Goal: Task Accomplishment & Management: Use online tool/utility

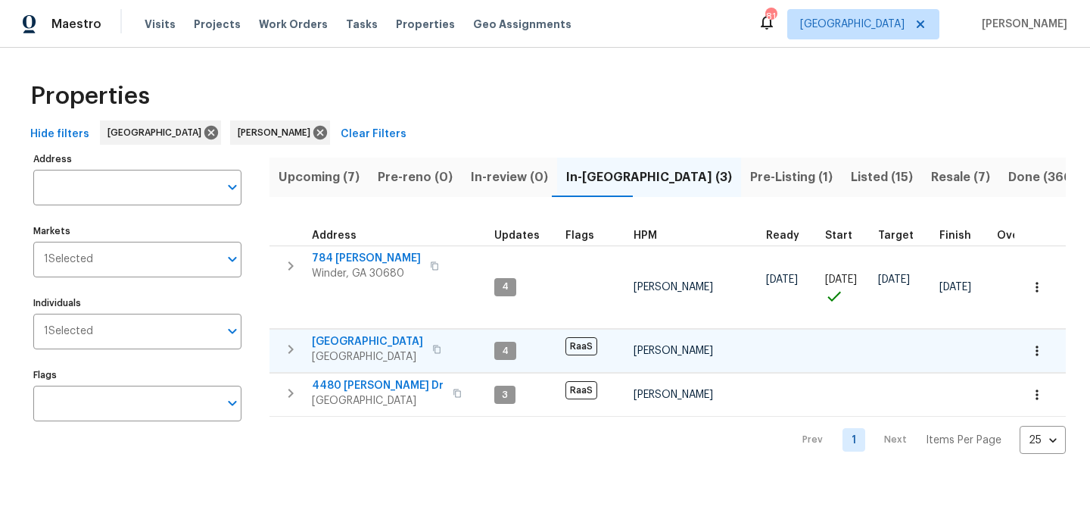
click at [381, 342] on span "[GEOGRAPHIC_DATA]" at bounding box center [367, 341] width 111 height 15
click at [364, 340] on span "[GEOGRAPHIC_DATA]" at bounding box center [367, 341] width 111 height 15
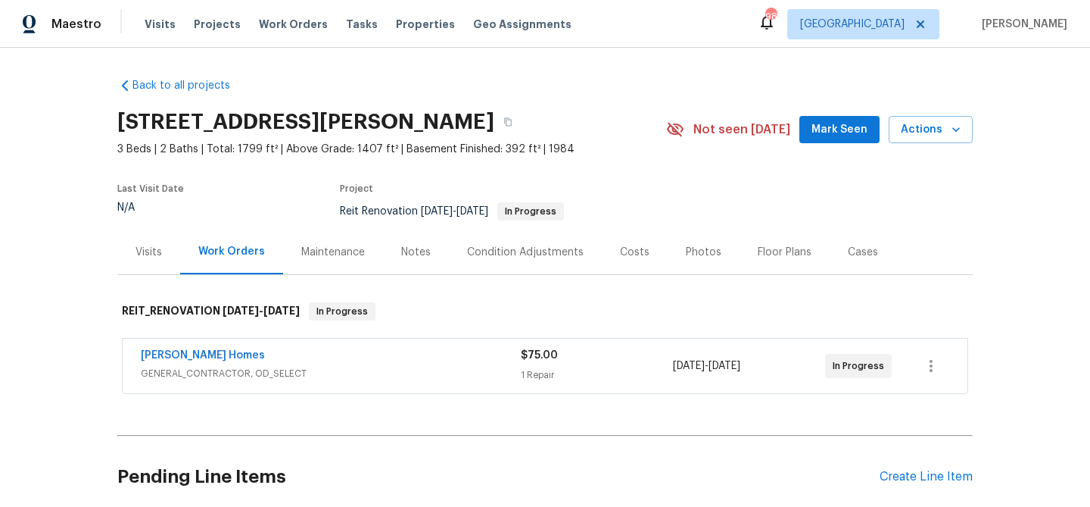
click at [825, 129] on span "Mark Seen" at bounding box center [840, 129] width 56 height 19
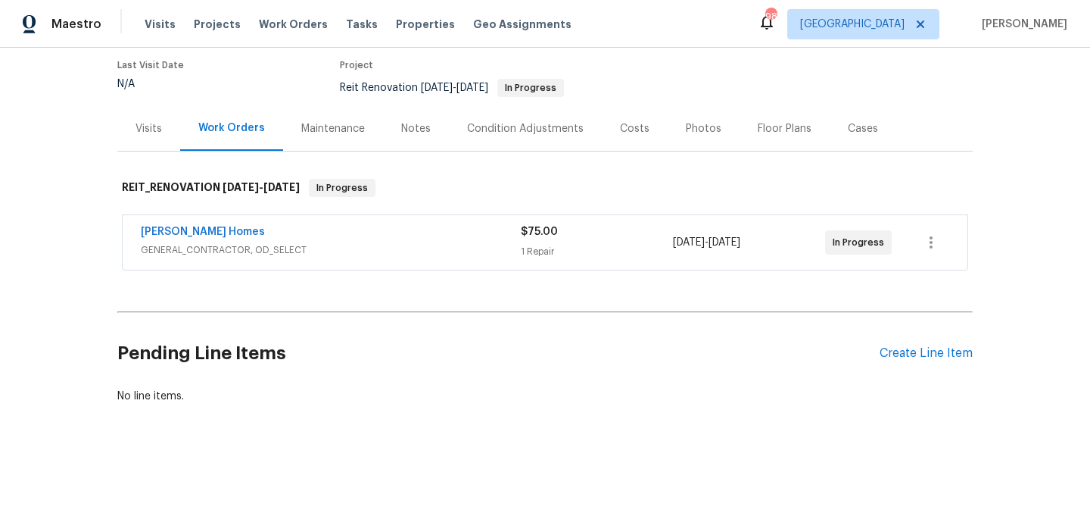
click at [348, 221] on div "[PERSON_NAME] Homes GENERAL_CONTRACTOR, OD_SELECT $75.00 1 Repair [DATE] - [DAT…" at bounding box center [545, 242] width 845 height 55
click at [346, 239] on div "[PERSON_NAME] Homes" at bounding box center [331, 233] width 380 height 18
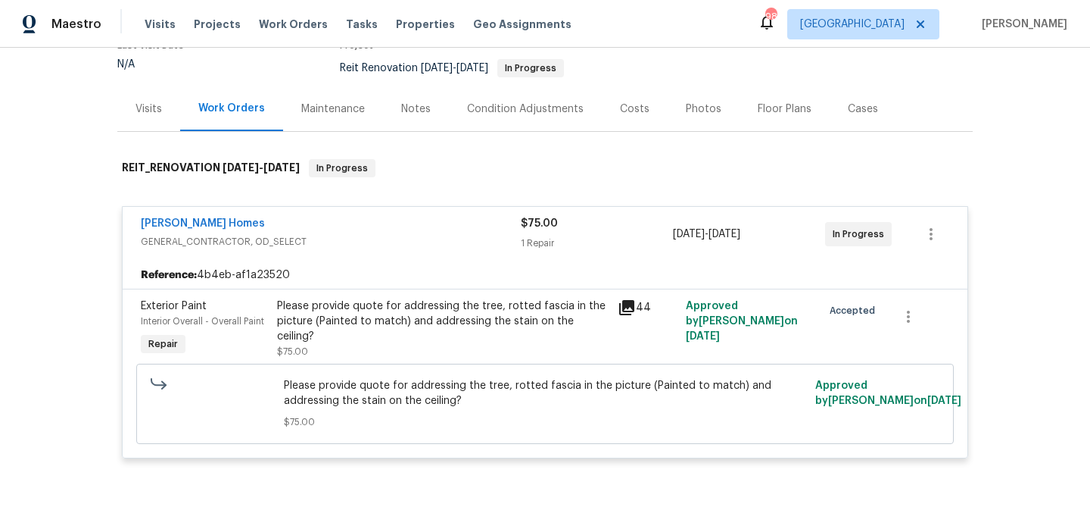
scroll to position [140, 0]
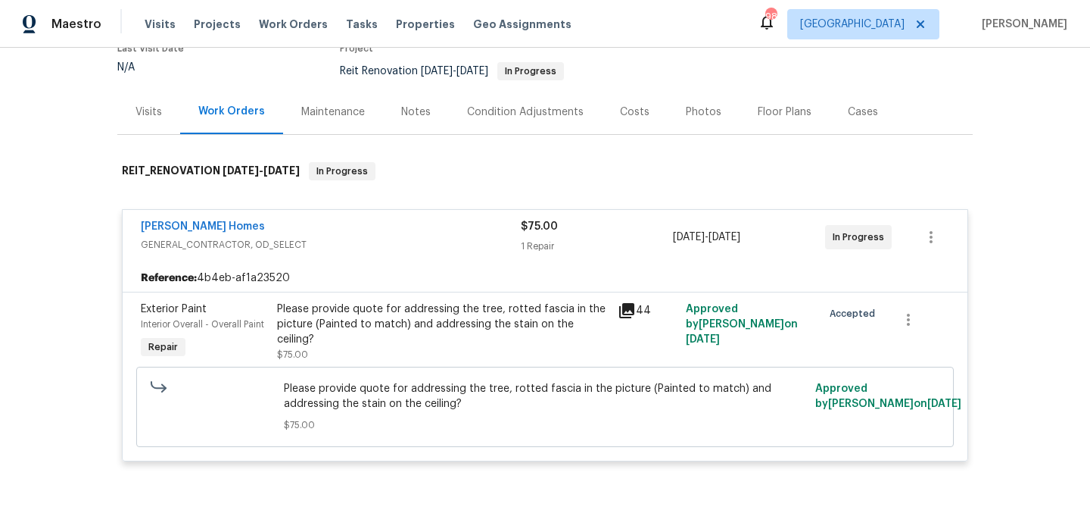
click at [409, 110] on div "Notes" at bounding box center [416, 112] width 30 height 15
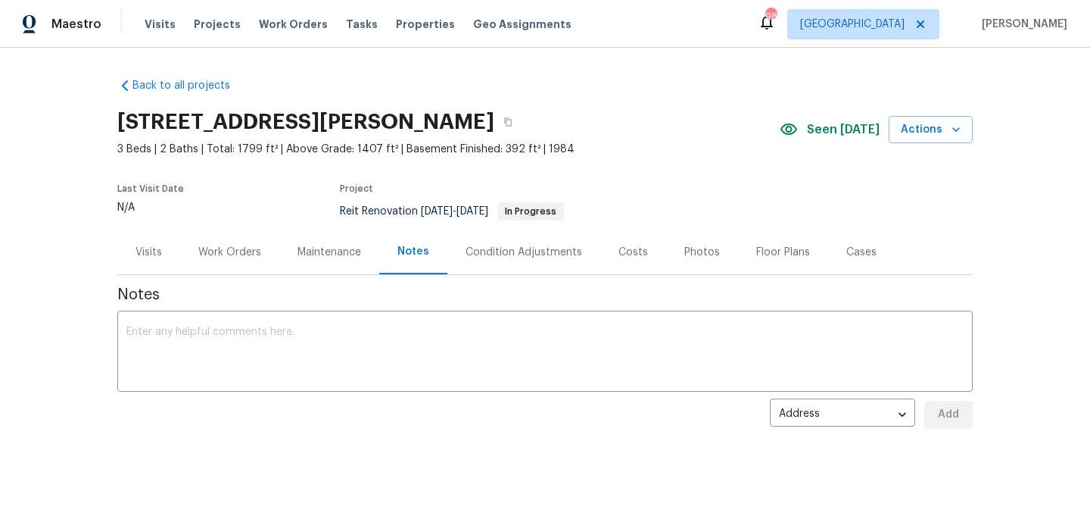
click at [491, 249] on div "Condition Adjustments" at bounding box center [524, 252] width 117 height 15
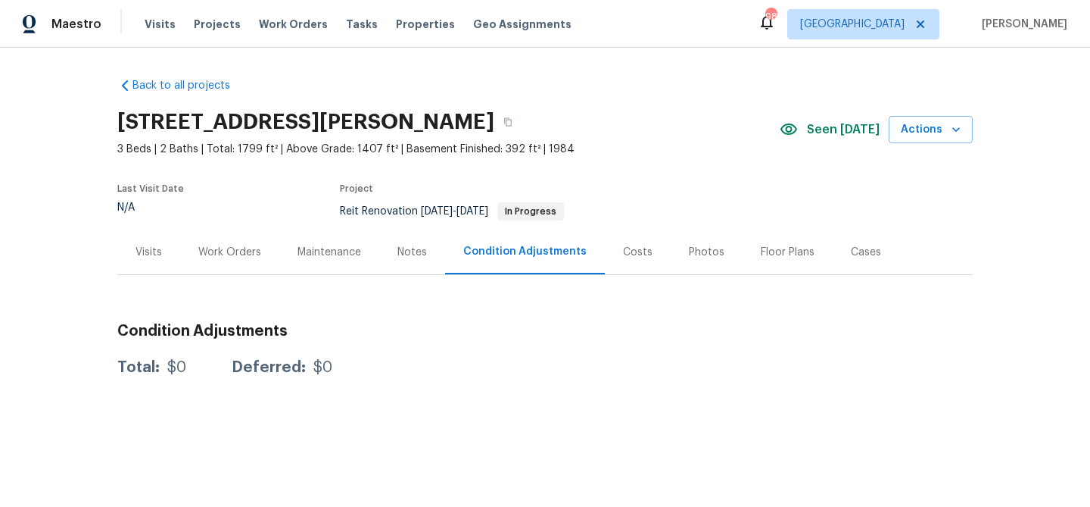
click at [415, 252] on div "Notes" at bounding box center [413, 252] width 30 height 15
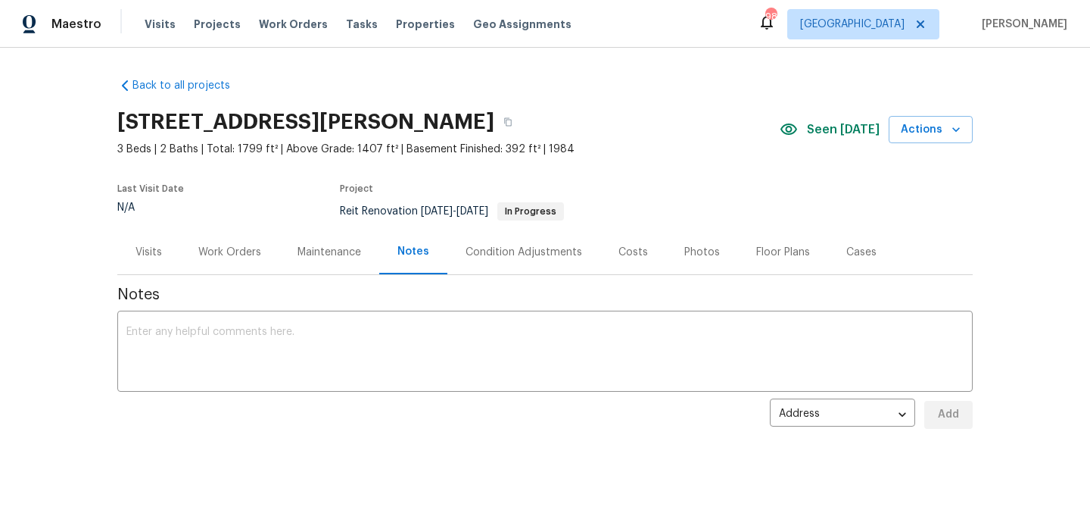
click at [345, 260] on div "Maintenance" at bounding box center [329, 251] width 100 height 45
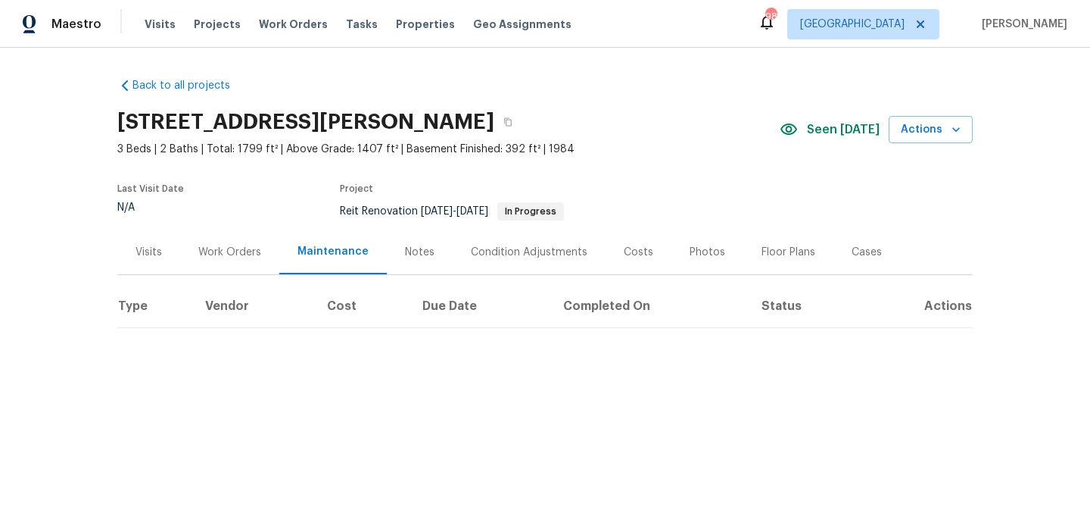
drag, startPoint x: 219, startPoint y: 243, endPoint x: 229, endPoint y: 248, distance: 11.9
click at [226, 246] on div "Work Orders" at bounding box center [229, 251] width 99 height 45
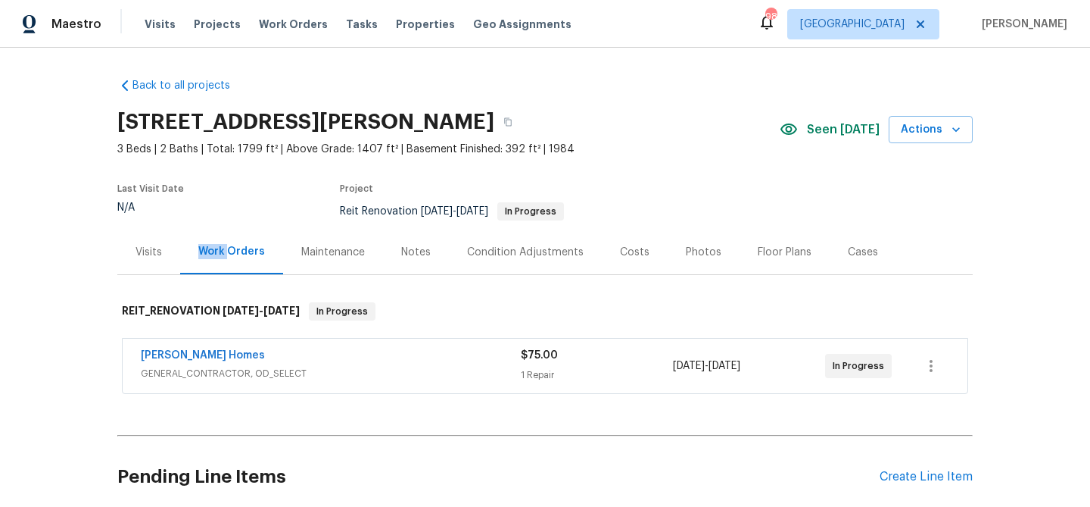
scroll to position [123, 0]
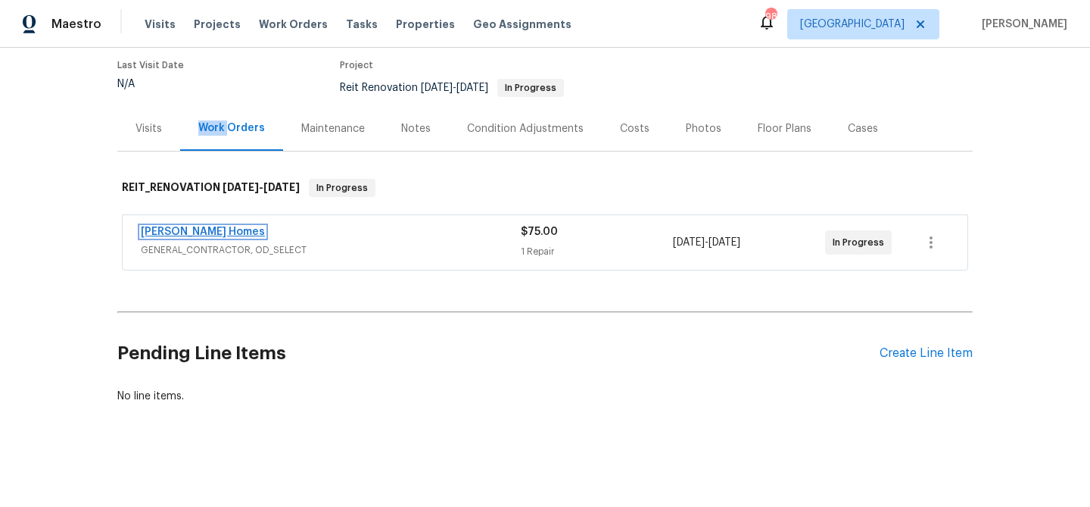
click at [183, 230] on link "[PERSON_NAME] Homes" at bounding box center [203, 231] width 124 height 11
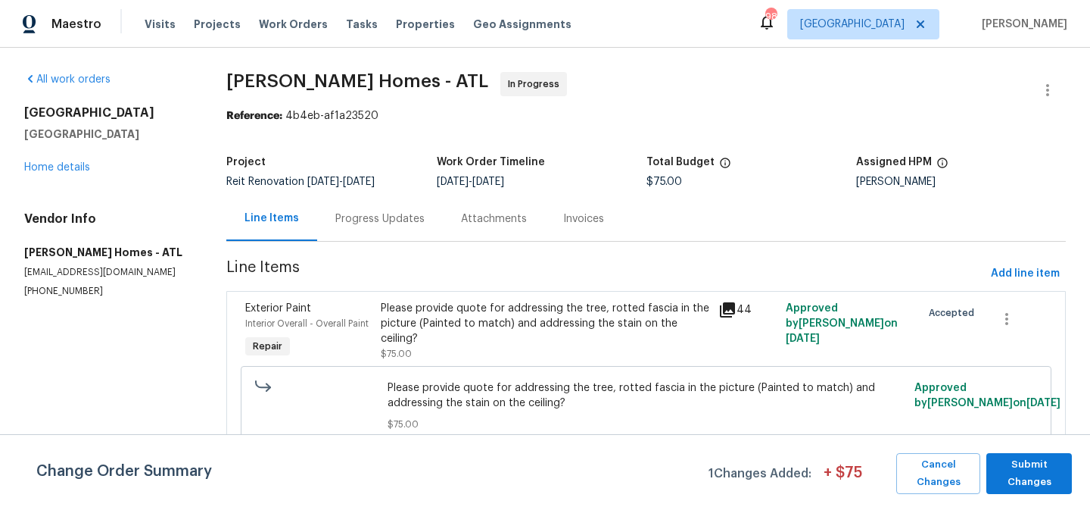
click at [384, 218] on div "Progress Updates" at bounding box center [379, 218] width 89 height 15
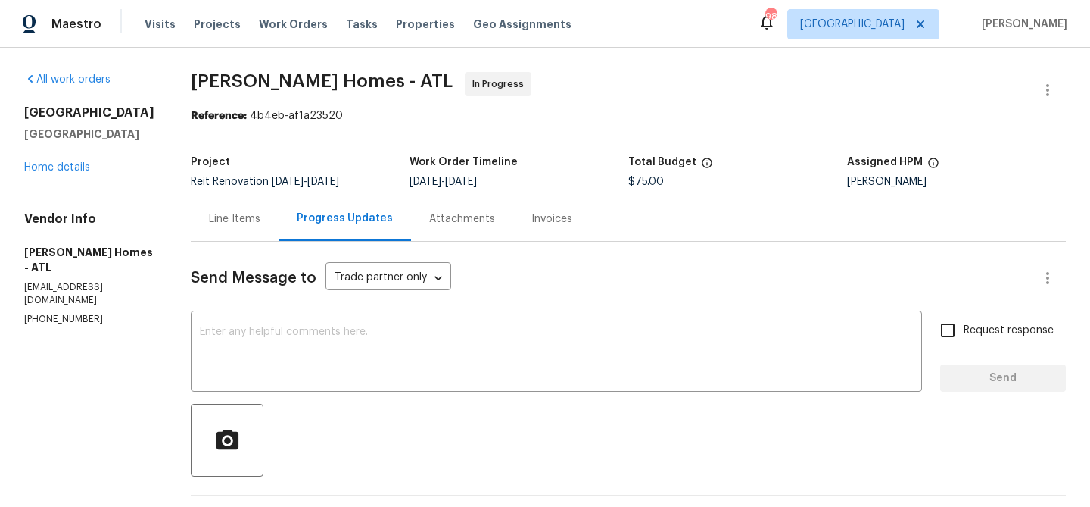
click at [209, 217] on div "Line Items" at bounding box center [234, 218] width 51 height 15
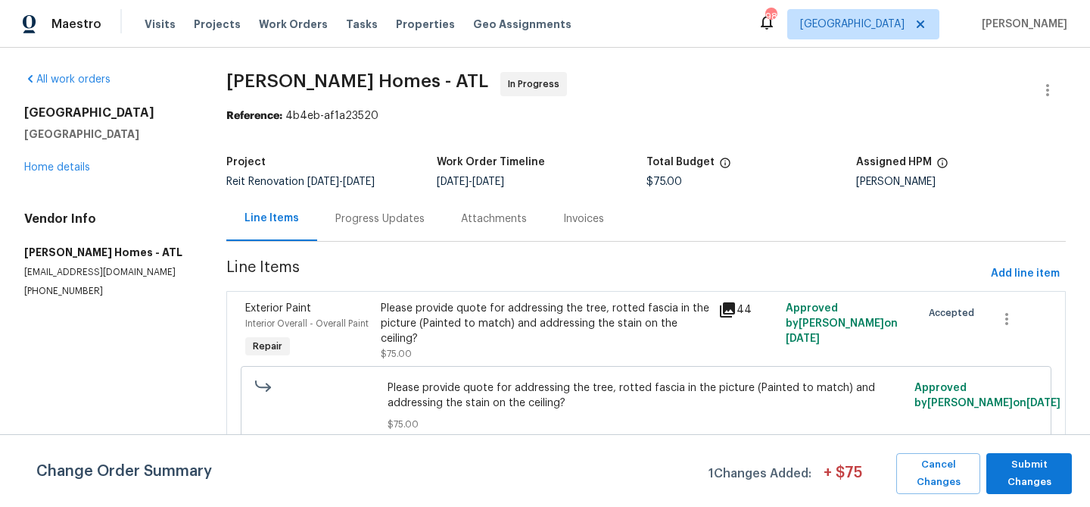
click at [460, 314] on div "Please provide quote for addressing the tree, rotted fascia in the picture (Pai…" at bounding box center [545, 323] width 329 height 45
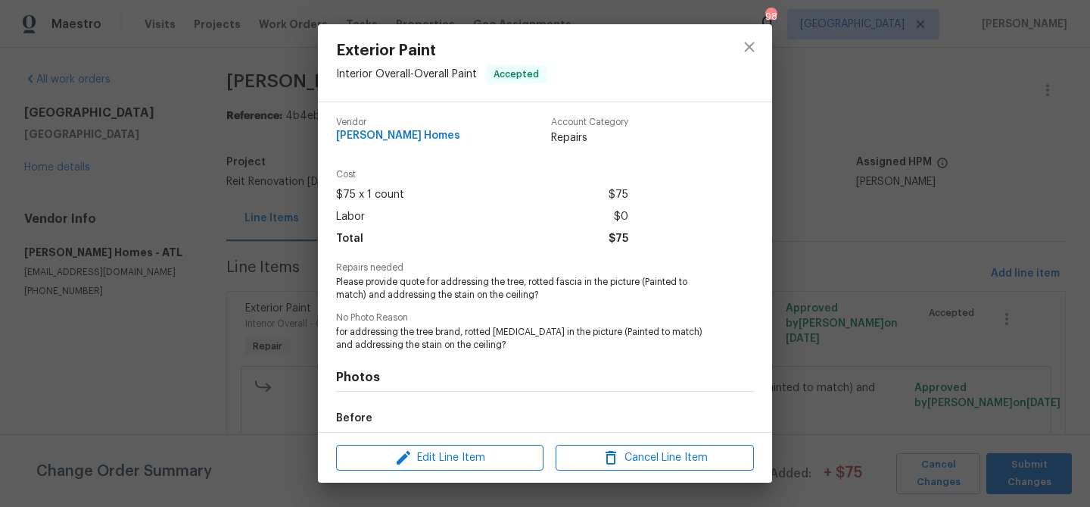
scroll to position [178, 0]
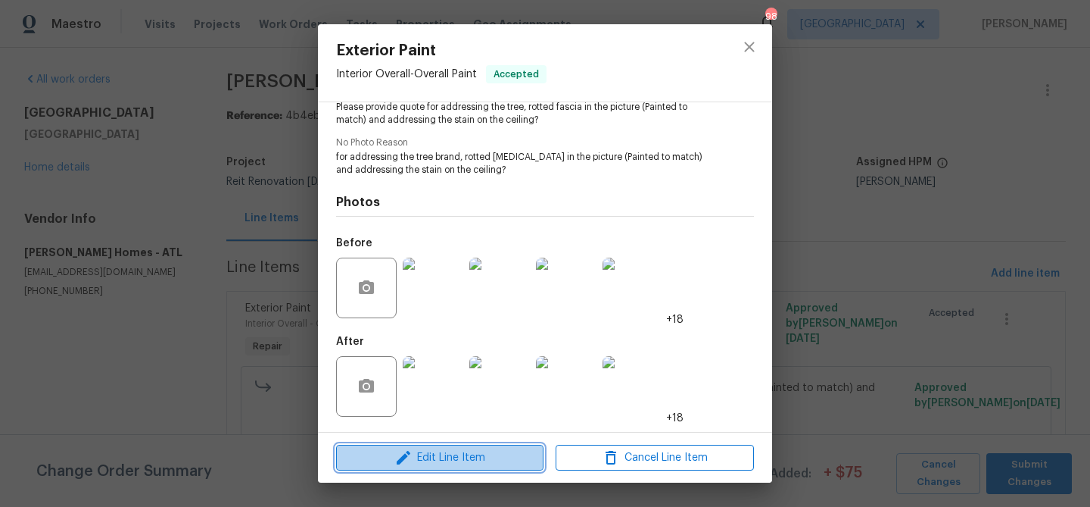
click at [430, 457] on span "Edit Line Item" at bounding box center [440, 457] width 198 height 19
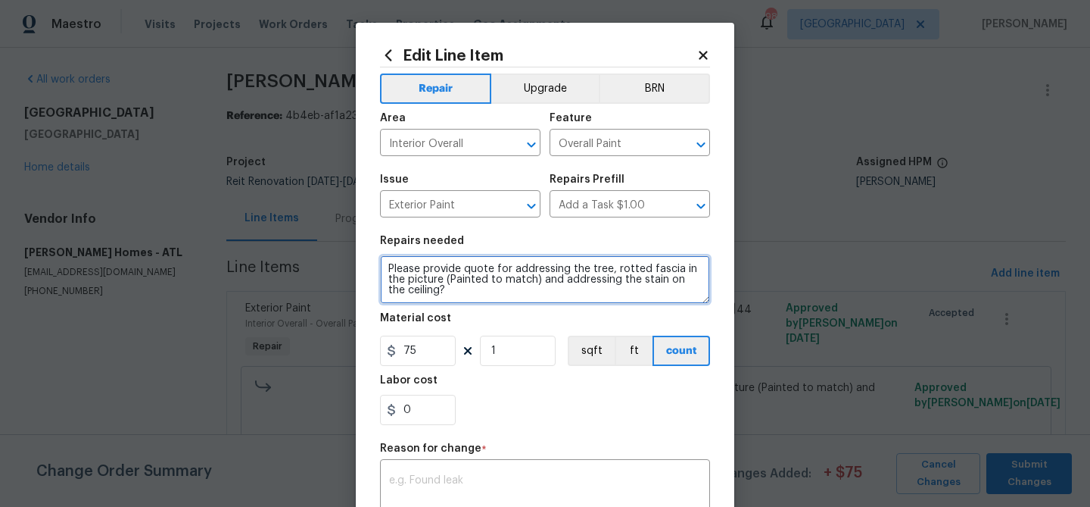
click at [426, 262] on textarea "Please provide quote for addressing the tree, rotted fascia in the picture (Pai…" at bounding box center [545, 279] width 330 height 48
paste textarea "Cut and remove split tree in back yard - $2,000"
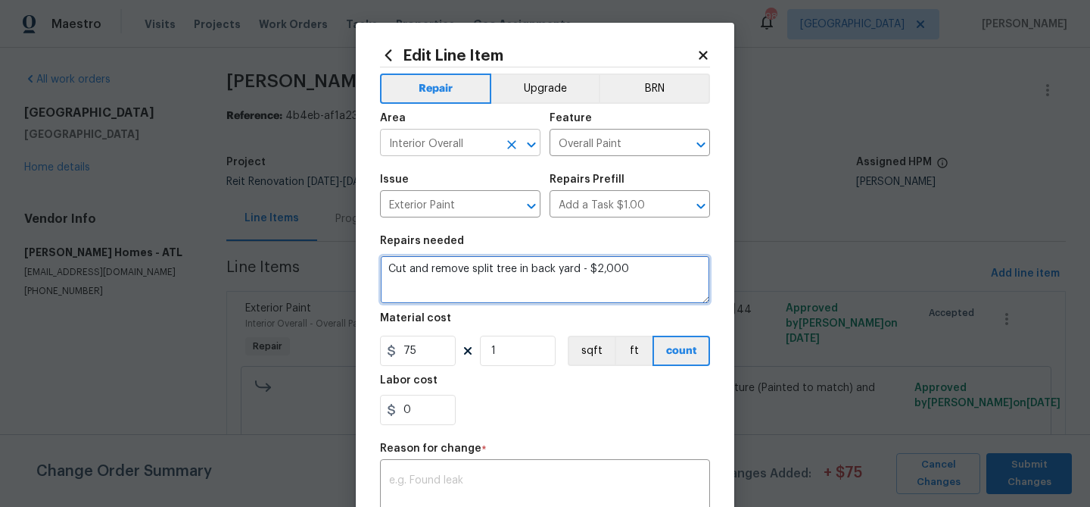
type textarea "Cut and remove split tree in back yard - $2,000"
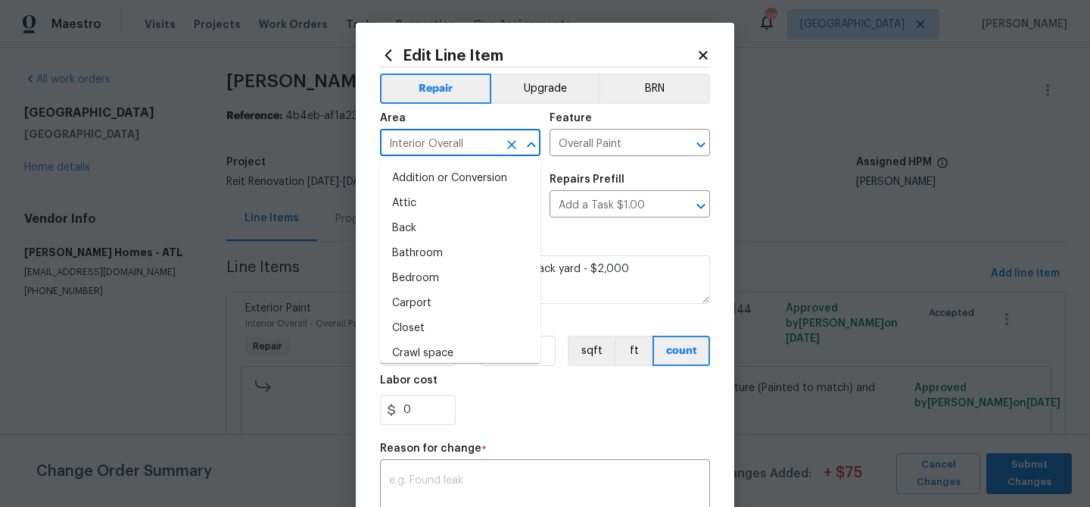
click at [483, 151] on input "Interior Overall" at bounding box center [439, 144] width 118 height 23
click at [420, 220] on li "Back" at bounding box center [460, 228] width 161 height 25
type input "Back"
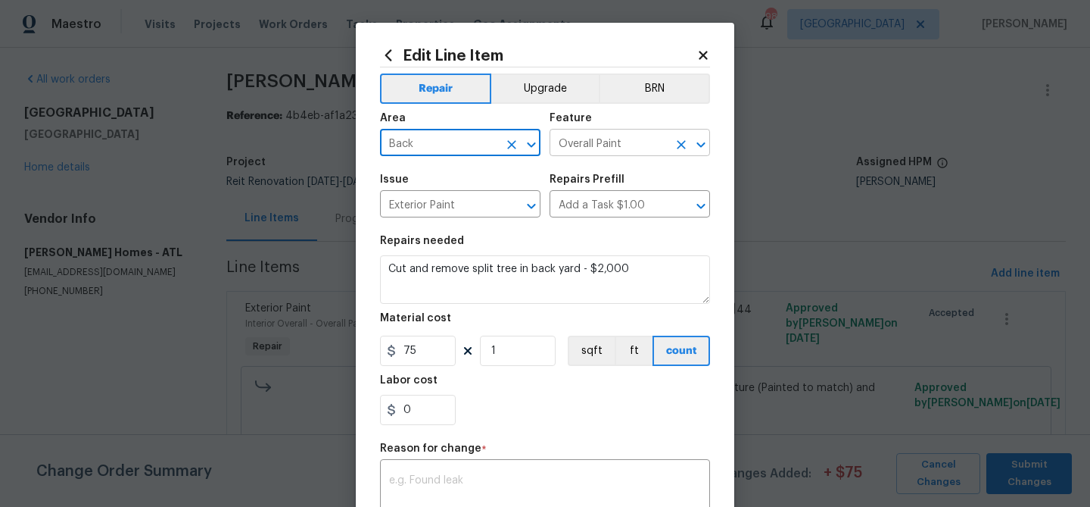
click at [581, 140] on input "Overall Paint" at bounding box center [609, 144] width 118 height 23
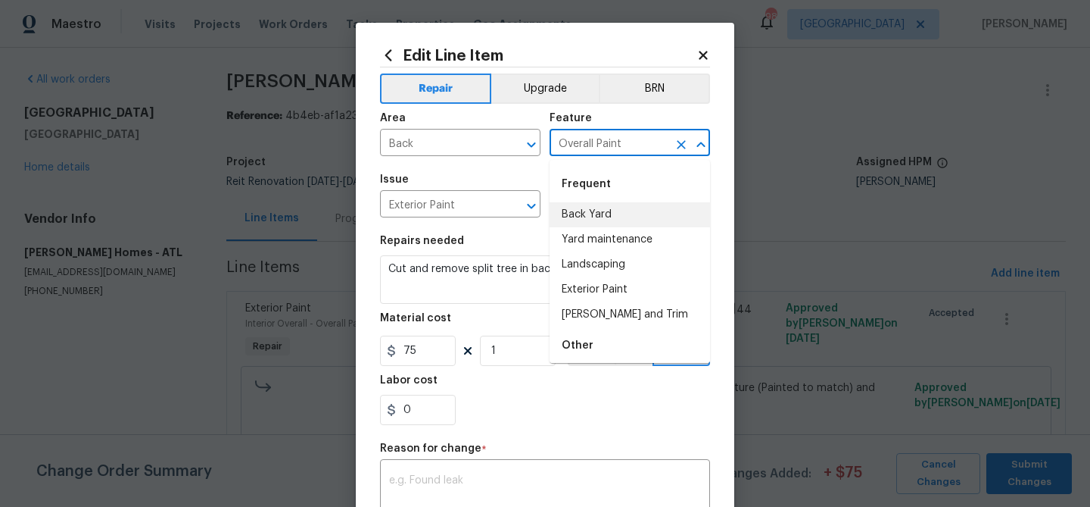
click at [591, 214] on li "Back Yard" at bounding box center [630, 214] width 161 height 25
type input "Back Yard"
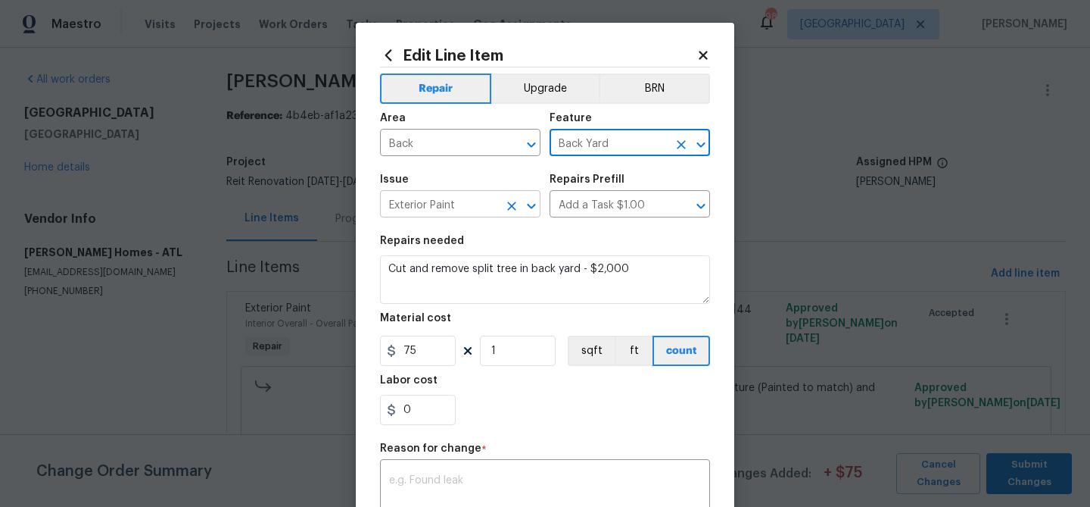
click at [474, 214] on input "Exterior Paint" at bounding box center [439, 205] width 118 height 23
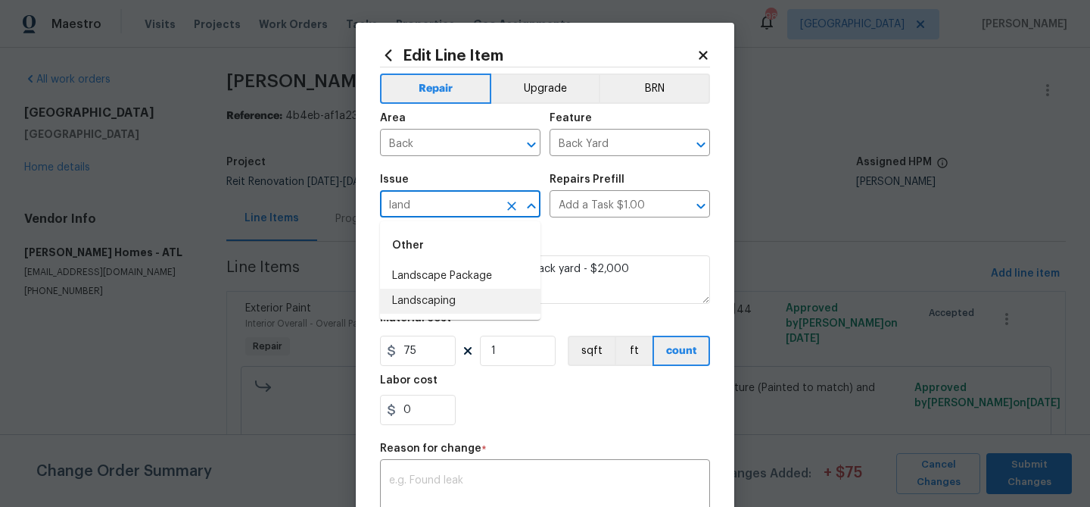
click at [474, 306] on li "Landscaping" at bounding box center [460, 301] width 161 height 25
type input "Landscaping"
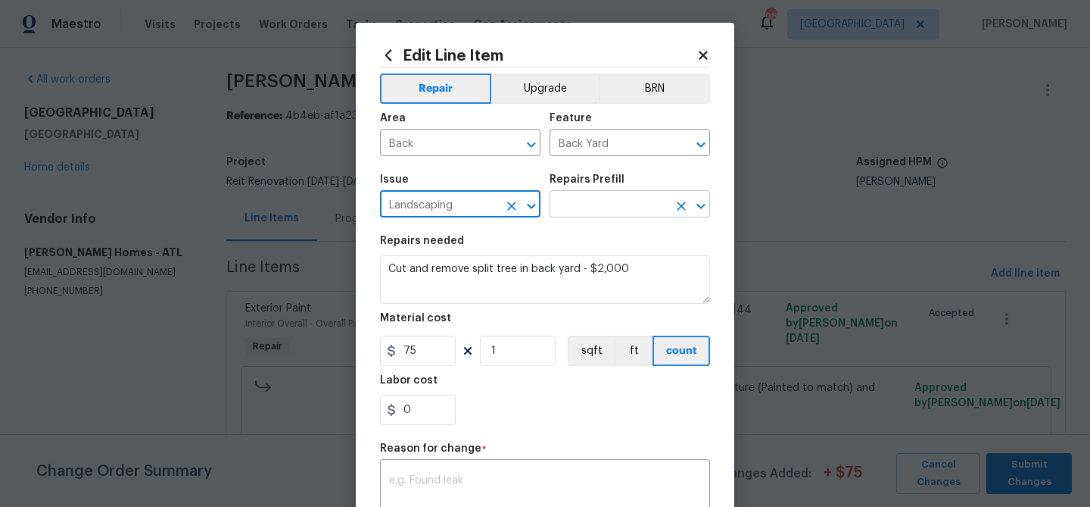
type input "Landscaping"
click at [570, 211] on input "text" at bounding box center [609, 205] width 118 height 23
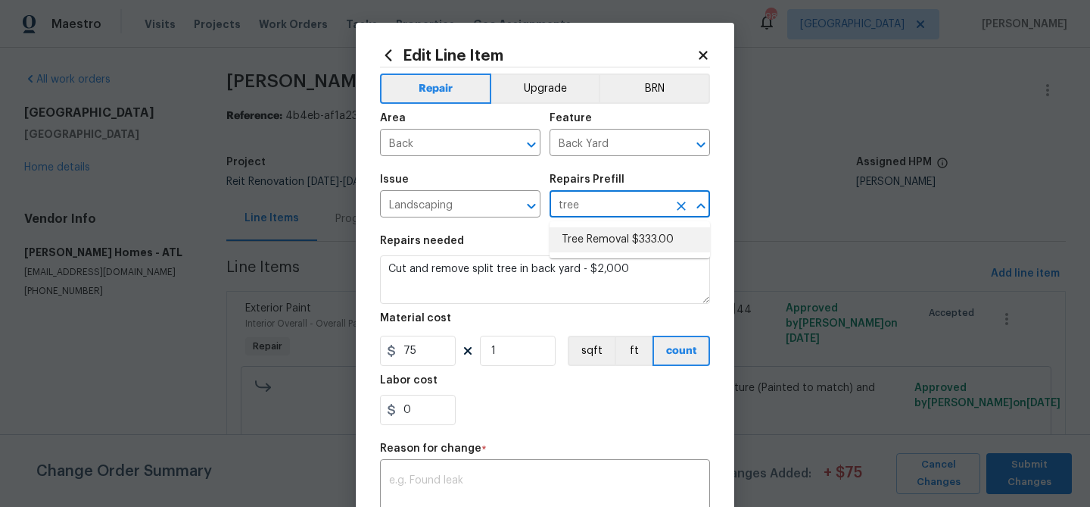
click at [599, 245] on li "Tree Removal $333.00" at bounding box center [630, 239] width 161 height 25
type input "Tree Removal $333.00"
type textarea "Remove/cut down the tree (12''-24'' diameter), grind the [PERSON_NAME] and remo…"
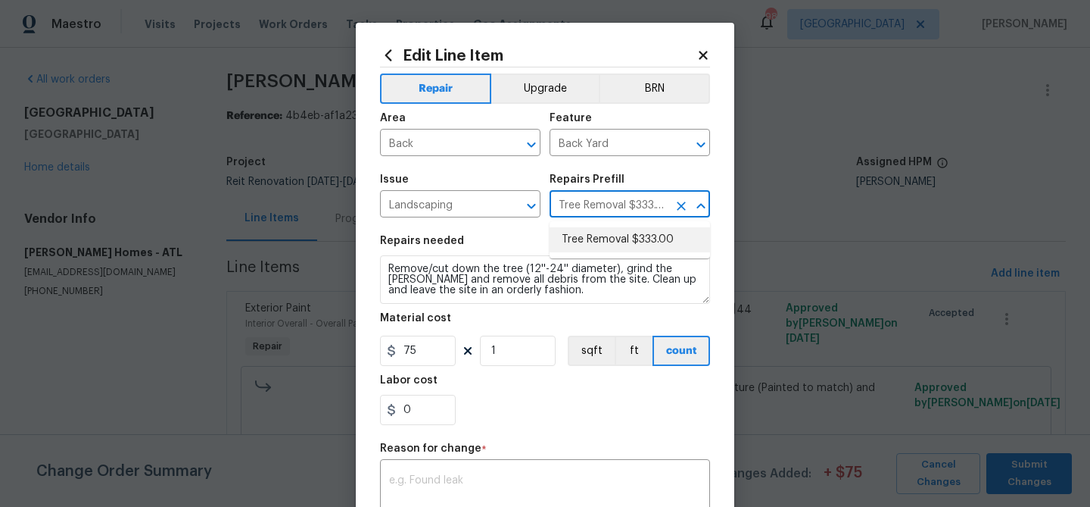
type input "333"
type input "Tree Removal $333.00"
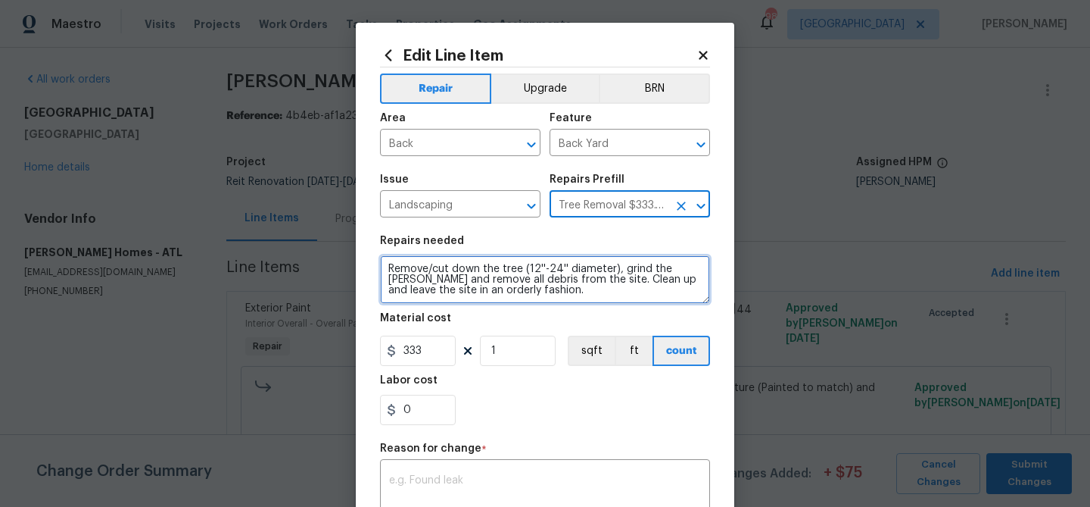
click at [541, 272] on textarea "Remove/cut down the tree (12''-24'' diameter), grind the [PERSON_NAME] and remo…" at bounding box center [545, 279] width 330 height 48
paste textarea "Cut and remove split tree in back yard - $2,000"
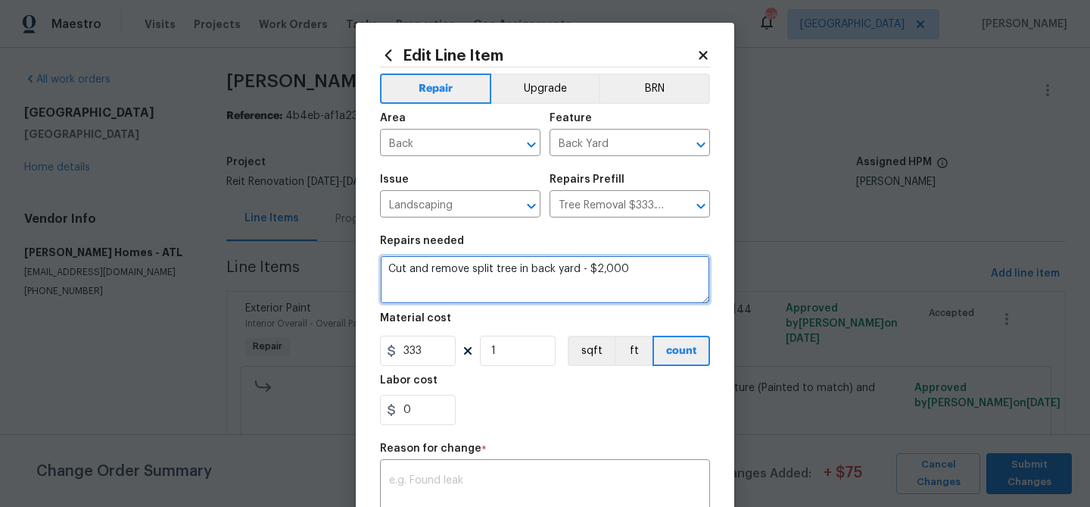
type textarea "Cut and remove split tree in back yard - $2,000"
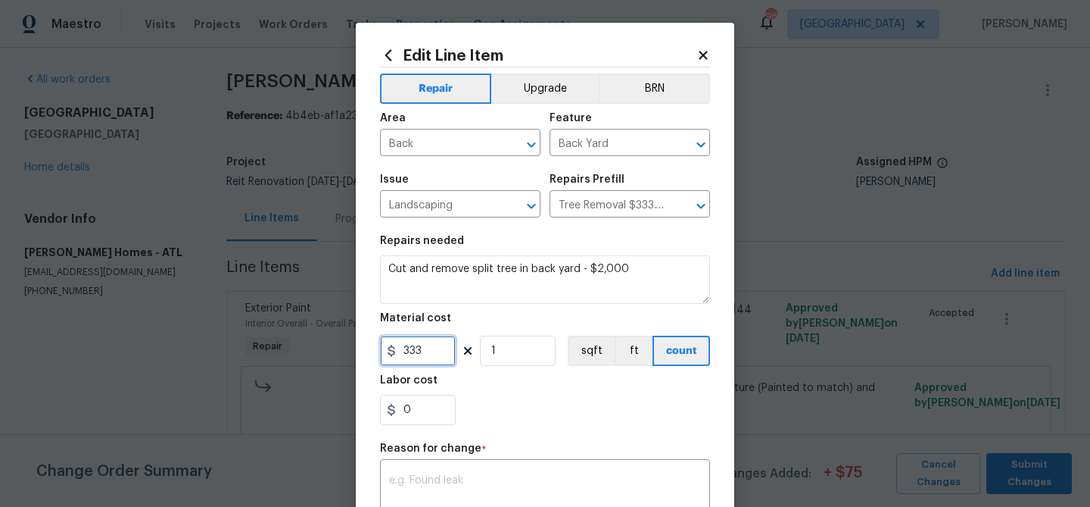
click at [412, 349] on input "333" at bounding box center [418, 350] width 76 height 30
type input "2000"
click at [453, 485] on textarea at bounding box center [545, 491] width 312 height 32
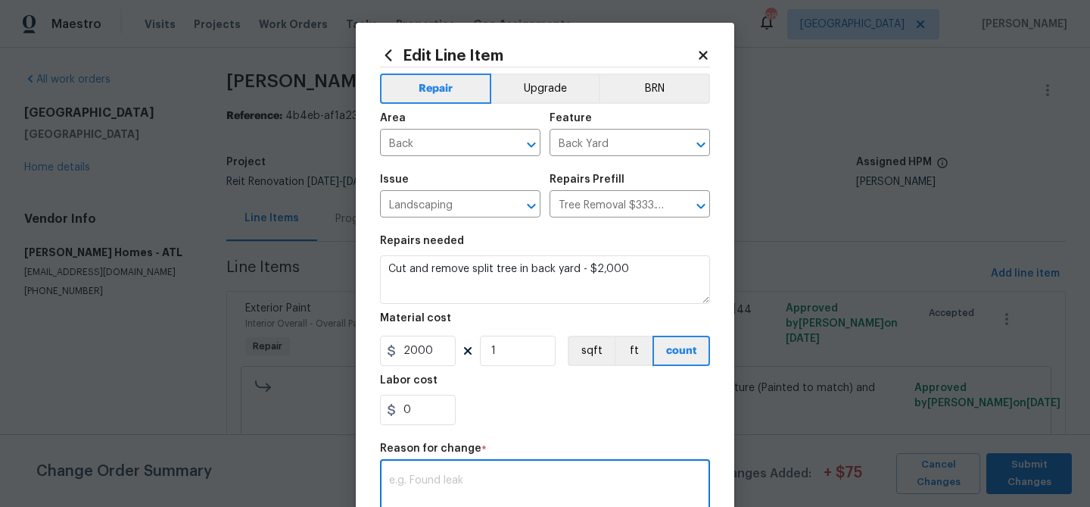
paste textarea "Cut and remove split tree in back yard - $2,000"
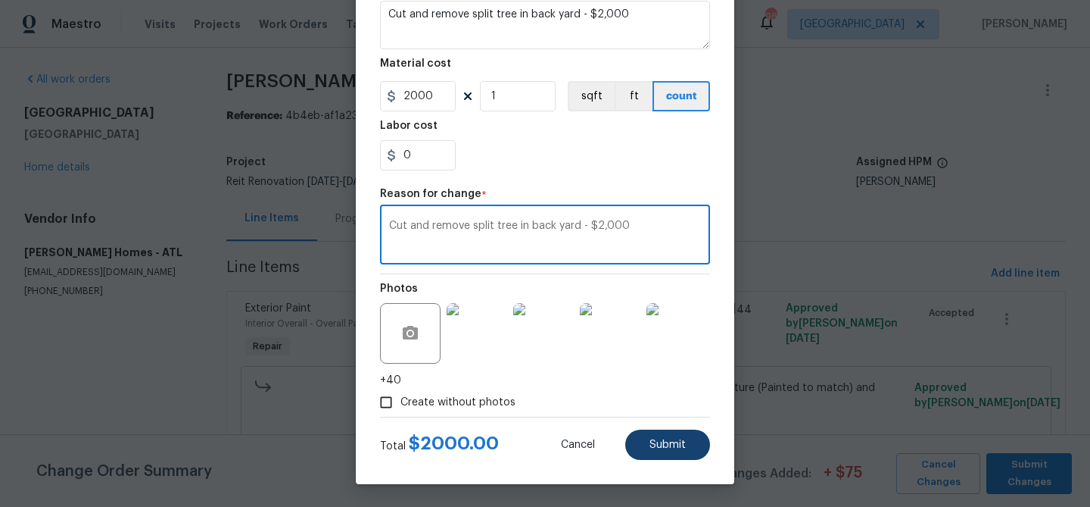
type textarea "Cut and remove split tree in back yard - $2,000"
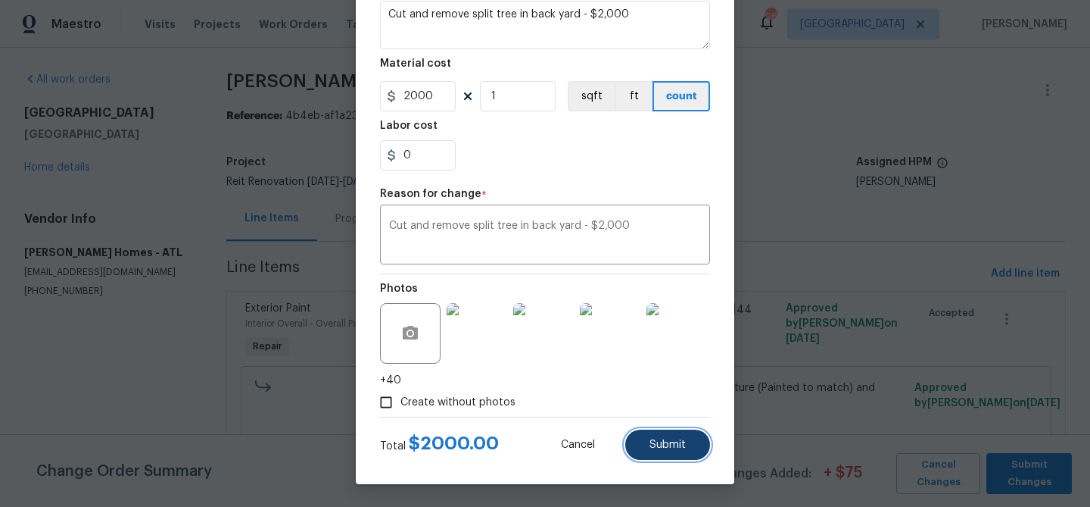
click at [649, 446] on button "Submit" at bounding box center [668, 444] width 85 height 30
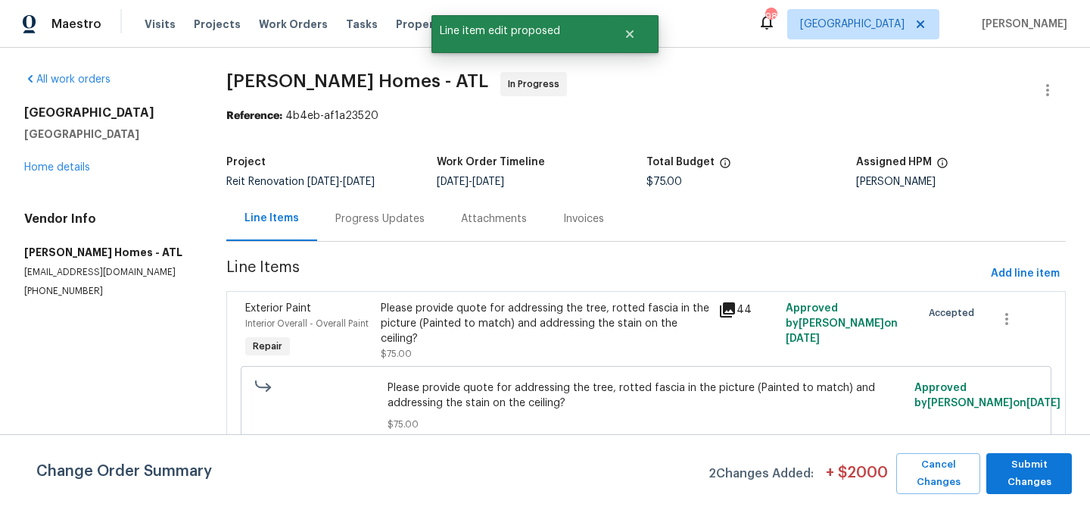
scroll to position [0, 0]
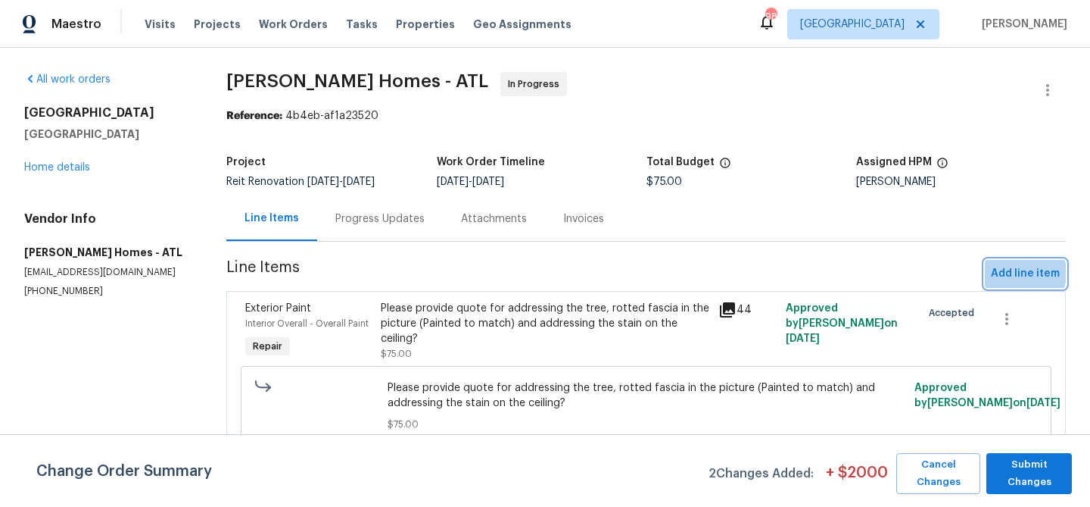
click at [1019, 273] on span "Add line item" at bounding box center [1025, 273] width 69 height 19
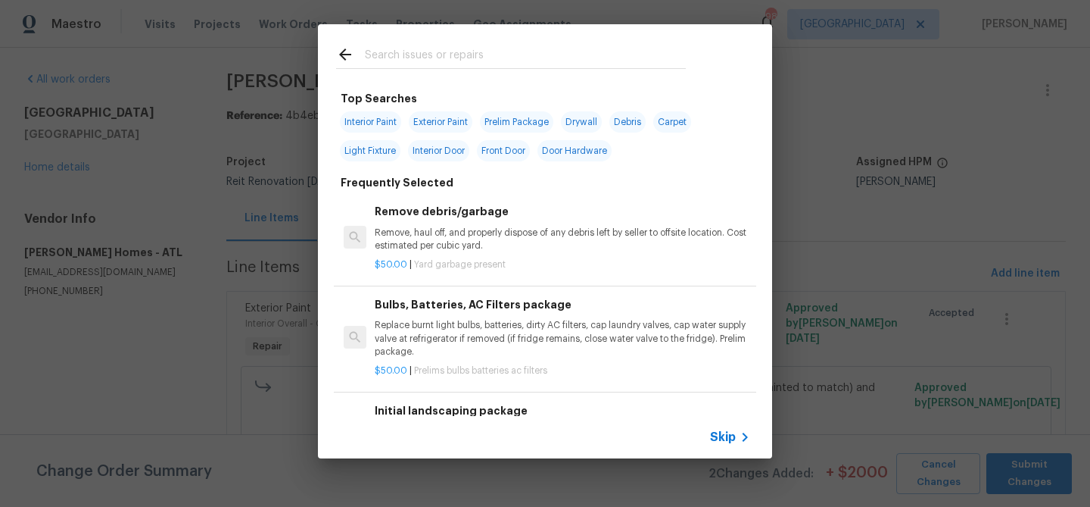
click at [453, 61] on input "text" at bounding box center [525, 56] width 321 height 23
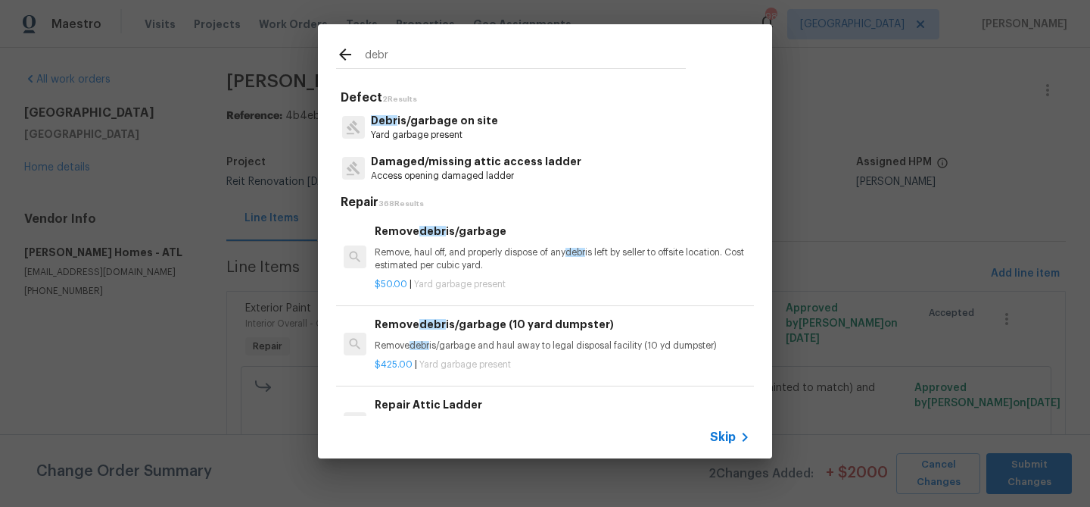
type input "debr"
click at [456, 119] on p "Debr is/garbage on site" at bounding box center [434, 121] width 127 height 16
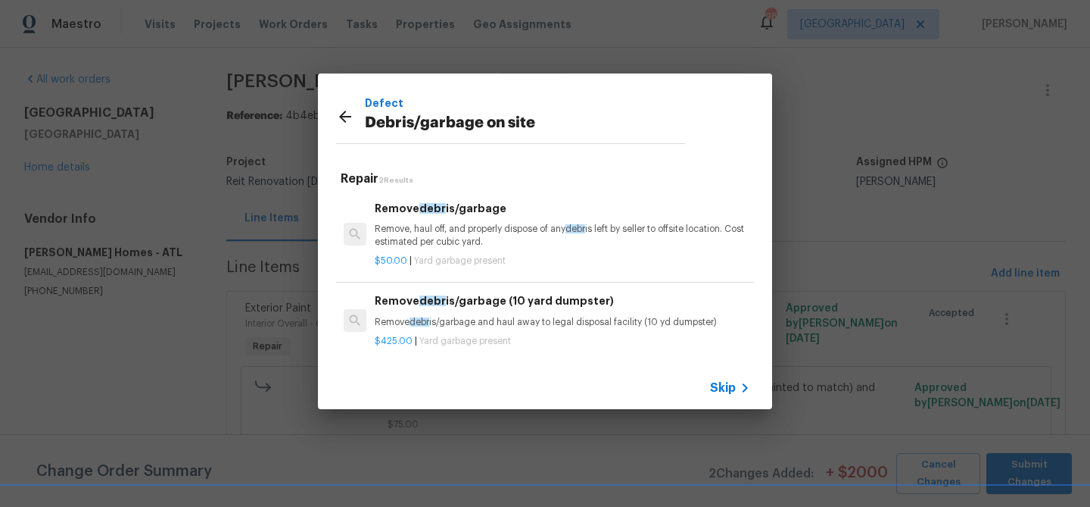
click at [467, 215] on h6 "Remove debr is/garbage" at bounding box center [563, 208] width 376 height 17
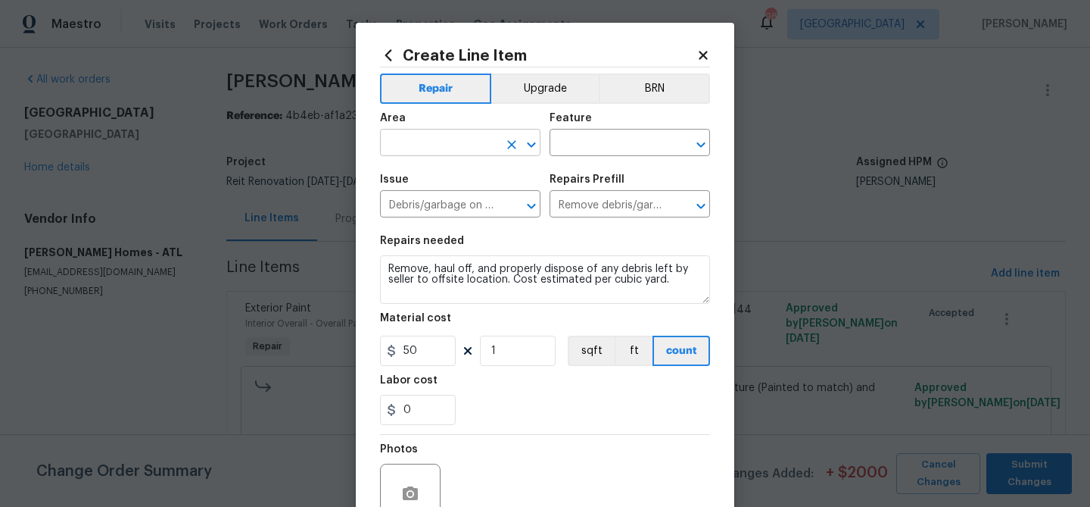
click at [436, 145] on input "text" at bounding box center [439, 144] width 118 height 23
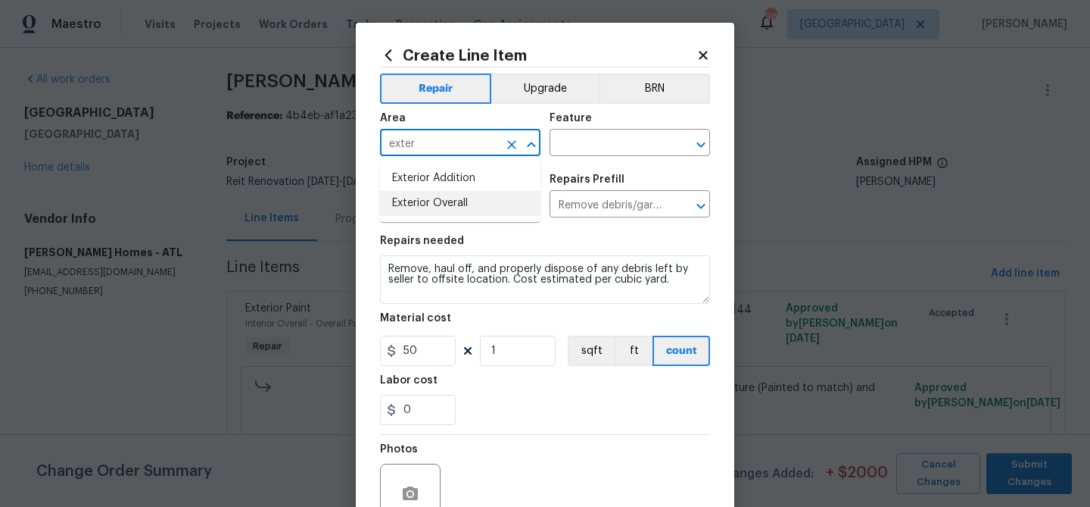
drag, startPoint x: 438, startPoint y: 212, endPoint x: 549, endPoint y: 154, distance: 124.6
click at [445, 207] on li "Exterior Overall" at bounding box center [460, 203] width 161 height 25
type input "Exterior Overall"
click at [560, 151] on input "text" at bounding box center [609, 144] width 118 height 23
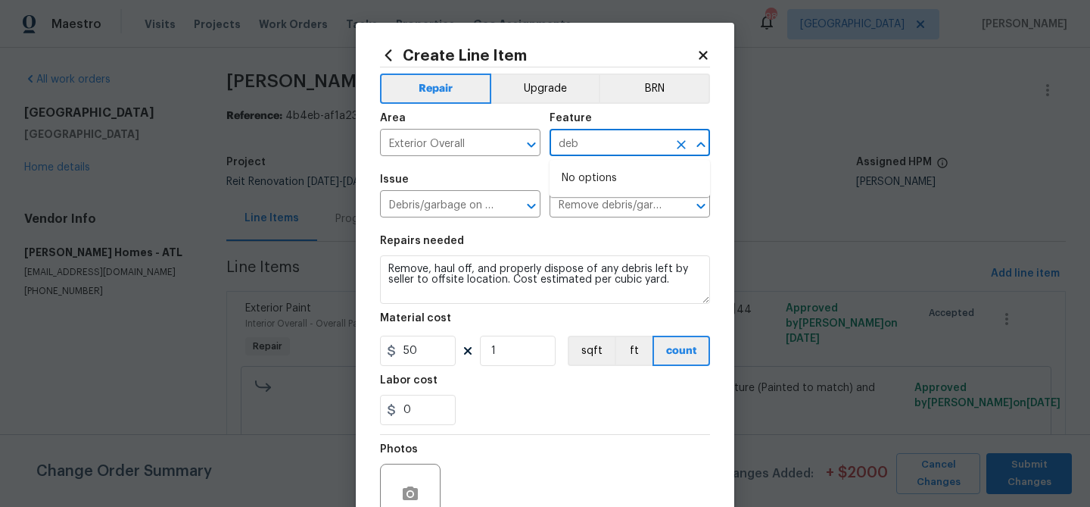
click at [571, 145] on input "deb" at bounding box center [609, 144] width 118 height 23
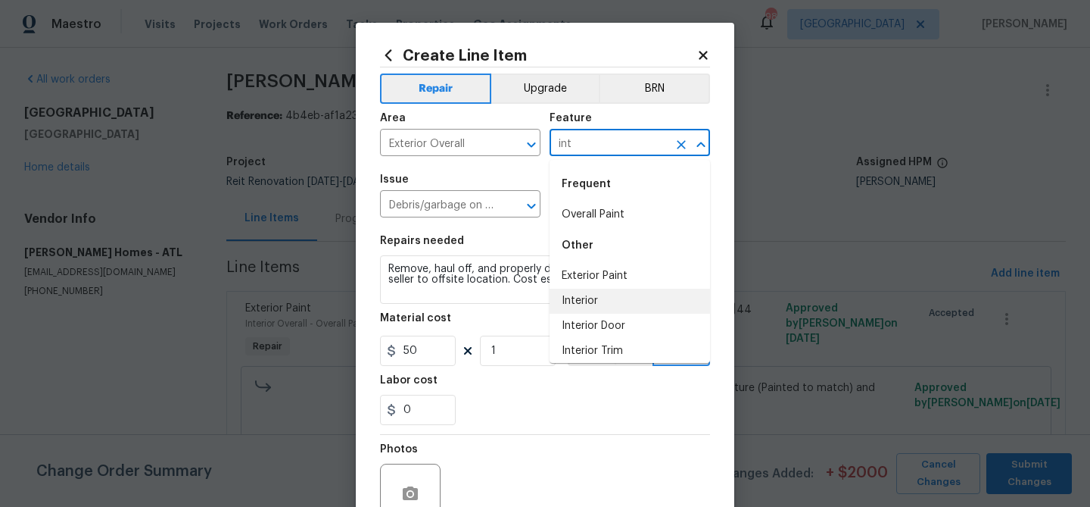
drag, startPoint x: 610, startPoint y: 308, endPoint x: 585, endPoint y: 300, distance: 25.6
click at [609, 307] on li "Interior" at bounding box center [630, 301] width 161 height 25
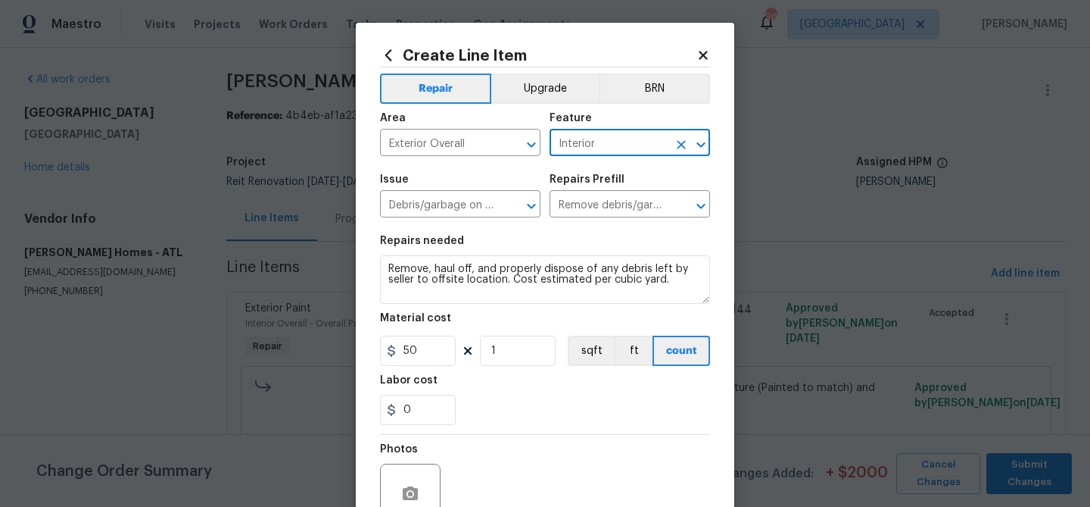
type input "Interior"
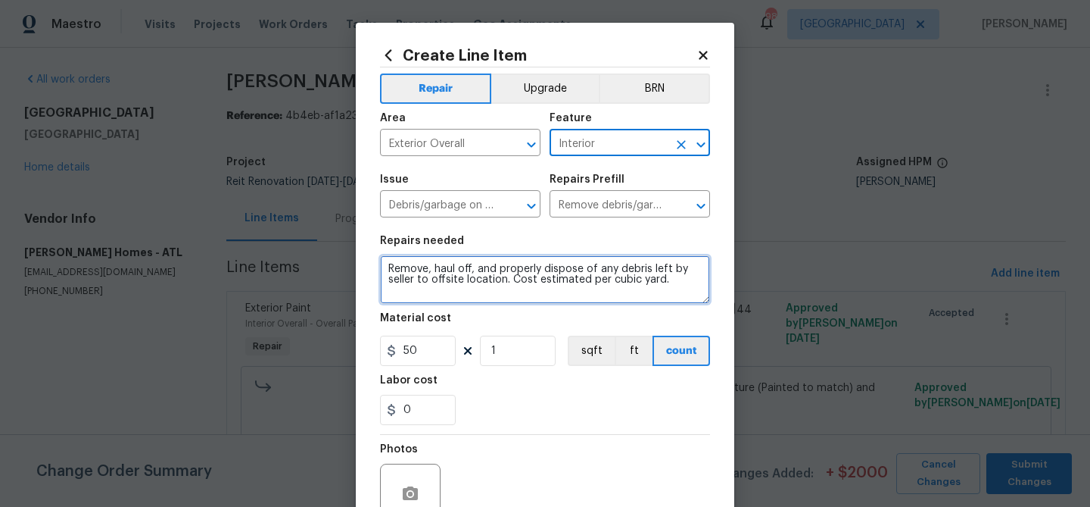
click at [507, 276] on textarea "Remove, haul off, and properly dispose of any debris left by seller to offsite …" at bounding box center [545, 279] width 330 height 48
paste textarea "Large dumpster for debris removal - $650"
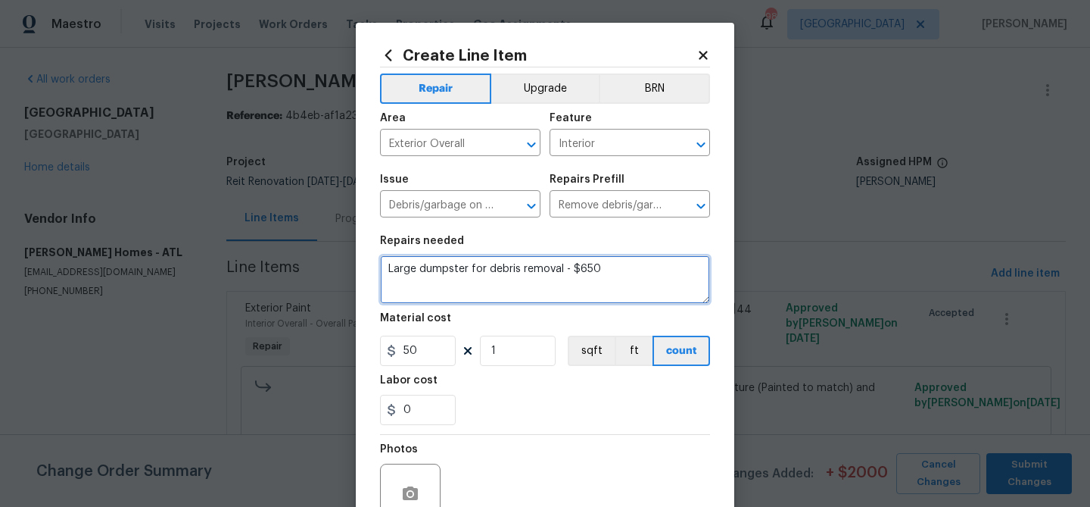
type textarea "Large dumpster for debris removal - $650"
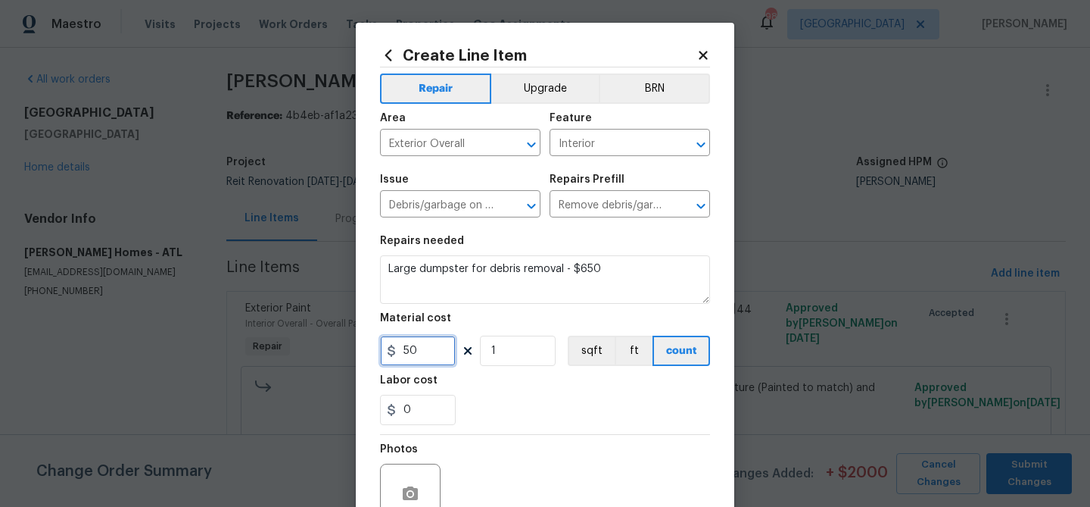
click at [404, 349] on input "50" at bounding box center [418, 350] width 76 height 30
type input "650"
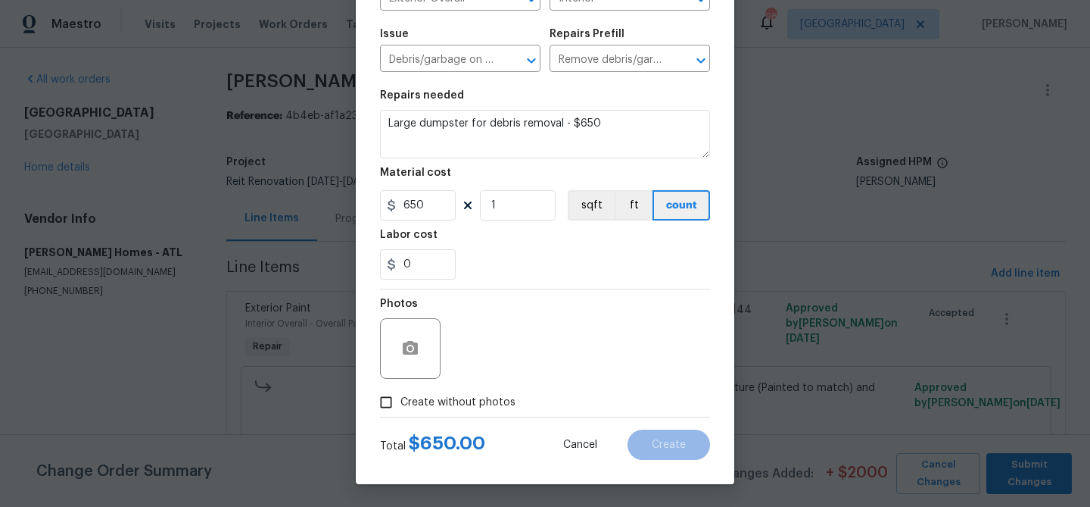
click at [457, 398] on span "Create without photos" at bounding box center [458, 403] width 115 height 16
click at [401, 398] on input "Create without photos" at bounding box center [386, 402] width 29 height 29
checkbox input "true"
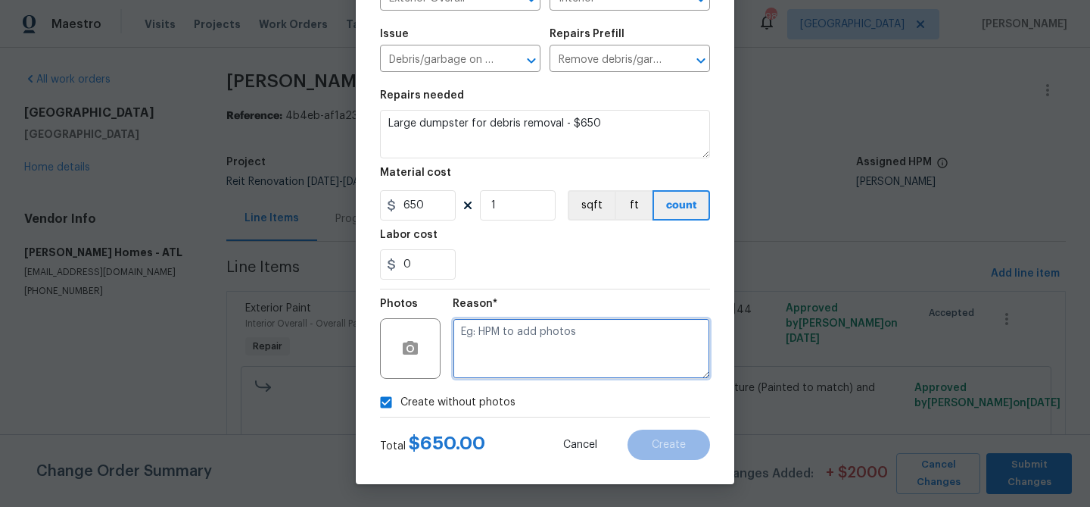
click at [487, 348] on textarea at bounding box center [581, 348] width 257 height 61
paste textarea "Remove 2 fence panels on right side of home to get dumpster to back yard and re…"
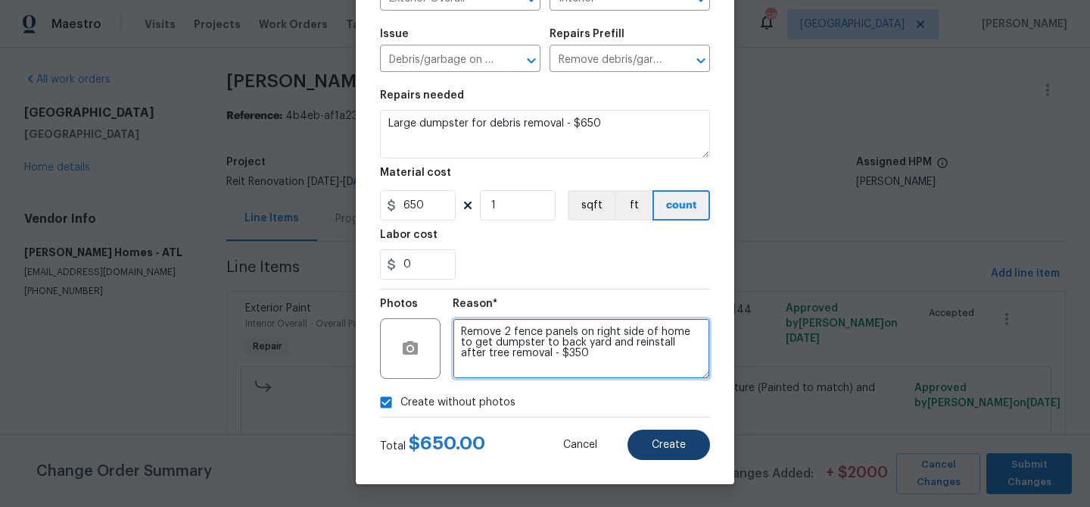
type textarea "Remove 2 fence panels on right side of home to get dumpster to back yard and re…"
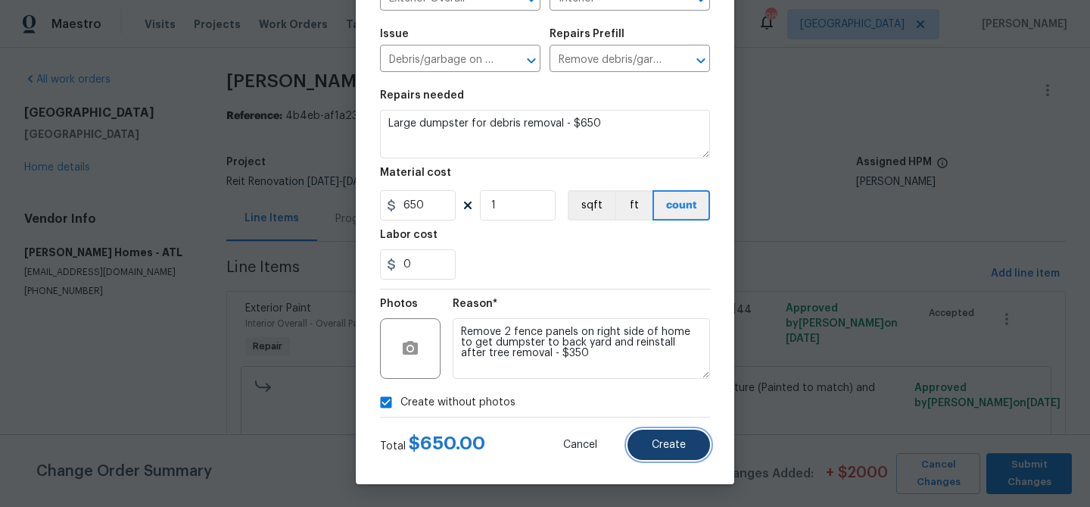
click at [635, 437] on button "Create" at bounding box center [669, 444] width 83 height 30
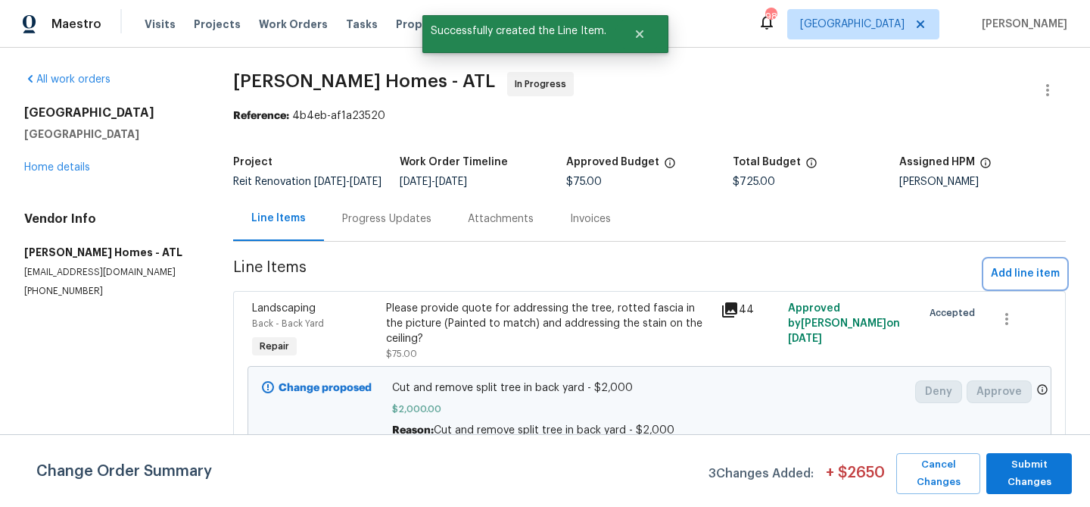
click at [1010, 283] on span "Add line item" at bounding box center [1025, 273] width 69 height 19
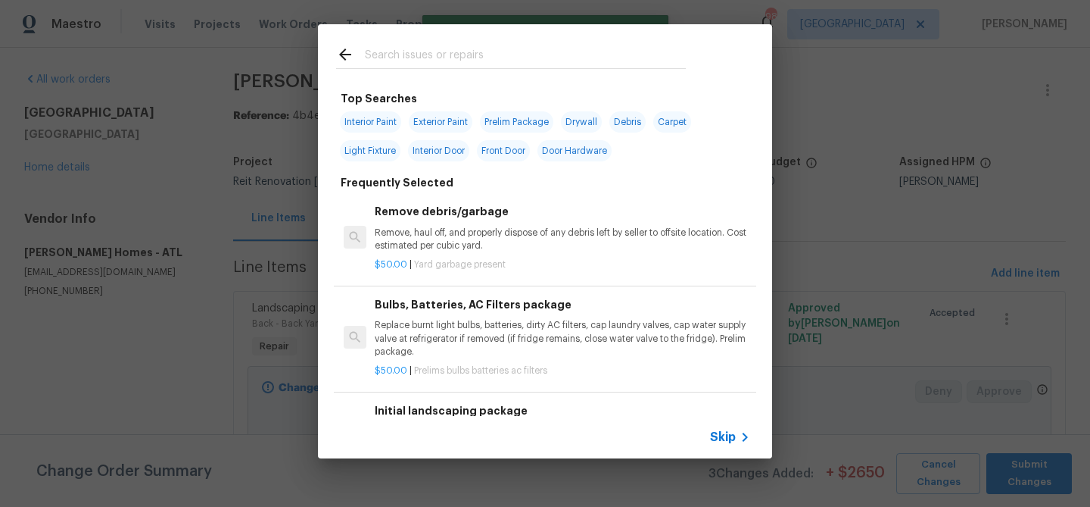
click at [374, 57] on input "text" at bounding box center [525, 56] width 321 height 23
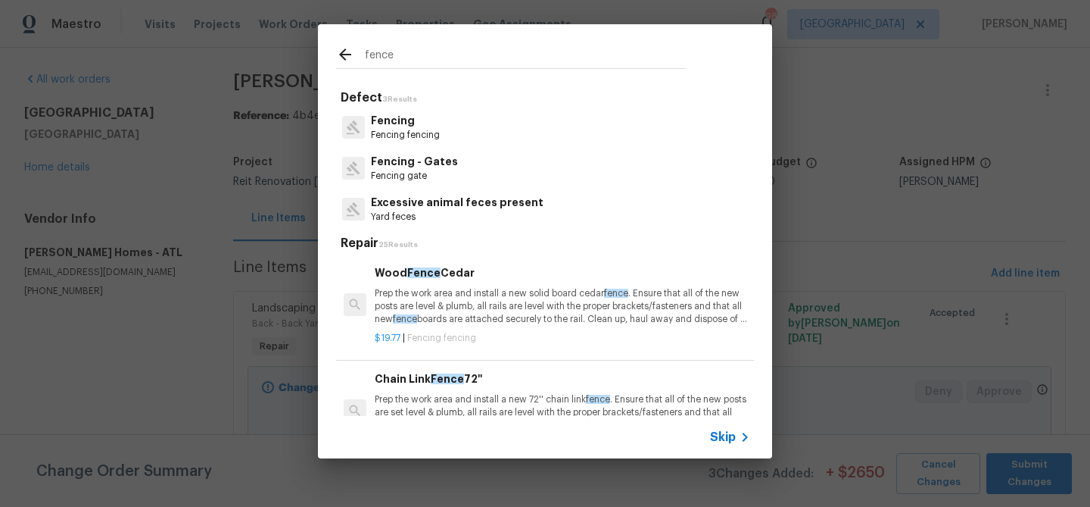
type input "fence"
click at [395, 127] on p "Fencing" at bounding box center [405, 121] width 69 height 16
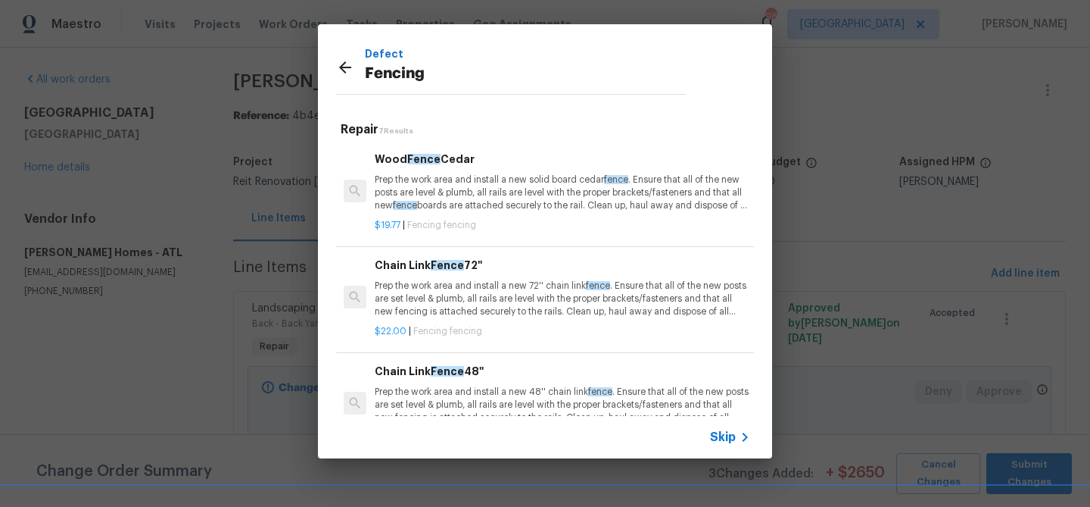
click at [429, 176] on p "Prep the work area and install a new solid board cedar fence . Ensure that all …" at bounding box center [563, 192] width 376 height 39
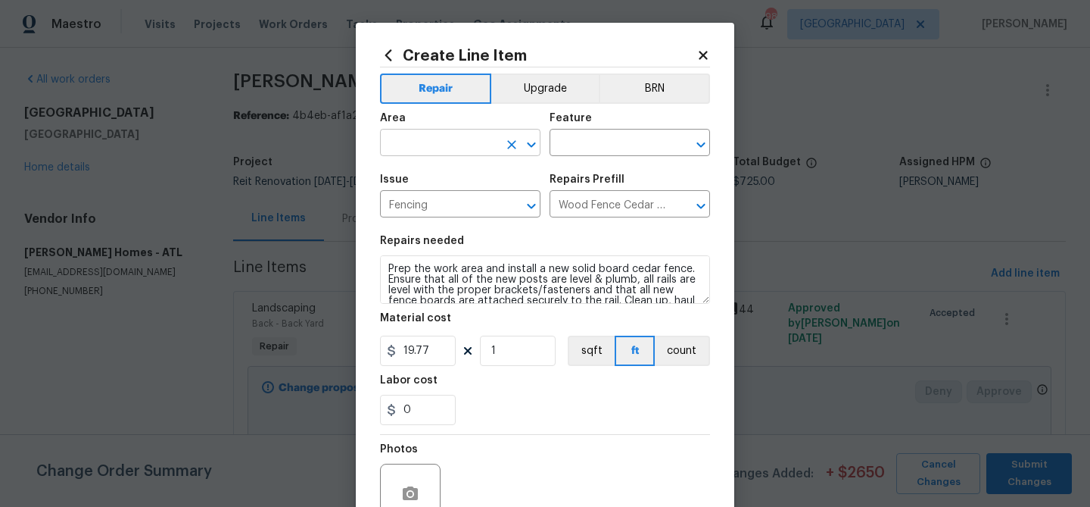
click at [418, 142] on input "text" at bounding box center [439, 144] width 118 height 23
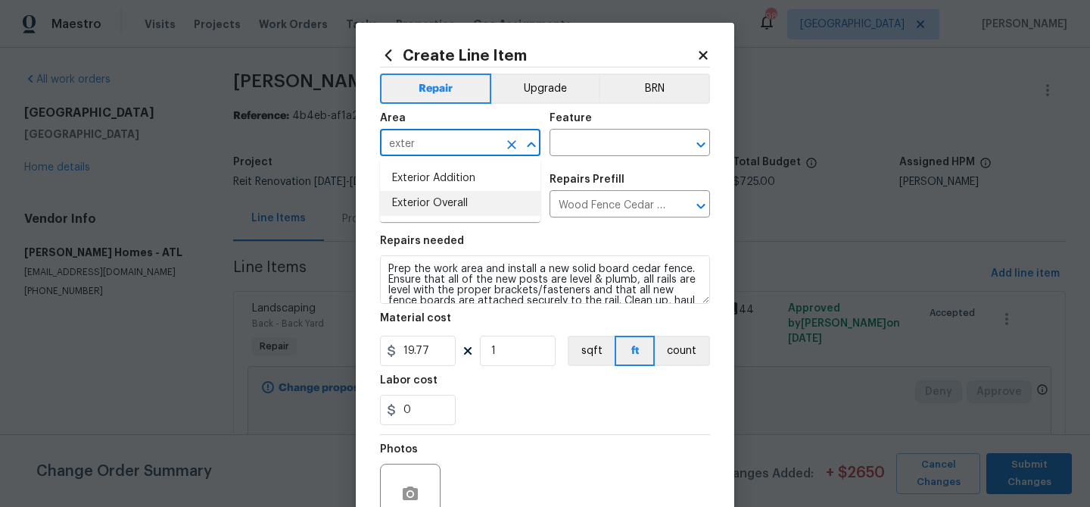
drag, startPoint x: 434, startPoint y: 197, endPoint x: 446, endPoint y: 191, distance: 13.5
click at [434, 197] on li "Exterior Overall" at bounding box center [460, 203] width 161 height 25
type input "Exterior Overall"
click at [582, 145] on input "text" at bounding box center [609, 144] width 118 height 23
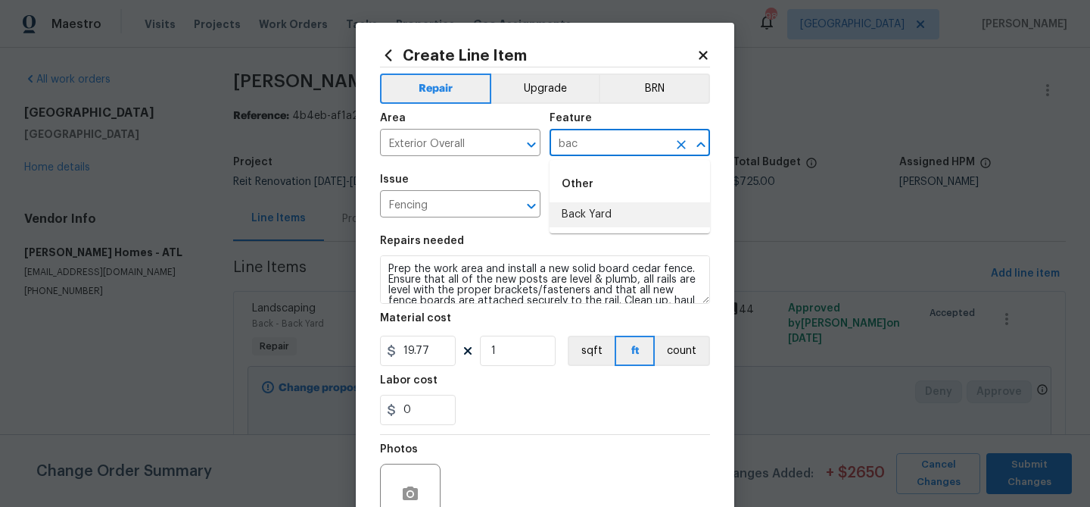
click at [590, 212] on li "Back Yard" at bounding box center [630, 214] width 161 height 25
type input "Back Yard"
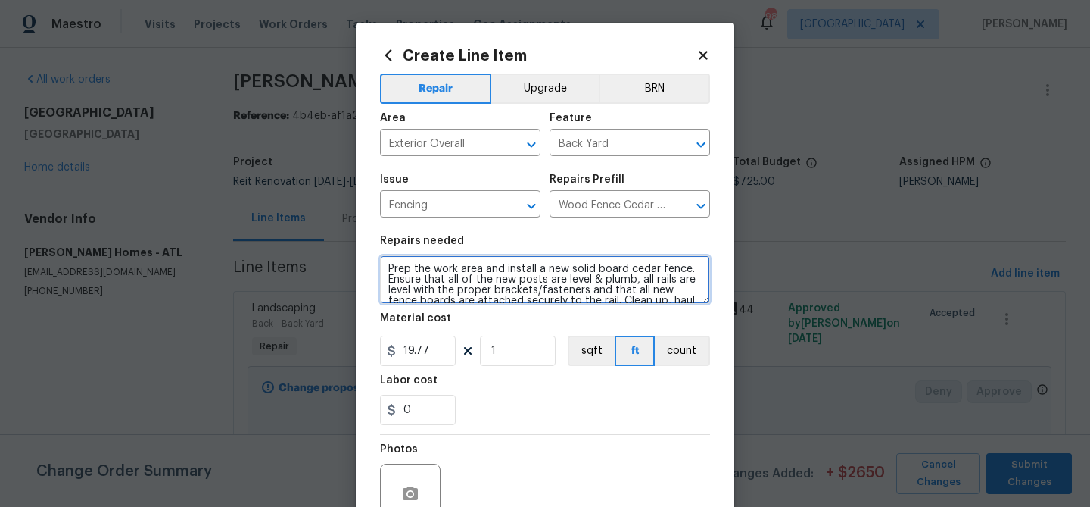
click at [501, 273] on textarea "Prep the work area and install a new solid board cedar fence. Ensure that all o…" at bounding box center [545, 279] width 330 height 48
paste textarea "Remove 2 fence panels on right side of home to get dumpster to back yard and re…"
type textarea "Remove 2 fence panels on right side of home to get dumpster to back yard and re…"
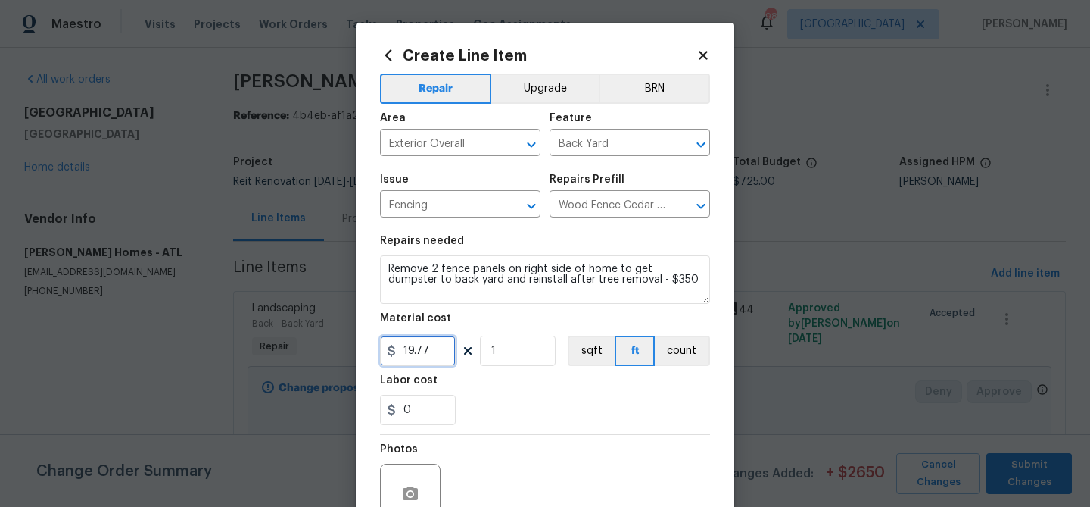
click at [418, 351] on input "19.77" at bounding box center [418, 350] width 76 height 30
drag, startPoint x: 418, startPoint y: 351, endPoint x: 414, endPoint y: 338, distance: 13.4
click at [418, 350] on input "19.77" at bounding box center [418, 350] width 76 height 30
type input "350"
click at [682, 384] on div "Labor cost" at bounding box center [545, 385] width 330 height 20
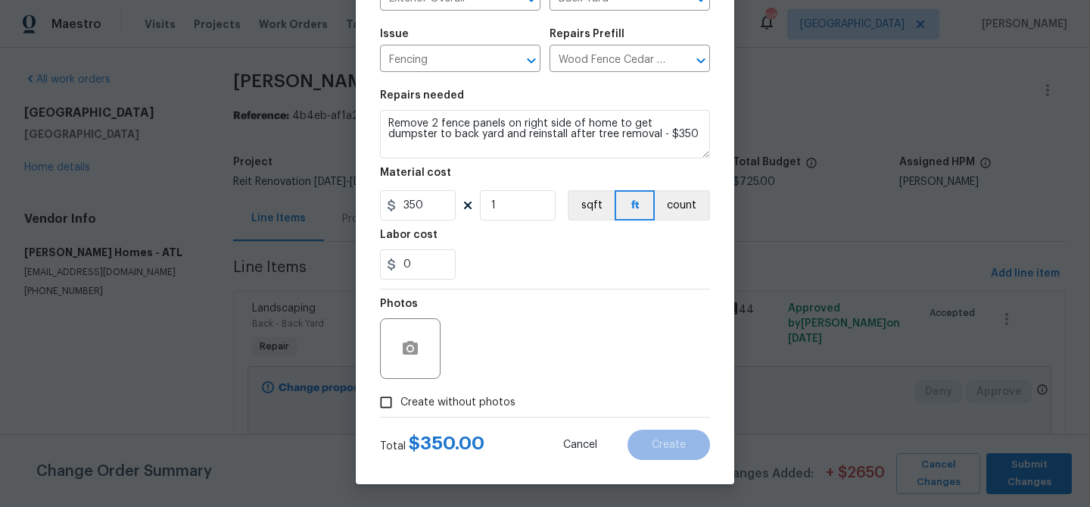
click at [508, 396] on span "Create without photos" at bounding box center [458, 403] width 115 height 16
click at [401, 396] on input "Create without photos" at bounding box center [386, 402] width 29 height 29
checkbox input "true"
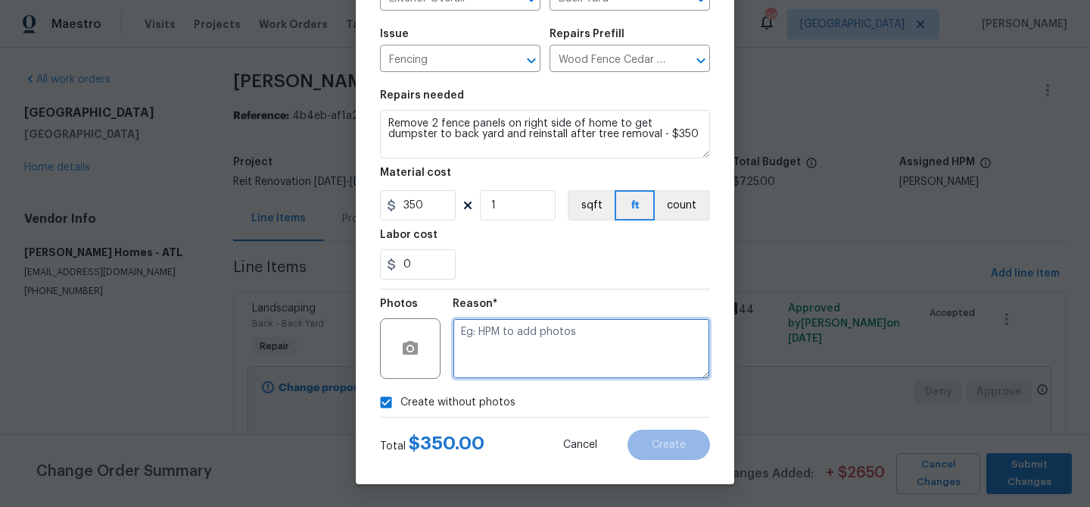
click at [521, 362] on textarea at bounding box center [581, 348] width 257 height 61
paste textarea "Remove 2 fence panels on right side of home to get dumpster to back yard and re…"
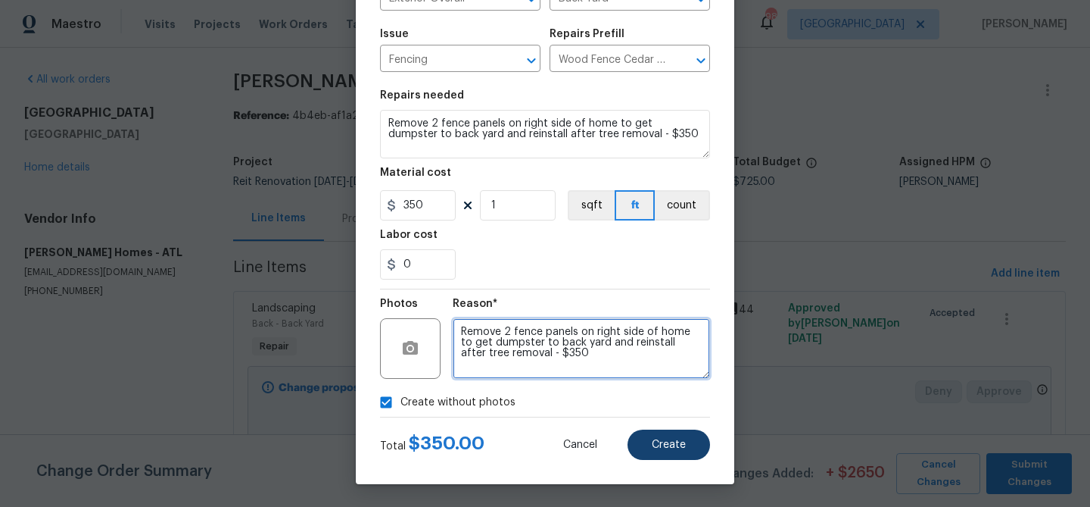
type textarea "Remove 2 fence panels on right side of home to get dumpster to back yard and re…"
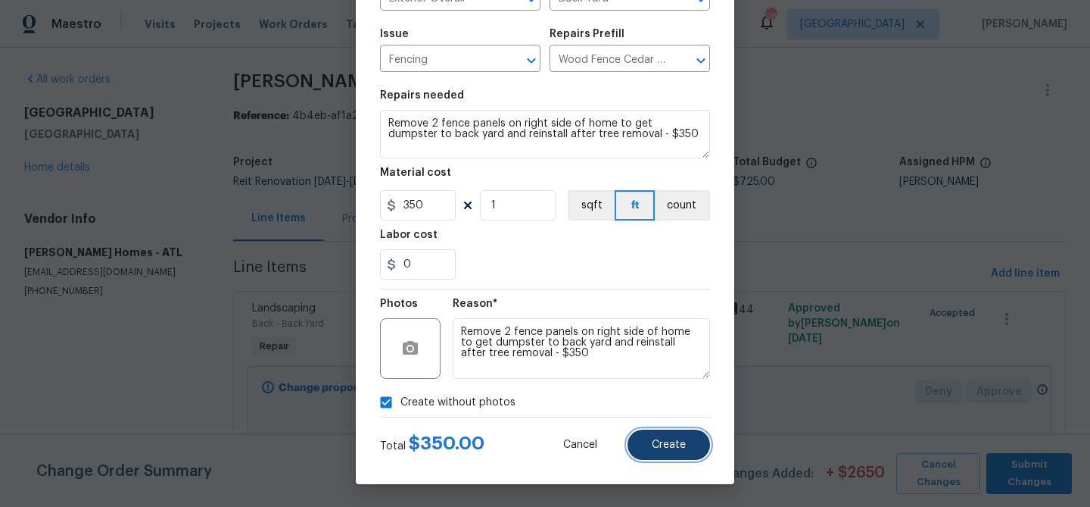
click at [668, 447] on span "Create" at bounding box center [669, 444] width 34 height 11
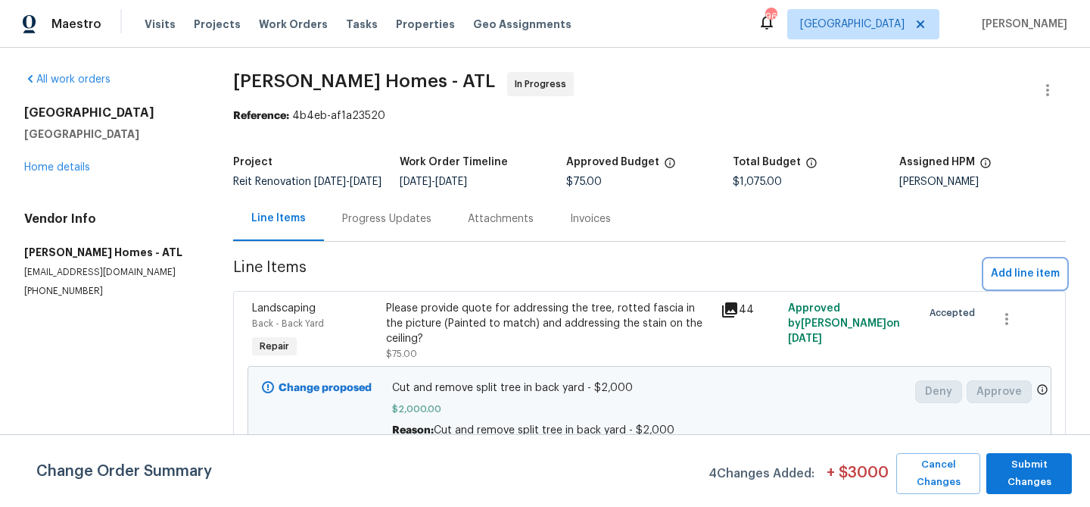
click at [1030, 282] on span "Add line item" at bounding box center [1025, 273] width 69 height 19
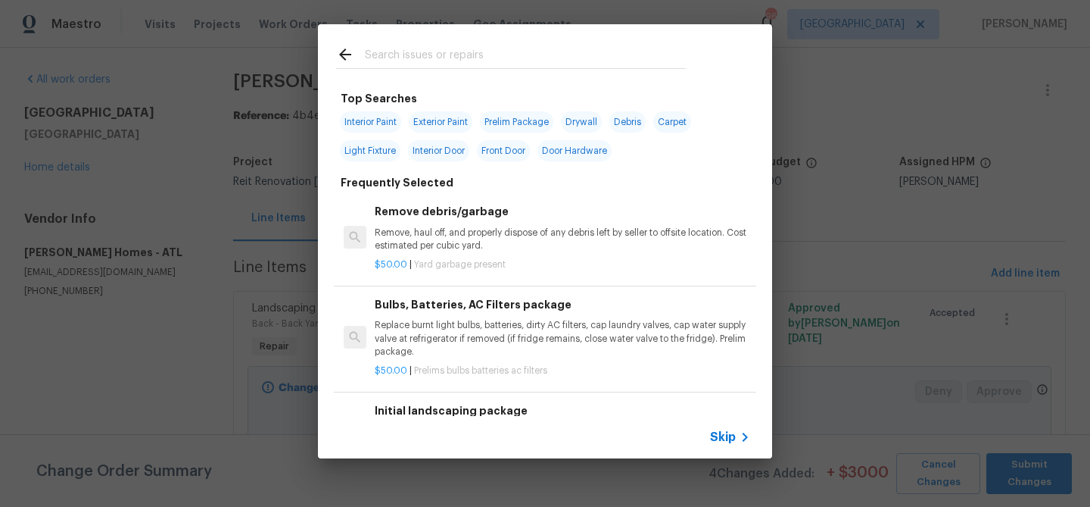
click at [425, 64] on input "text" at bounding box center [525, 56] width 321 height 23
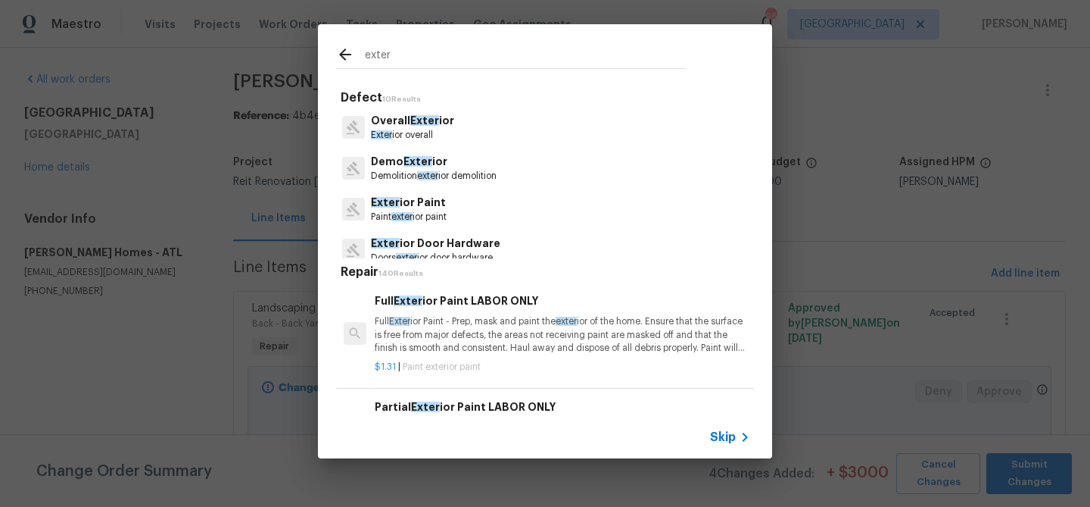
type input "exter"
click at [403, 115] on p "Overall Exter ior" at bounding box center [412, 121] width 83 height 16
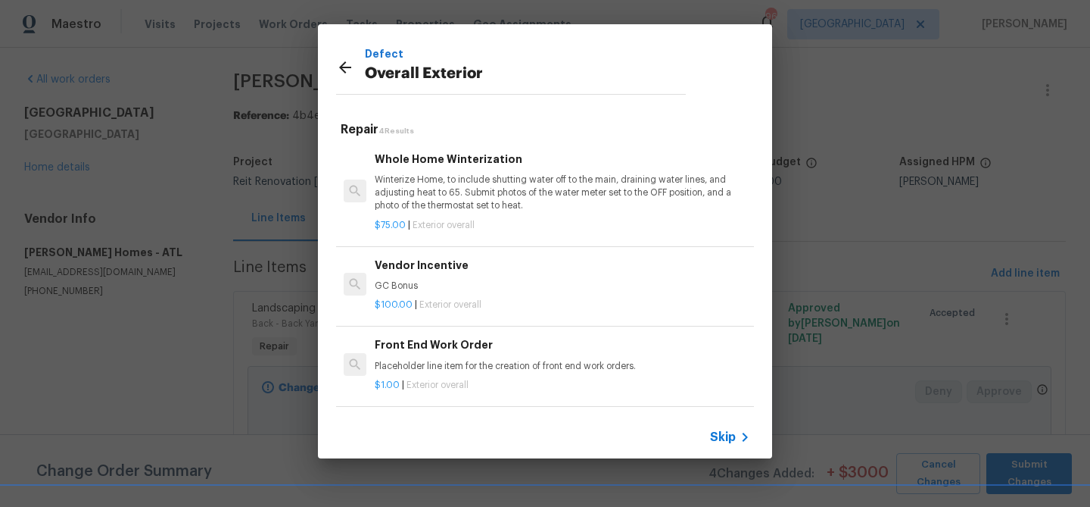
click at [718, 432] on span "Skip" at bounding box center [723, 436] width 26 height 15
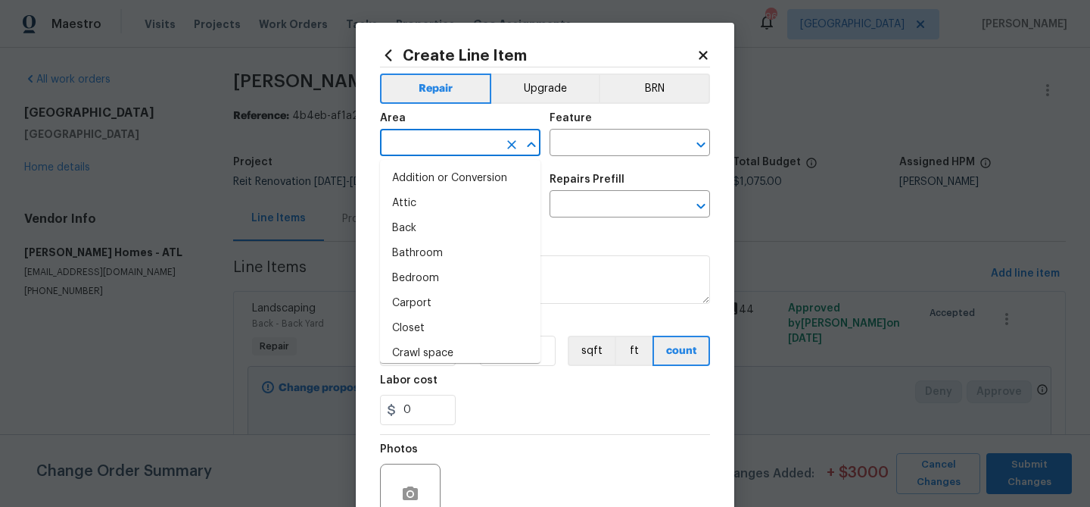
click at [488, 141] on input "text" at bounding box center [439, 144] width 118 height 23
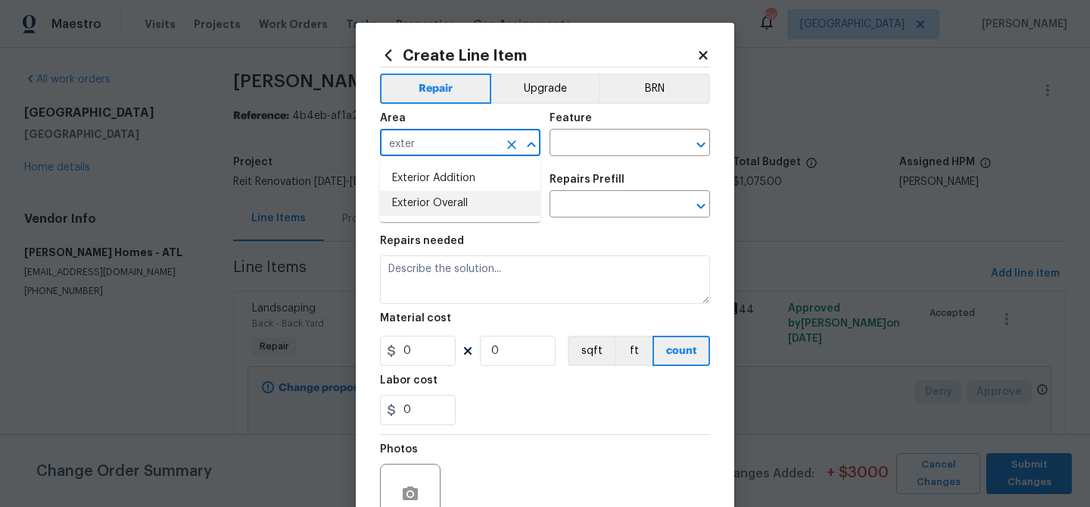
click at [494, 211] on li "Exterior Overall" at bounding box center [460, 203] width 161 height 25
type input "Exterior Overall"
click at [641, 146] on input "text" at bounding box center [609, 144] width 118 height 23
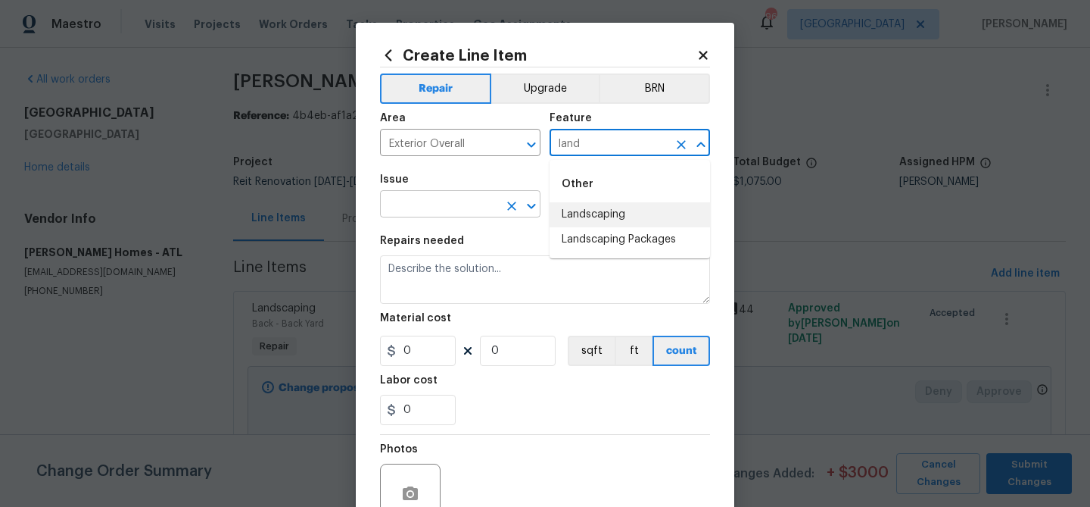
drag, startPoint x: 609, startPoint y: 212, endPoint x: 510, endPoint y: 208, distance: 98.5
click at [608, 212] on li "Landscaping" at bounding box center [630, 214] width 161 height 25
type input "Landscaping"
click at [412, 205] on input "text" at bounding box center [439, 205] width 118 height 23
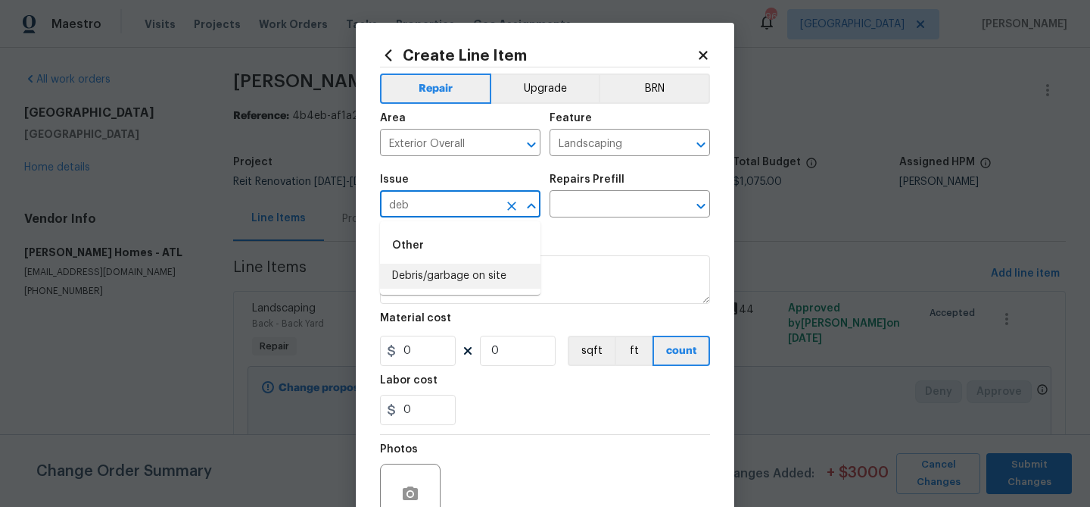
drag, startPoint x: 412, startPoint y: 271, endPoint x: 530, endPoint y: 236, distance: 123.4
click at [416, 271] on li "Debris/garbage on site" at bounding box center [460, 276] width 161 height 25
type input "Debris/garbage on site"
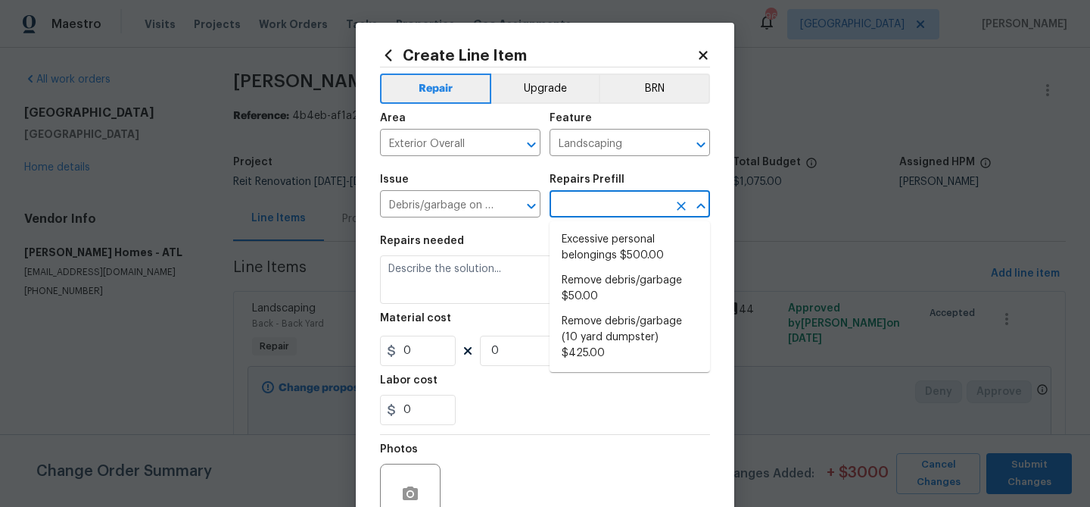
click at [588, 213] on input "text" at bounding box center [609, 205] width 118 height 23
click at [588, 289] on li "Remove debris/garbage $50.00" at bounding box center [630, 288] width 161 height 41
type input "Remove debris/garbage $50.00"
type textarea "Remove, haul off, and properly dispose of any debris left by seller to offsite …"
type input "1"
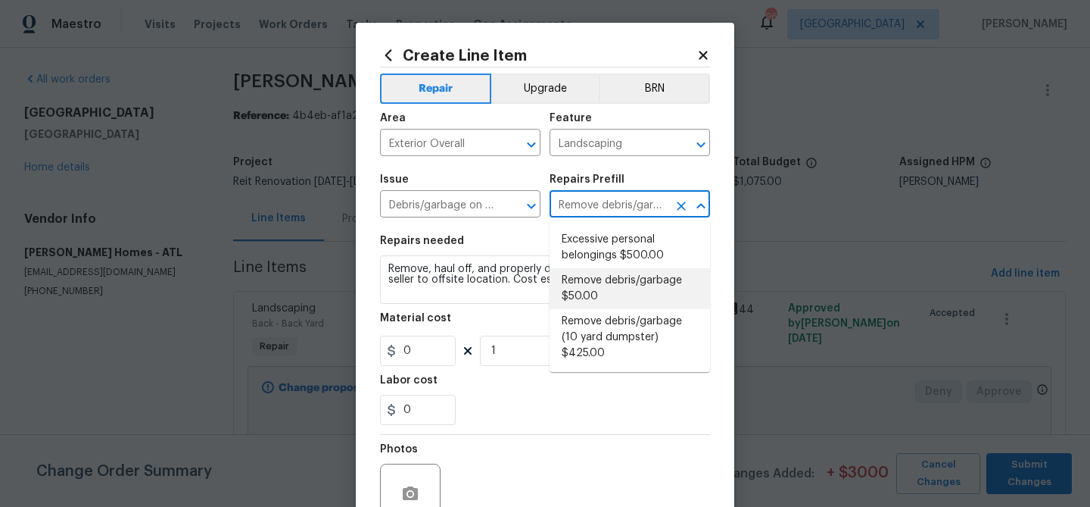
type input "50"
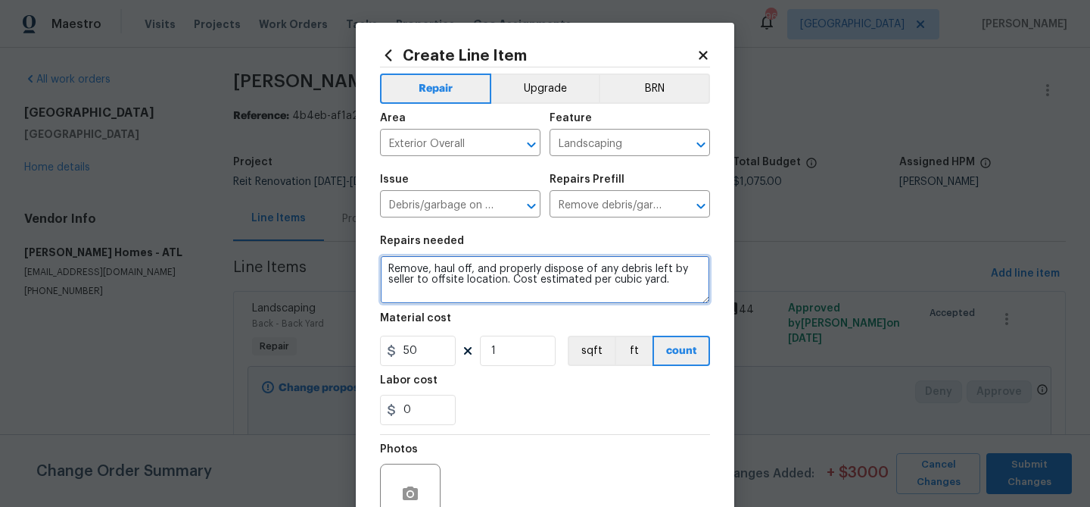
click at [447, 270] on textarea "Remove, haul off, and properly dispose of any debris left by seller to offsite …" at bounding box center [545, 279] width 330 height 48
paste textarea "[PERSON_NAME] and brush on right side of home for access for dumpster - $175"
type textarea "Remove [PERSON_NAME] and brush on right side of home for access for dumpster - …"
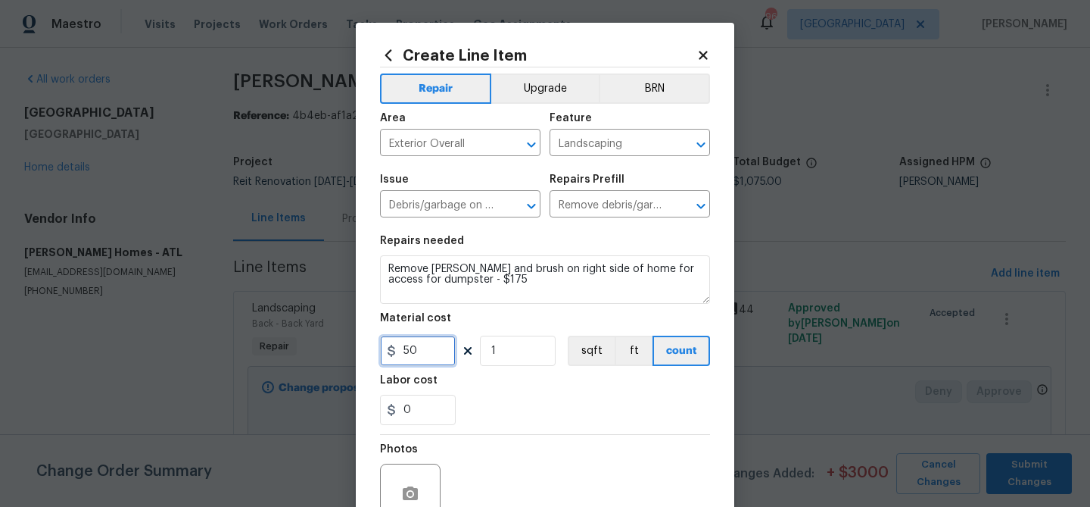
click at [410, 347] on input "50" at bounding box center [418, 350] width 76 height 30
type input "175"
click at [557, 367] on section "Repairs needed Remove [PERSON_NAME] and brush on right side of home for access …" at bounding box center [545, 329] width 330 height 207
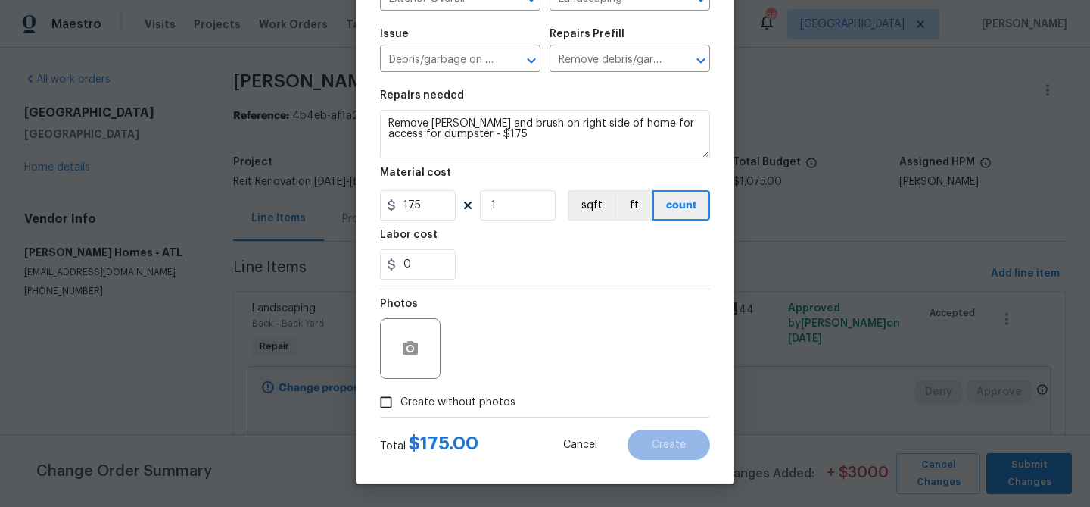
drag, startPoint x: 483, startPoint y: 402, endPoint x: 488, endPoint y: 392, distance: 10.8
click at [485, 400] on span "Create without photos" at bounding box center [458, 403] width 115 height 16
click at [401, 400] on input "Create without photos" at bounding box center [386, 402] width 29 height 29
checkbox input "true"
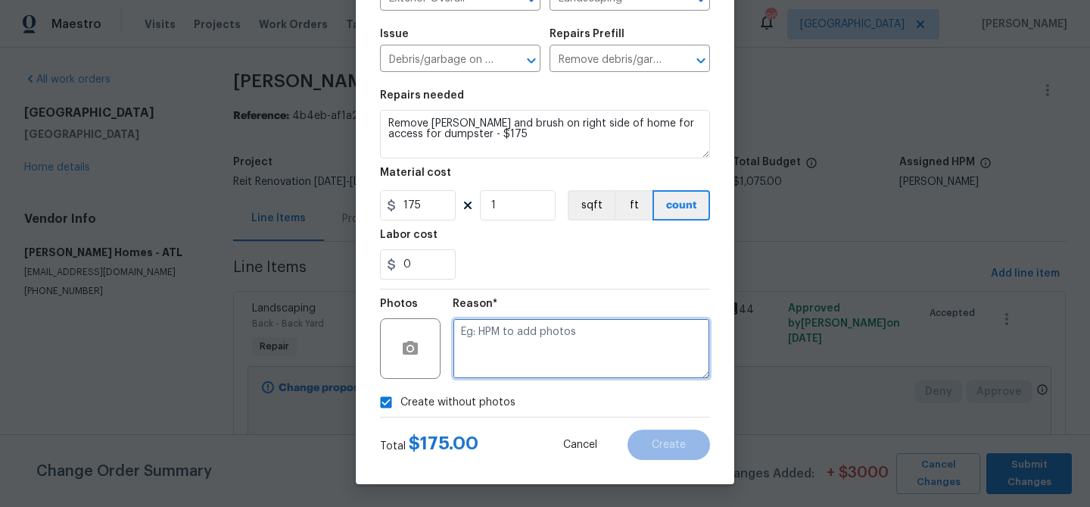
click at [534, 347] on textarea at bounding box center [581, 348] width 257 height 61
paste textarea "Remove [PERSON_NAME] and brush on right side of home for access for dumpster - …"
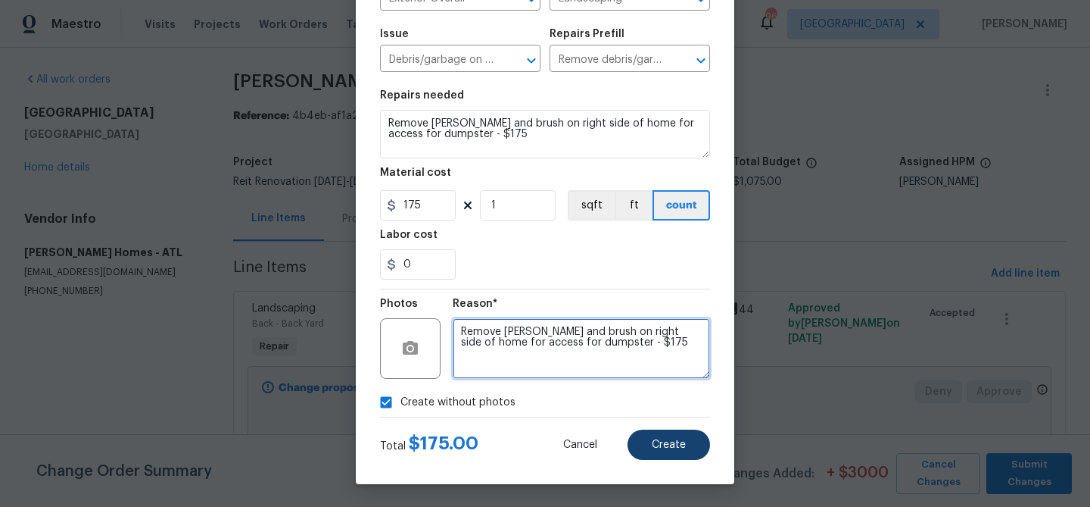
type textarea "Remove [PERSON_NAME] and brush on right side of home for access for dumpster - …"
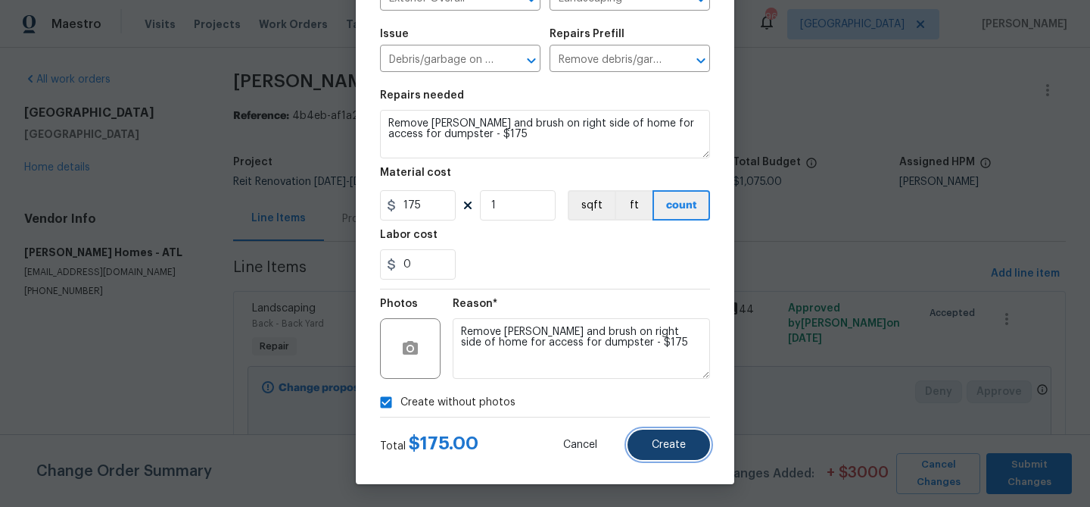
click at [652, 452] on button "Create" at bounding box center [669, 444] width 83 height 30
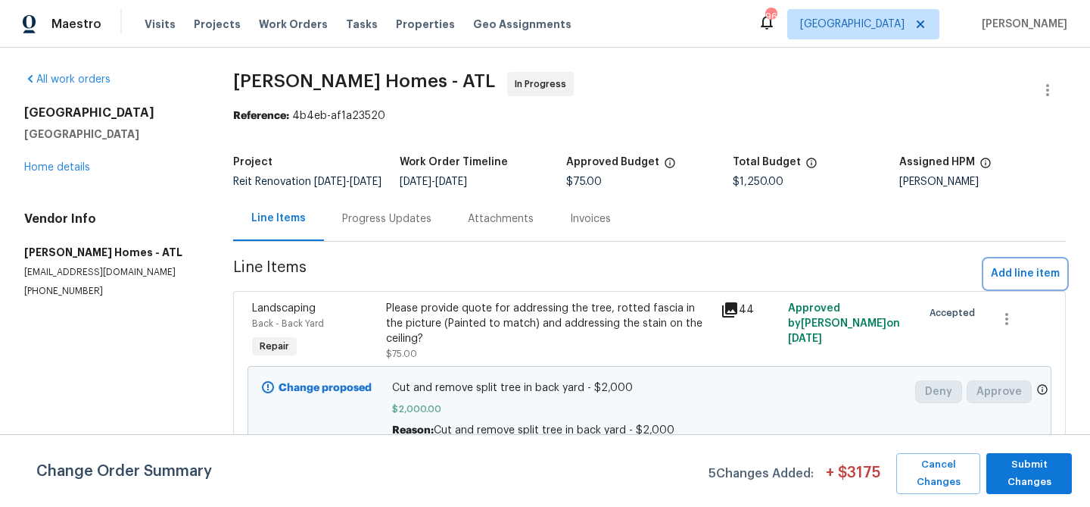
click at [1039, 282] on span "Add line item" at bounding box center [1025, 273] width 69 height 19
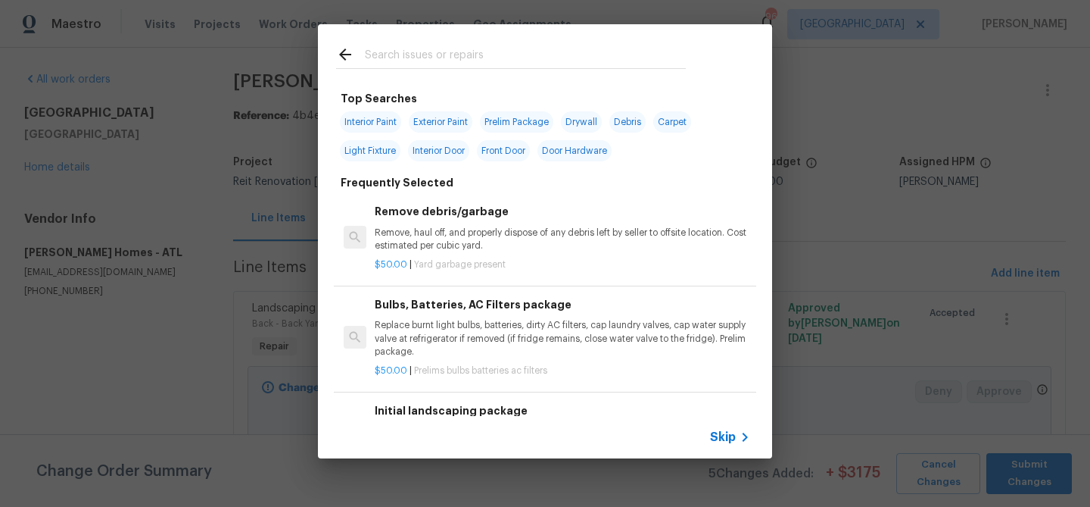
click at [396, 58] on input "text" at bounding box center [525, 56] width 321 height 23
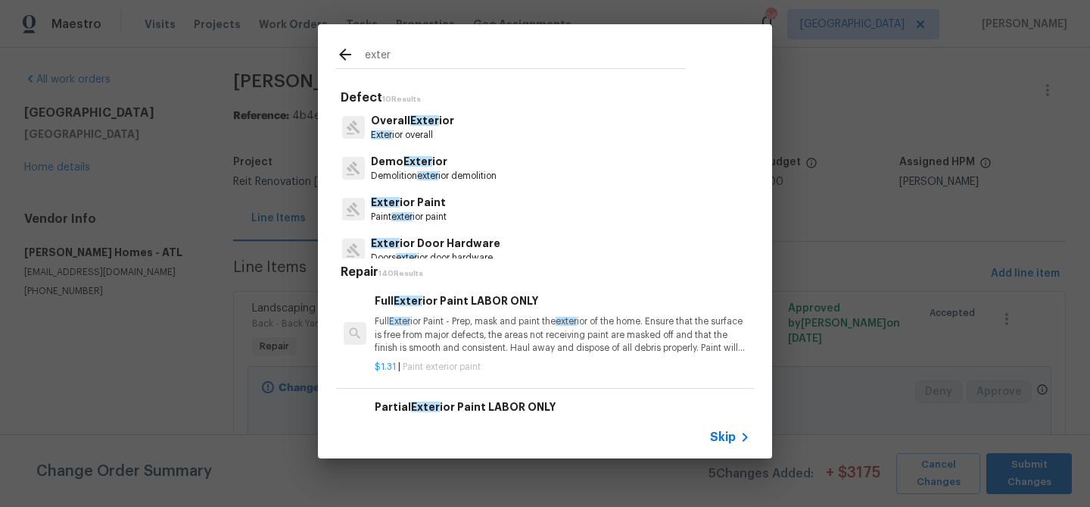
type input "exter"
click at [408, 131] on p "Exter ior overall" at bounding box center [412, 135] width 83 height 13
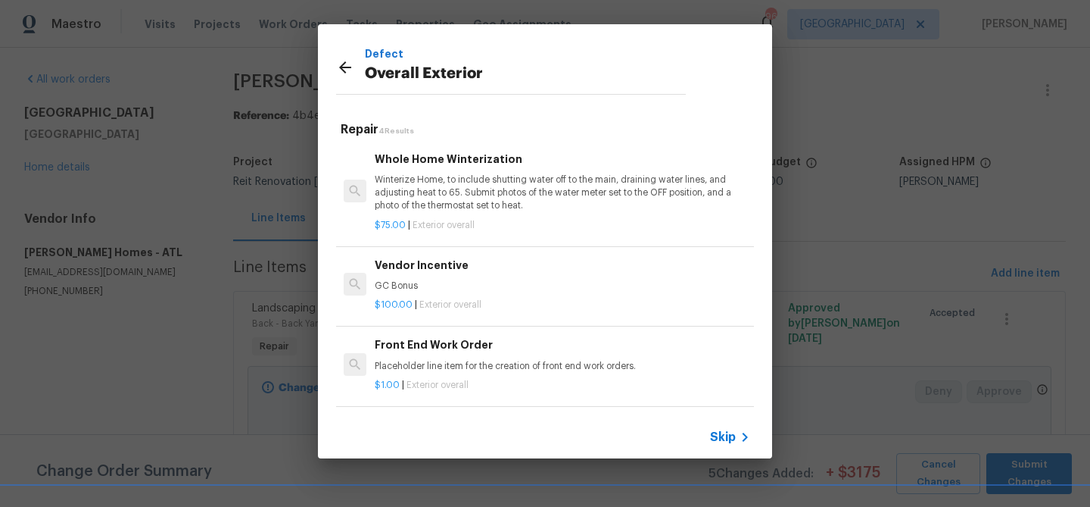
click at [728, 440] on span "Skip" at bounding box center [723, 436] width 26 height 15
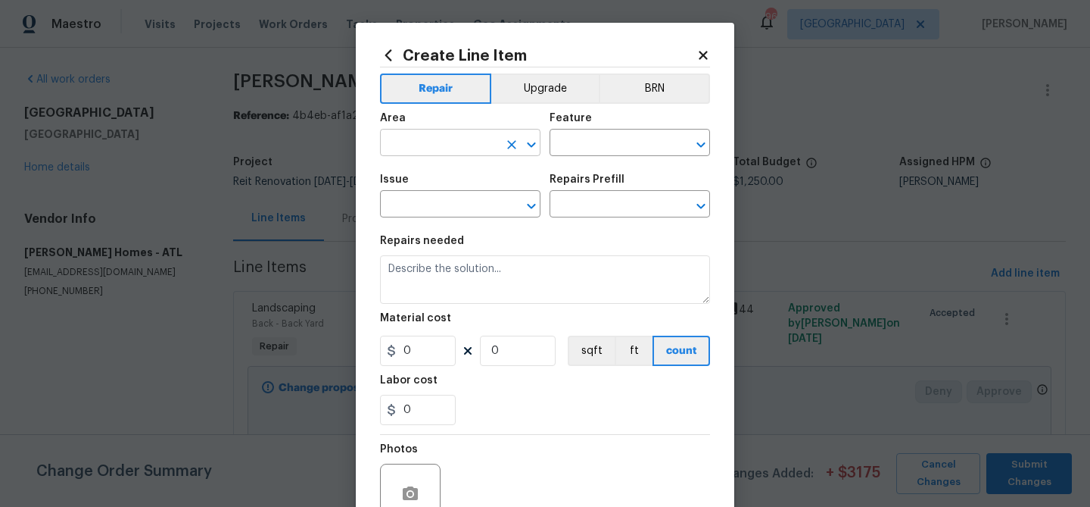
click at [419, 139] on input "text" at bounding box center [439, 144] width 118 height 23
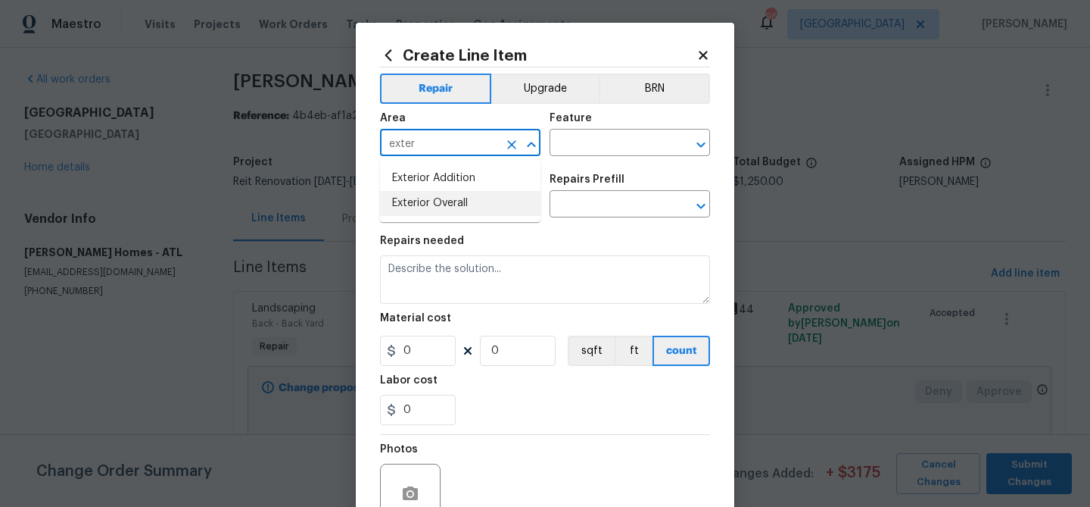
drag, startPoint x: 404, startPoint y: 204, endPoint x: 414, endPoint y: 204, distance: 9.9
click at [408, 204] on li "Exterior Overall" at bounding box center [460, 203] width 161 height 25
type input "Exterior Overall"
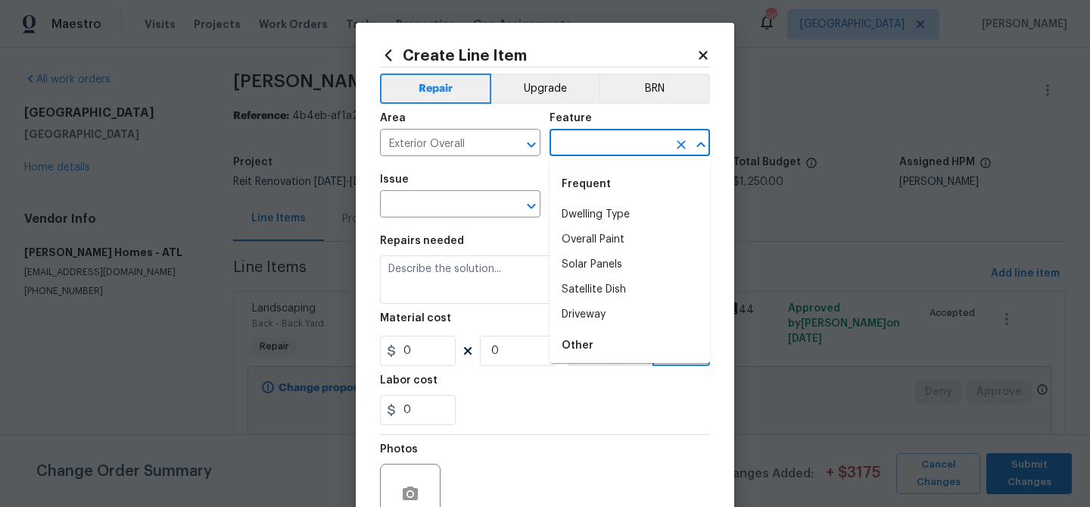
click at [654, 150] on input "text" at bounding box center [609, 144] width 118 height 23
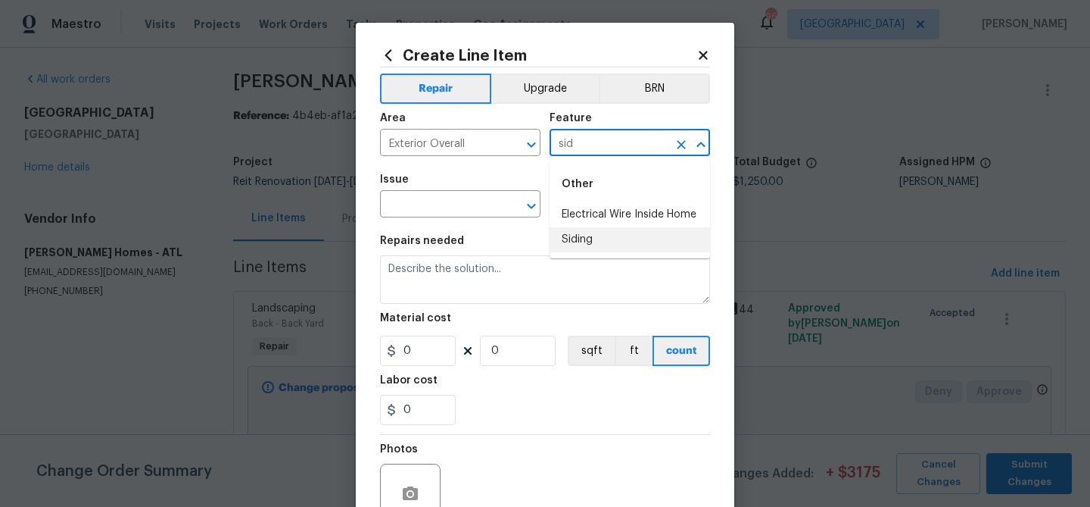
drag, startPoint x: 575, startPoint y: 238, endPoint x: 487, endPoint y: 214, distance: 91.1
click at [574, 238] on li "Siding" at bounding box center [630, 239] width 161 height 25
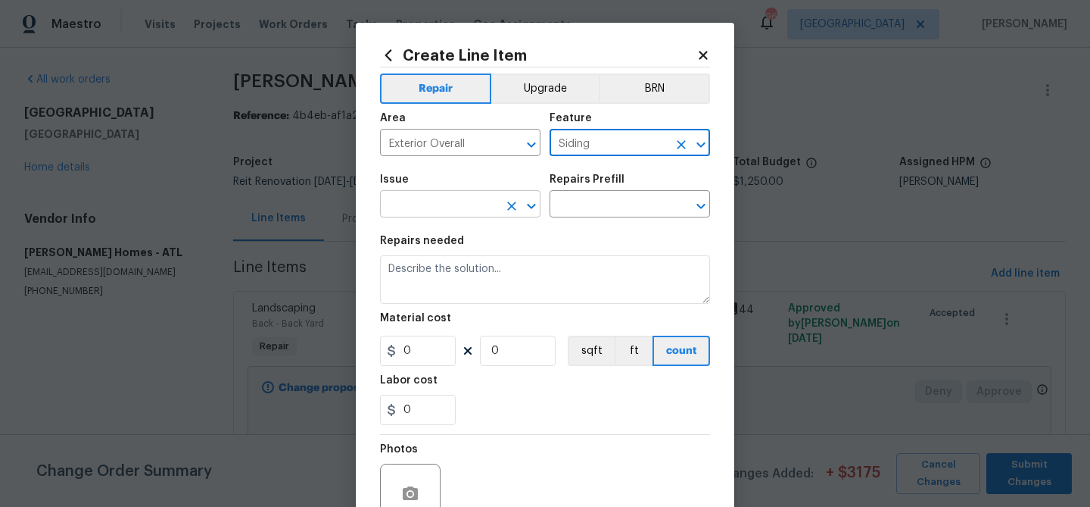
type input "Siding"
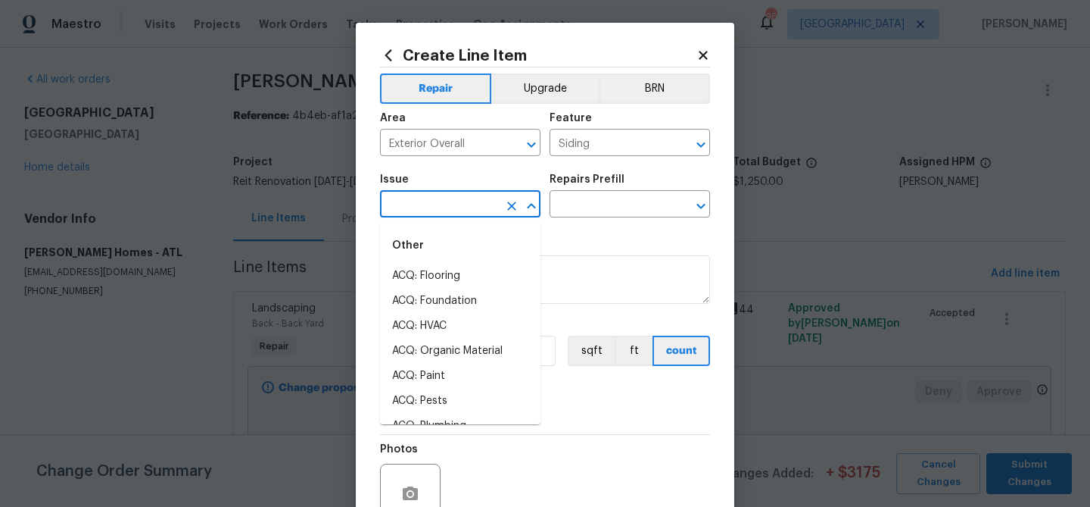
click at [479, 209] on input "text" at bounding box center [439, 205] width 118 height 23
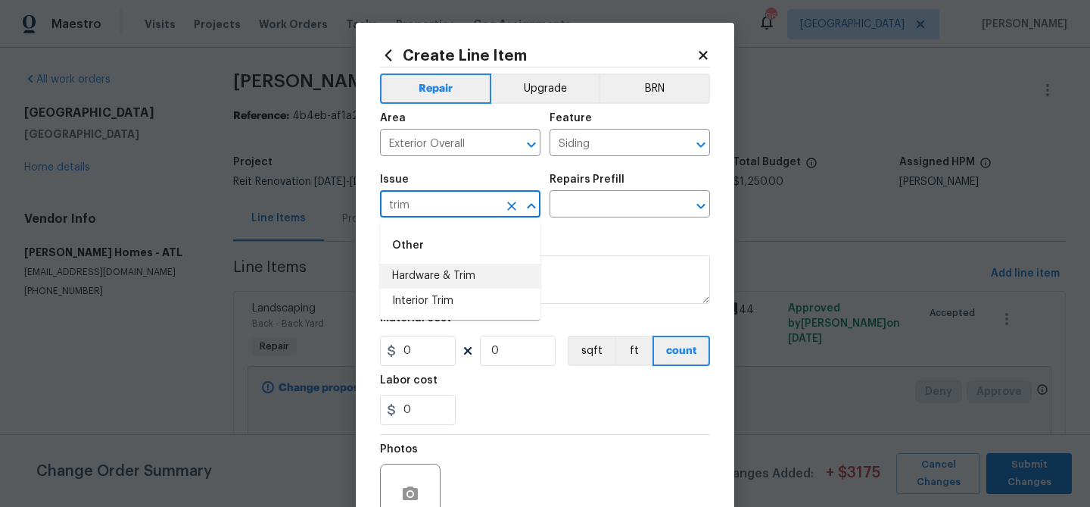
click at [432, 211] on input "trim" at bounding box center [439, 205] width 118 height 23
click at [418, 209] on input "fac" at bounding box center [439, 205] width 118 height 23
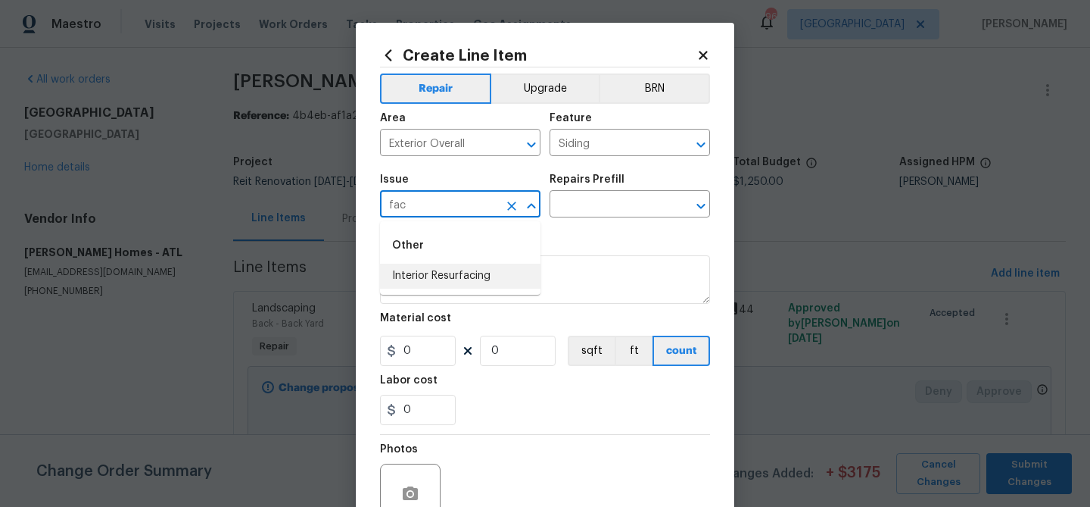
click at [418, 209] on input "fac" at bounding box center [439, 205] width 118 height 23
type input "f"
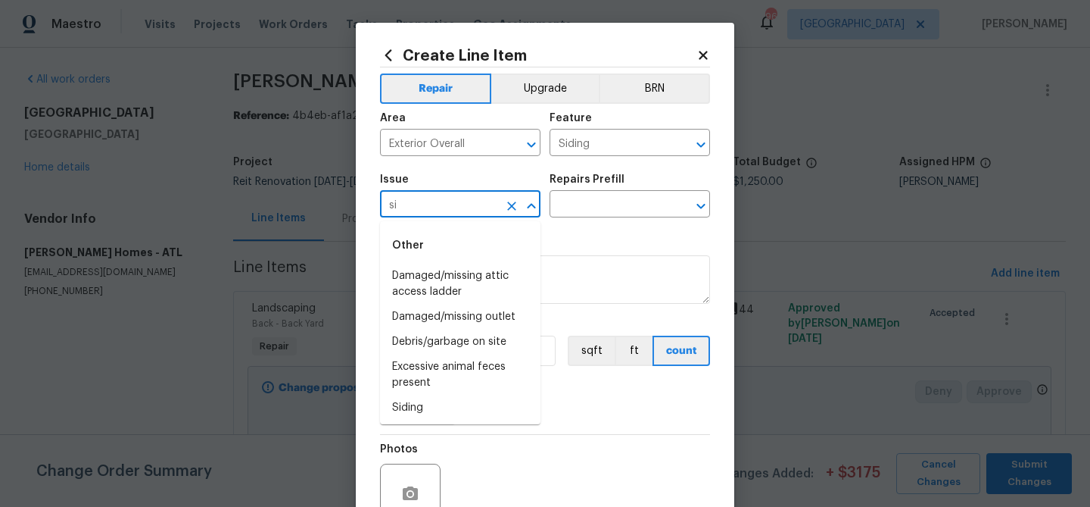
type input "s"
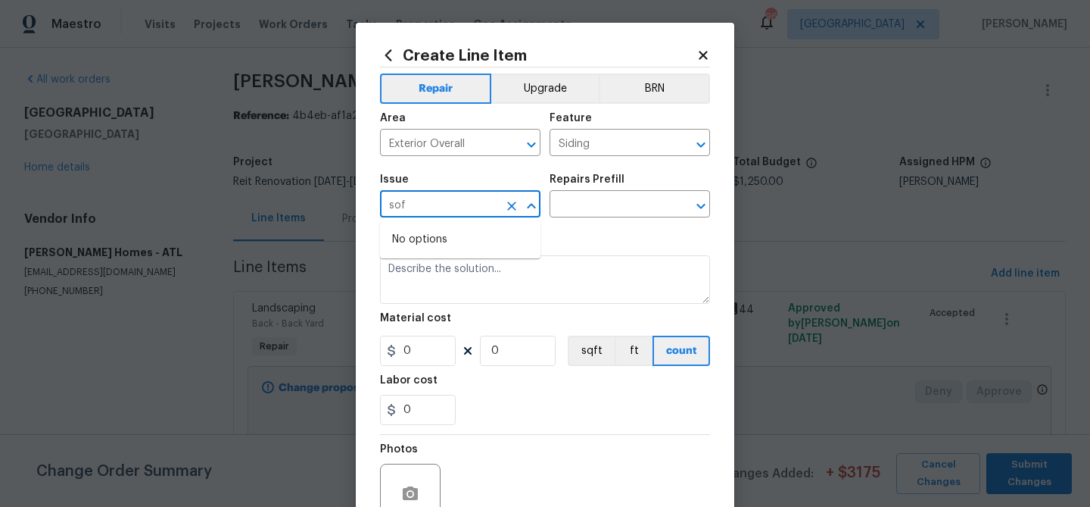
click at [420, 209] on input "sof" at bounding box center [439, 205] width 118 height 23
type input "e"
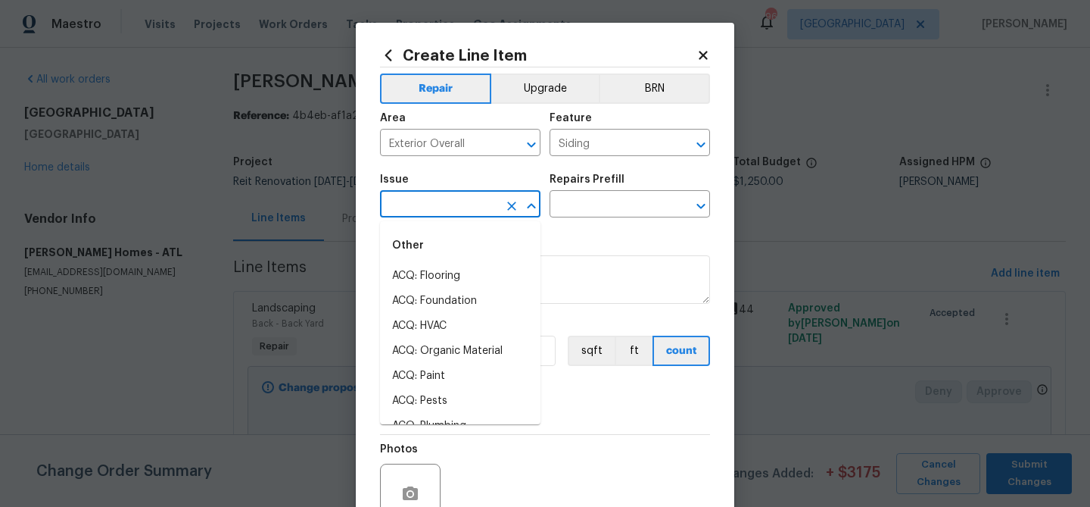
type input "x"
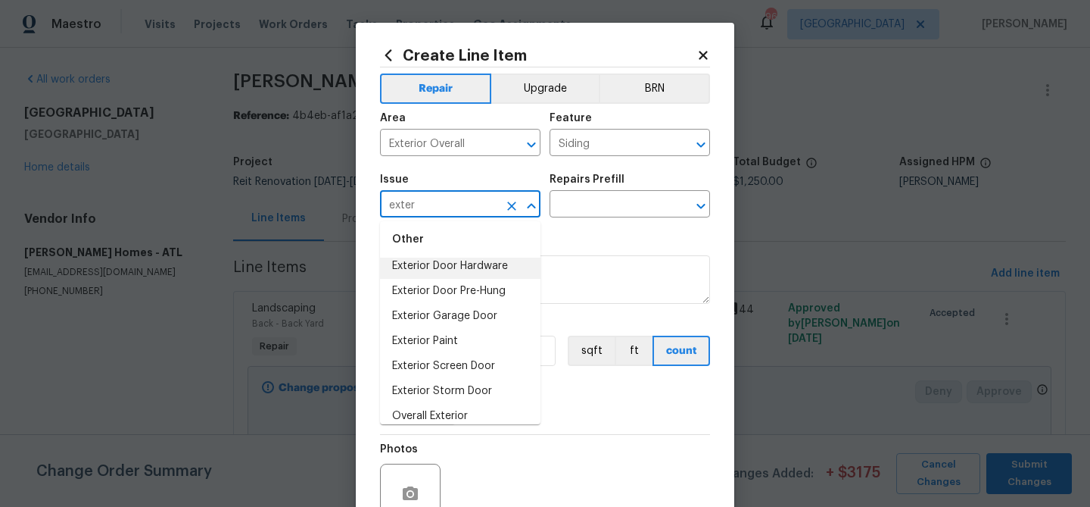
scroll to position [45, 0]
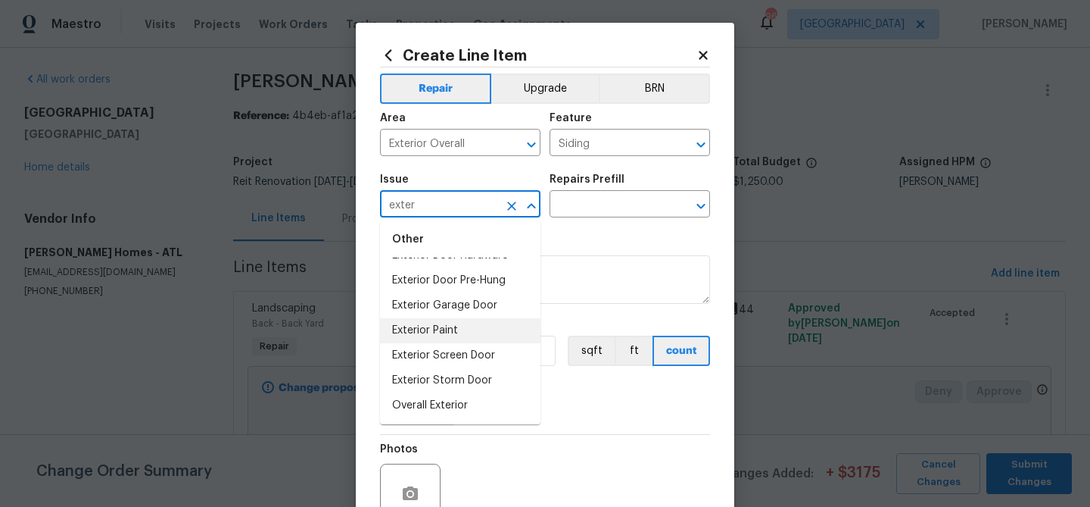
drag, startPoint x: 422, startPoint y: 323, endPoint x: 492, endPoint y: 259, distance: 94.9
click at [423, 323] on li "Exterior Paint" at bounding box center [460, 330] width 161 height 25
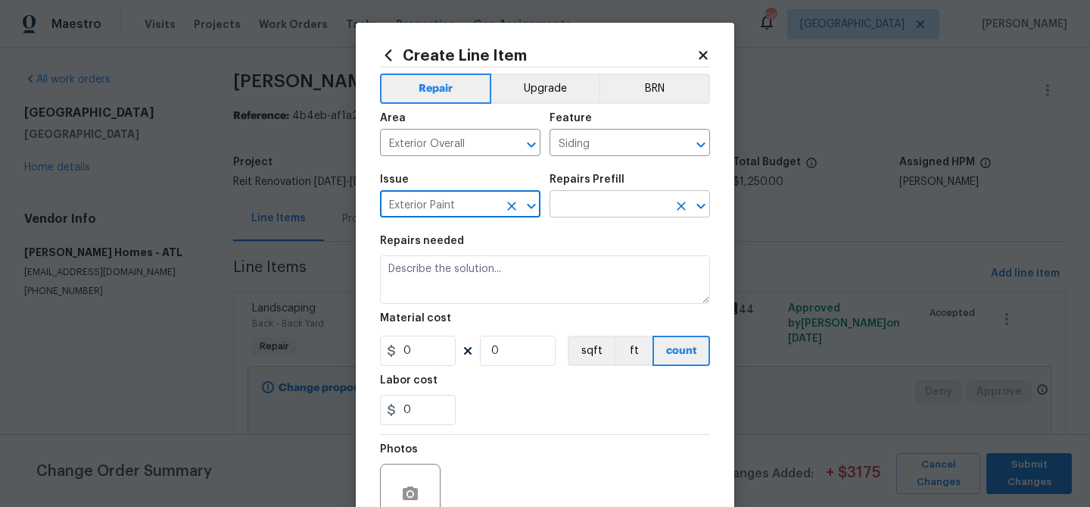
type input "Exterior Paint"
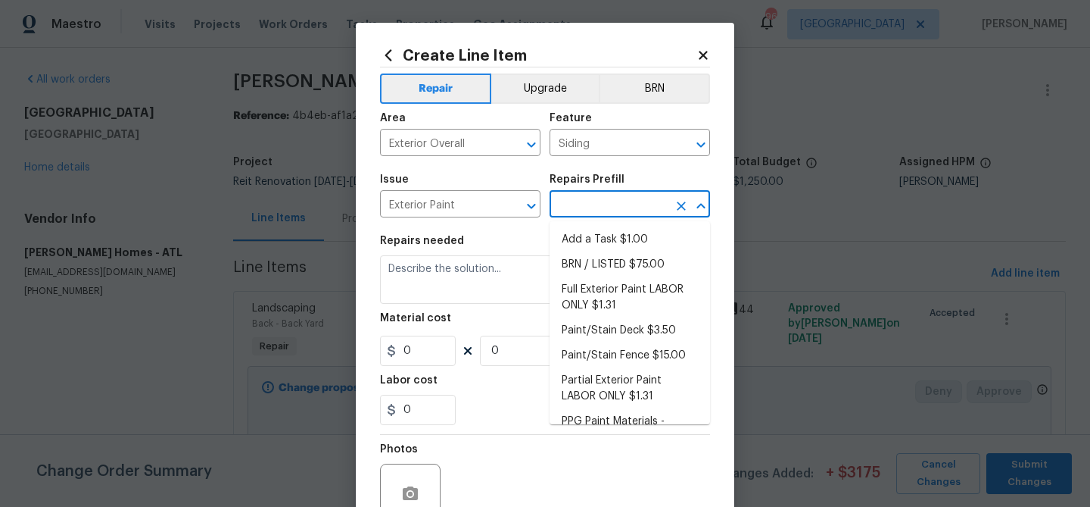
click at [584, 211] on input "text" at bounding box center [609, 205] width 118 height 23
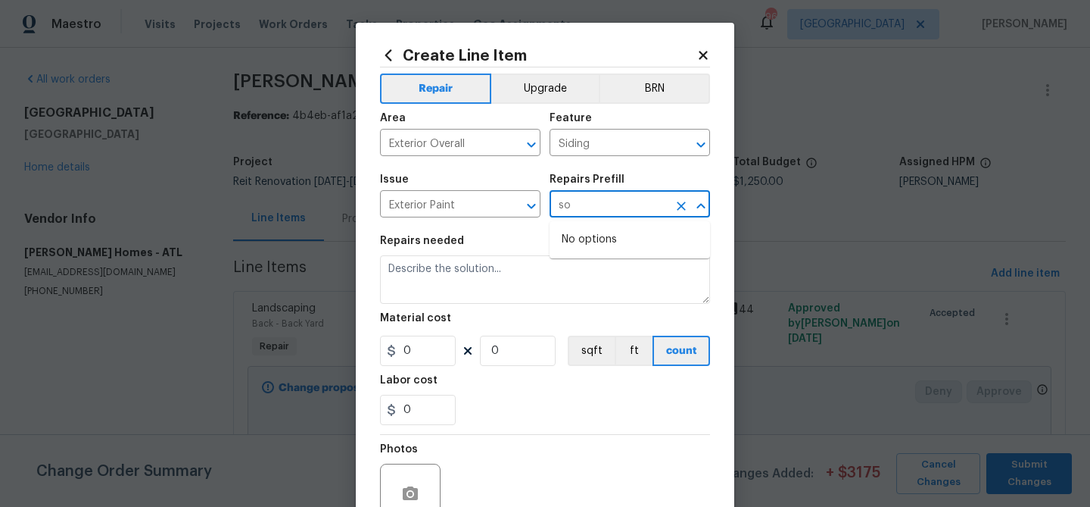
type input "s"
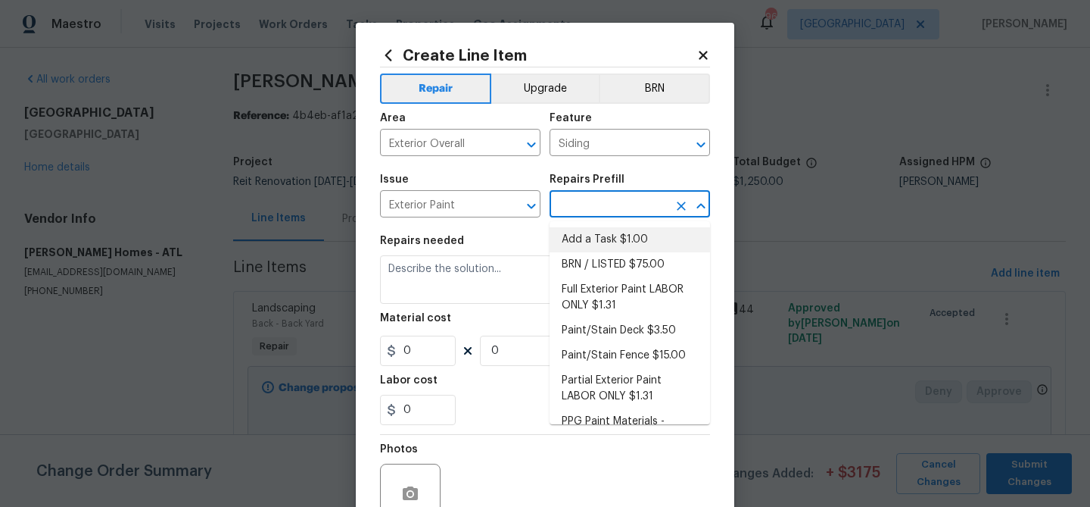
click at [591, 242] on li "Add a Task $1.00" at bounding box center [630, 239] width 161 height 25
type input "Overall Paint"
type input "Add a Task $1.00"
type textarea "HPM to detail"
type input "1"
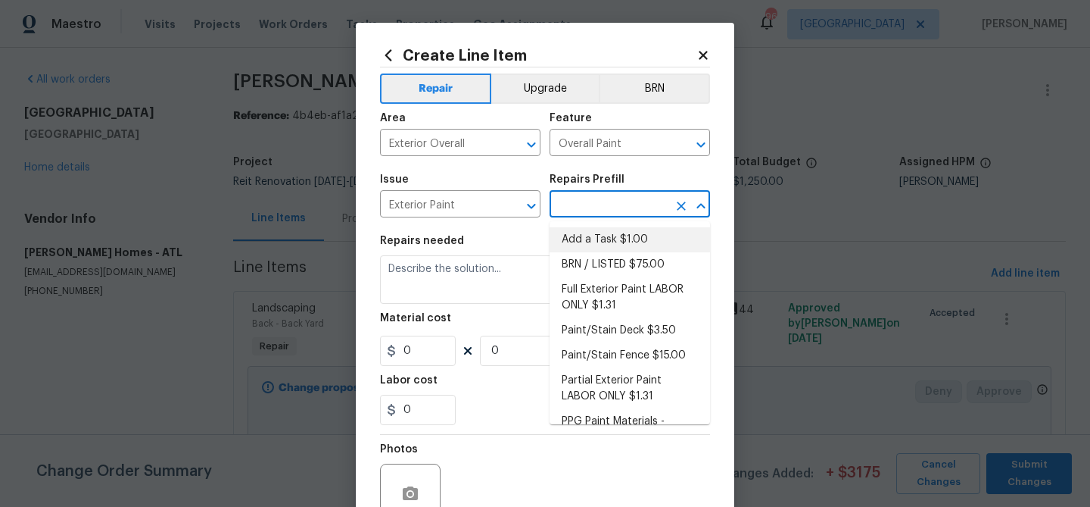
type input "1"
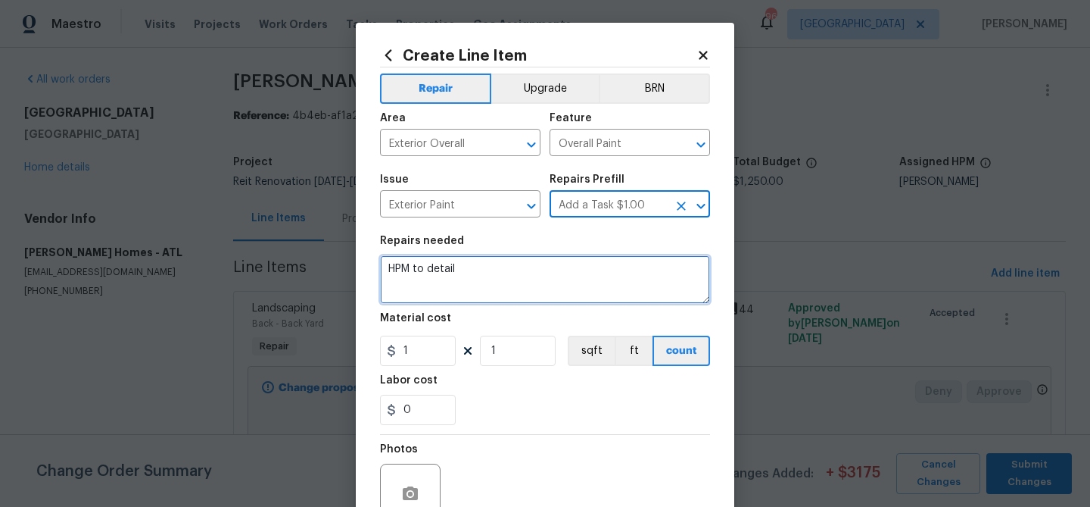
click at [436, 285] on textarea "HPM to detail" at bounding box center [545, 279] width 330 height 48
paste textarea "Remove/replace rotted fascia at kitchen (includes removing gutters and reinstal…"
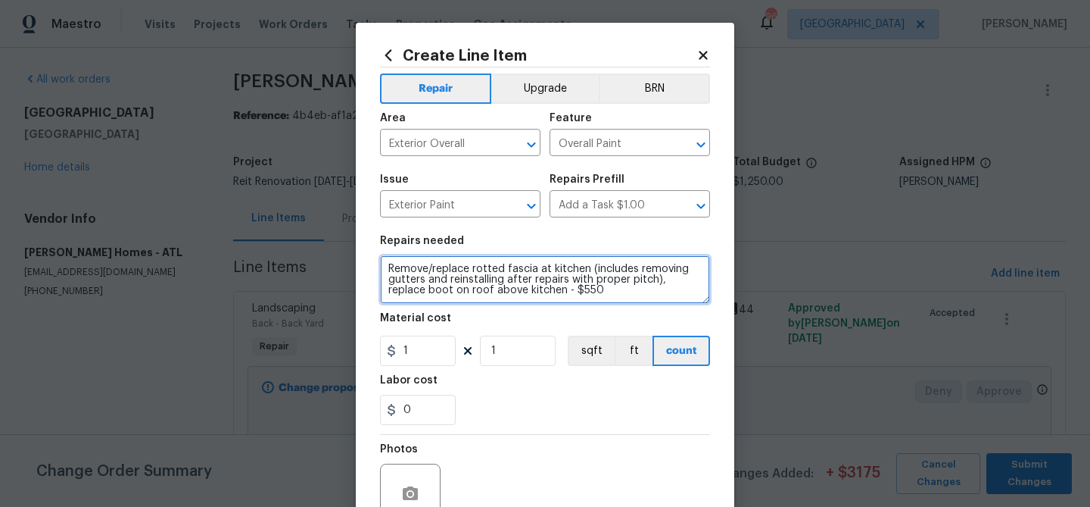
type textarea "Remove/replace rotted fascia at kitchen (includes removing gutters and reinstal…"
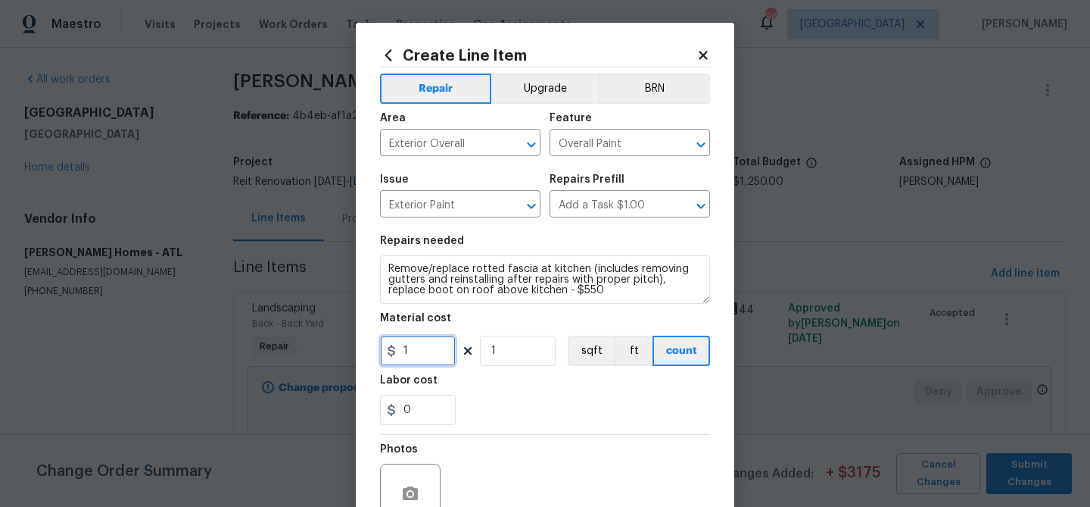
click at [417, 350] on input "1" at bounding box center [418, 350] width 76 height 30
type input "550"
click at [513, 385] on div "Labor cost" at bounding box center [545, 385] width 330 height 20
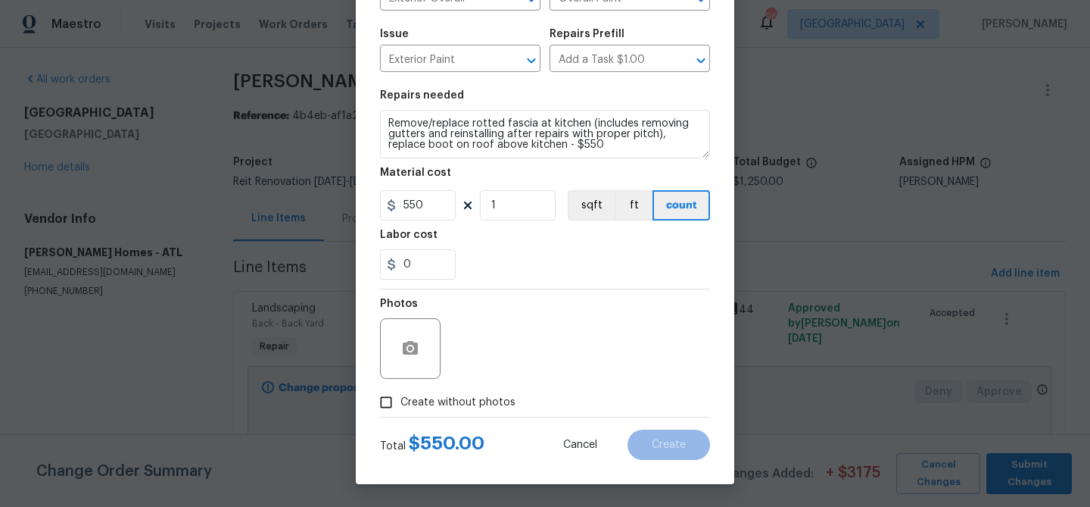
click at [463, 401] on span "Create without photos" at bounding box center [458, 403] width 115 height 16
click at [401, 401] on input "Create without photos" at bounding box center [386, 402] width 29 height 29
checkbox input "true"
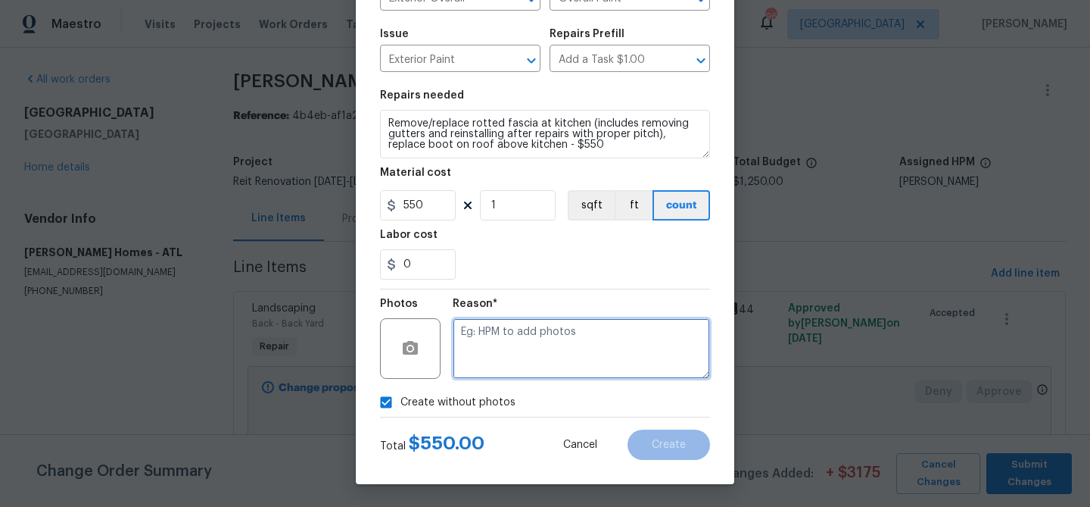
click at [491, 341] on textarea at bounding box center [581, 348] width 257 height 61
paste textarea "Remove/replace rotted fascia at kitchen (includes removing gutters and reinstal…"
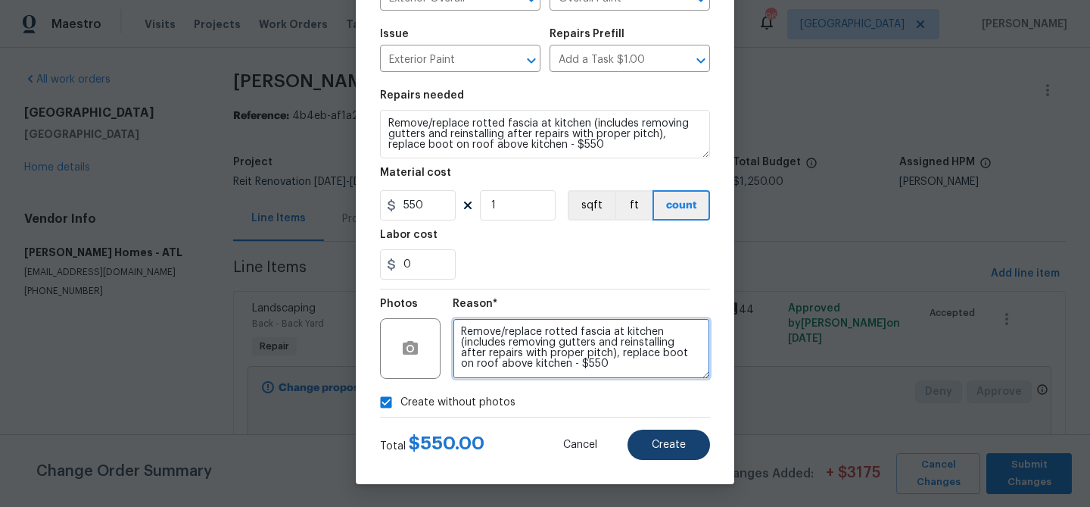
type textarea "Remove/replace rotted fascia at kitchen (includes removing gutters and reinstal…"
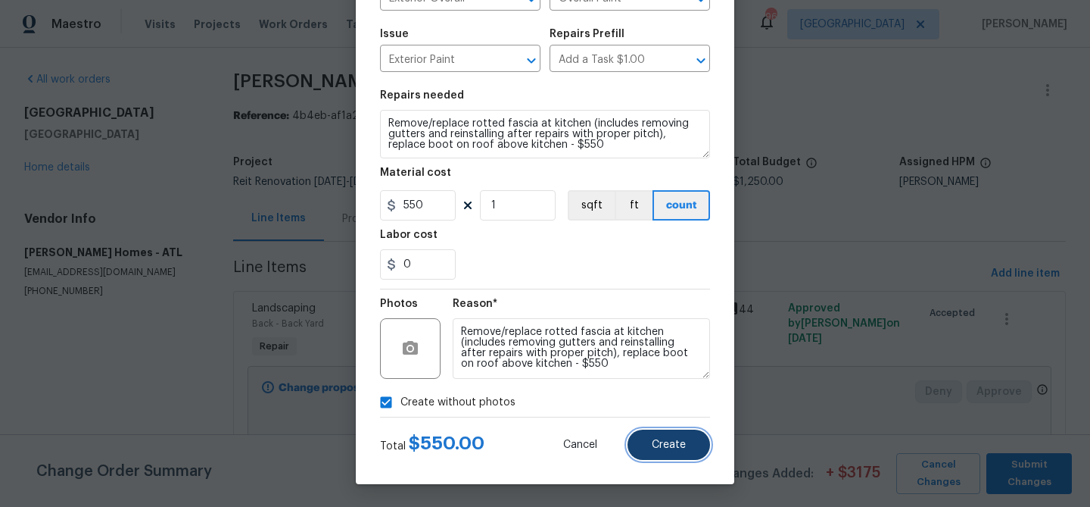
click at [659, 445] on span "Create" at bounding box center [669, 444] width 34 height 11
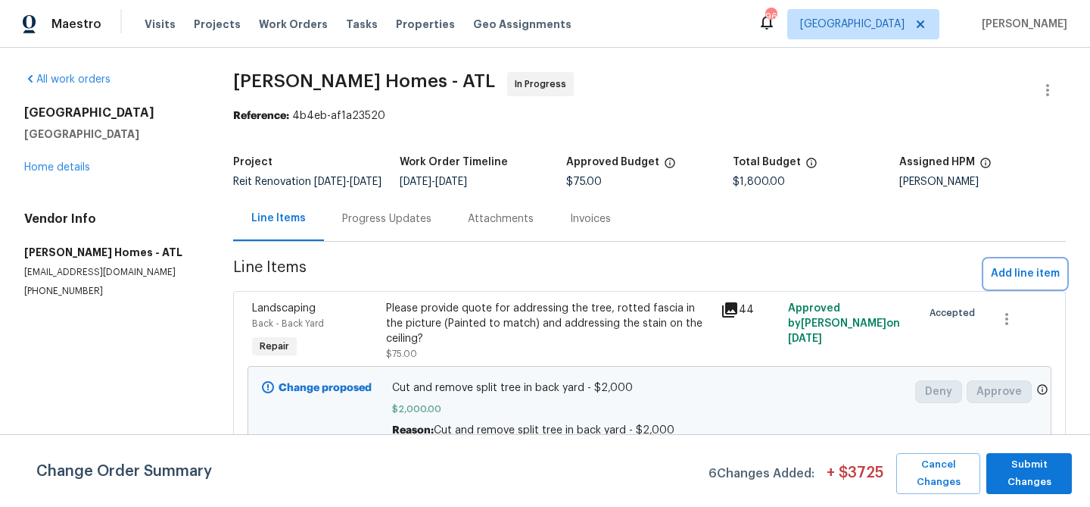
click at [1025, 283] on span "Add line item" at bounding box center [1025, 273] width 69 height 19
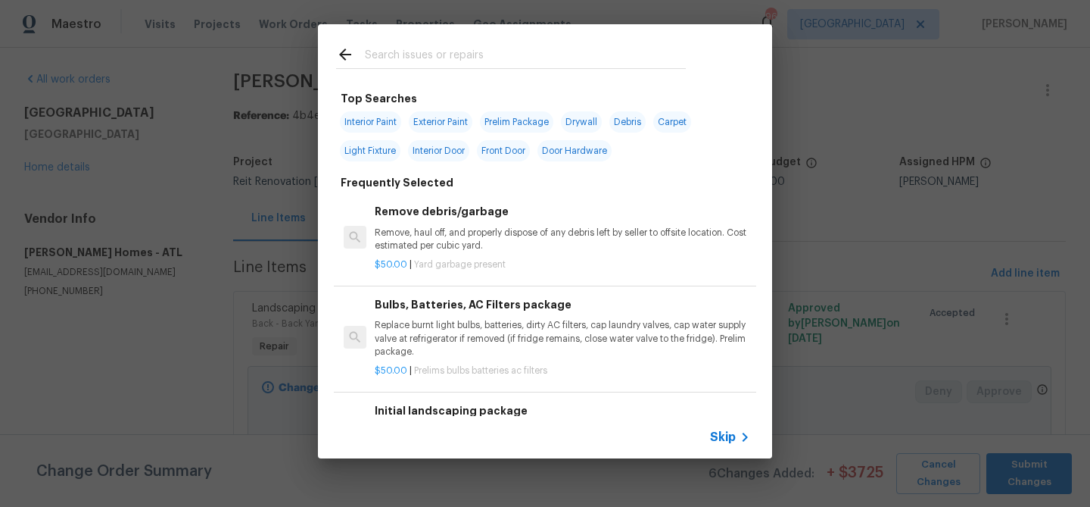
click at [407, 56] on input "text" at bounding box center [525, 56] width 321 height 23
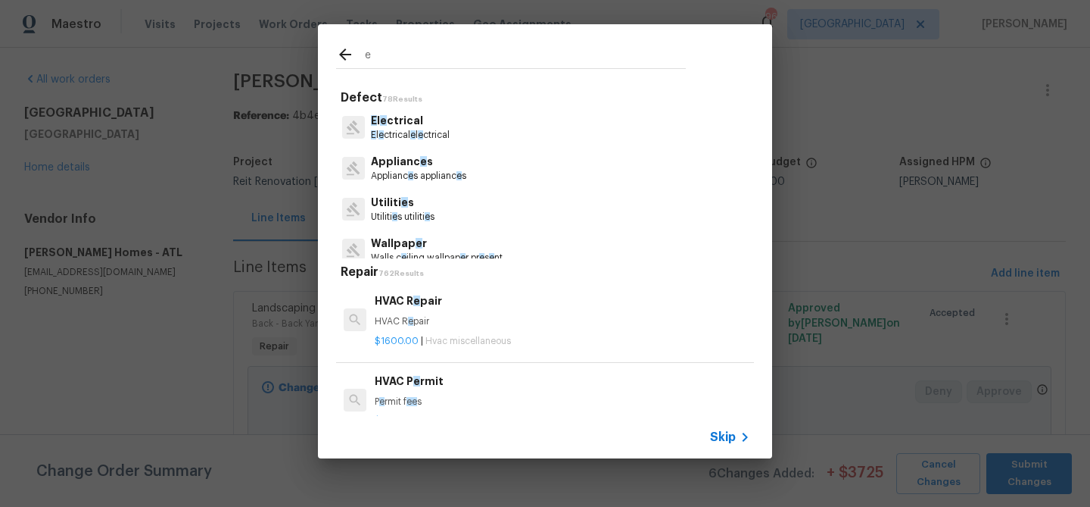
type input "e"
click at [739, 438] on icon at bounding box center [745, 437] width 18 height 18
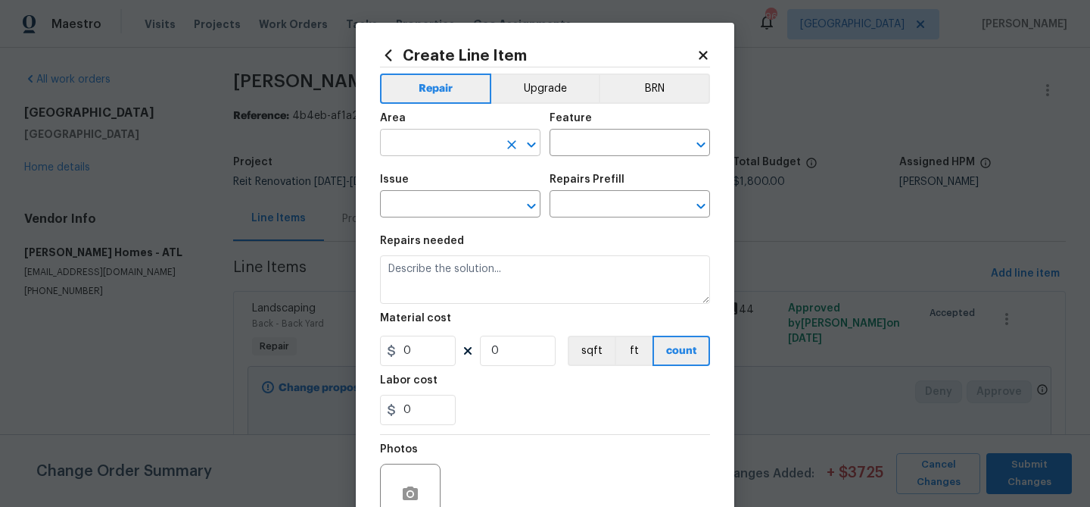
click at [439, 145] on input "text" at bounding box center [439, 144] width 118 height 23
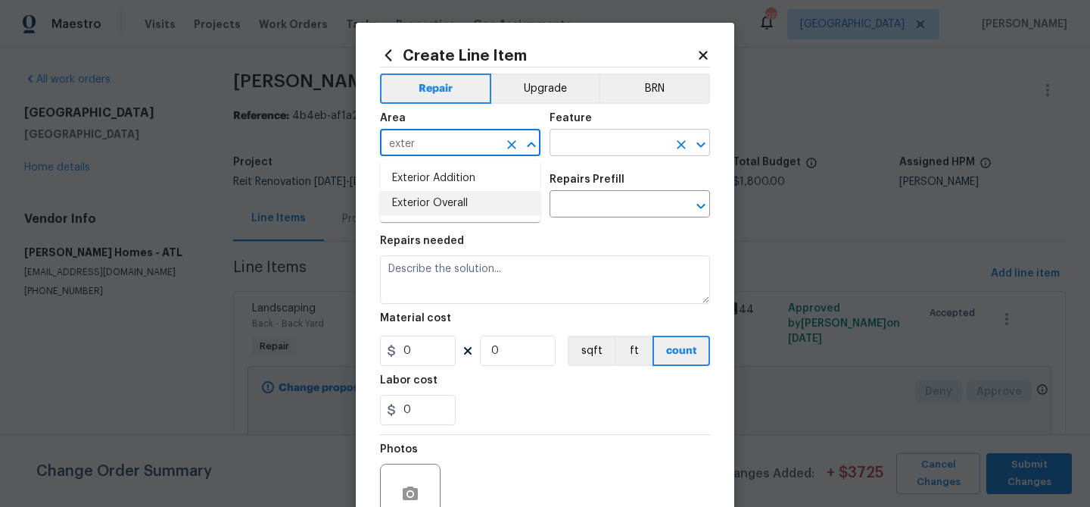
drag, startPoint x: 460, startPoint y: 204, endPoint x: 562, endPoint y: 149, distance: 116.2
click at [460, 204] on li "Exterior Overall" at bounding box center [460, 203] width 161 height 25
type input "Exterior Overall"
click at [572, 147] on input "text" at bounding box center [609, 144] width 118 height 23
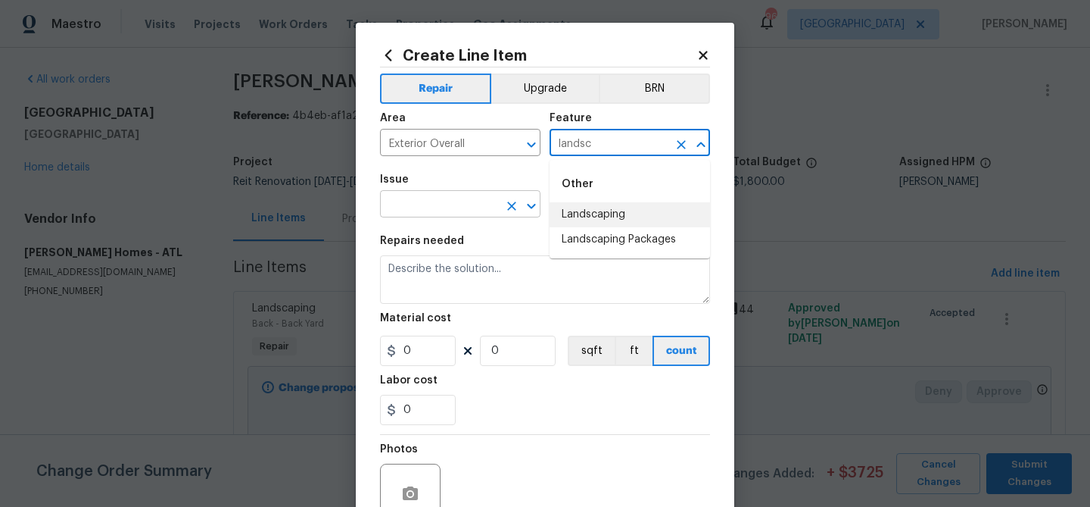
drag, startPoint x: 587, startPoint y: 211, endPoint x: 508, endPoint y: 215, distance: 78.9
click at [587, 211] on li "Landscaping" at bounding box center [630, 214] width 161 height 25
type input "Landscaping"
click at [465, 209] on input "text" at bounding box center [439, 205] width 118 height 23
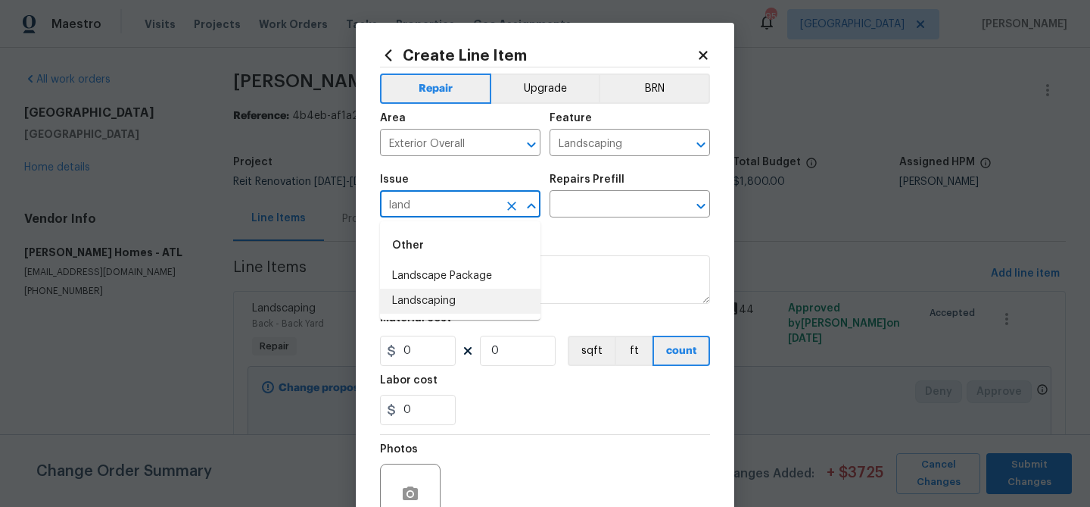
drag, startPoint x: 467, startPoint y: 296, endPoint x: 524, endPoint y: 229, distance: 88.1
click at [469, 294] on li "Landscaping" at bounding box center [460, 301] width 161 height 25
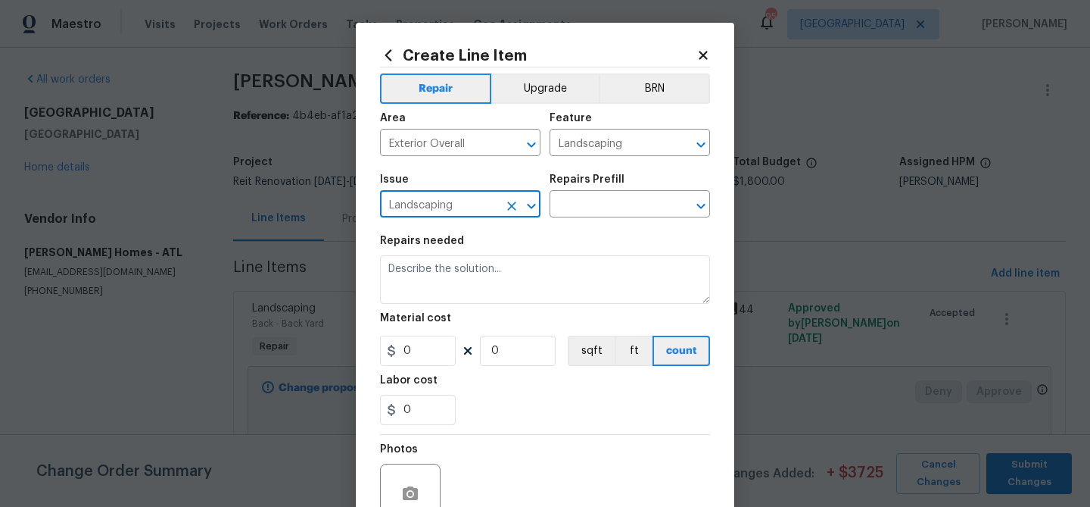
type input "Landscaping"
drag, startPoint x: 568, startPoint y: 192, endPoint x: 572, endPoint y: 201, distance: 10.2
click at [572, 201] on figure "Repairs Prefill ​" at bounding box center [630, 195] width 161 height 43
click at [573, 201] on input "text" at bounding box center [609, 205] width 118 height 23
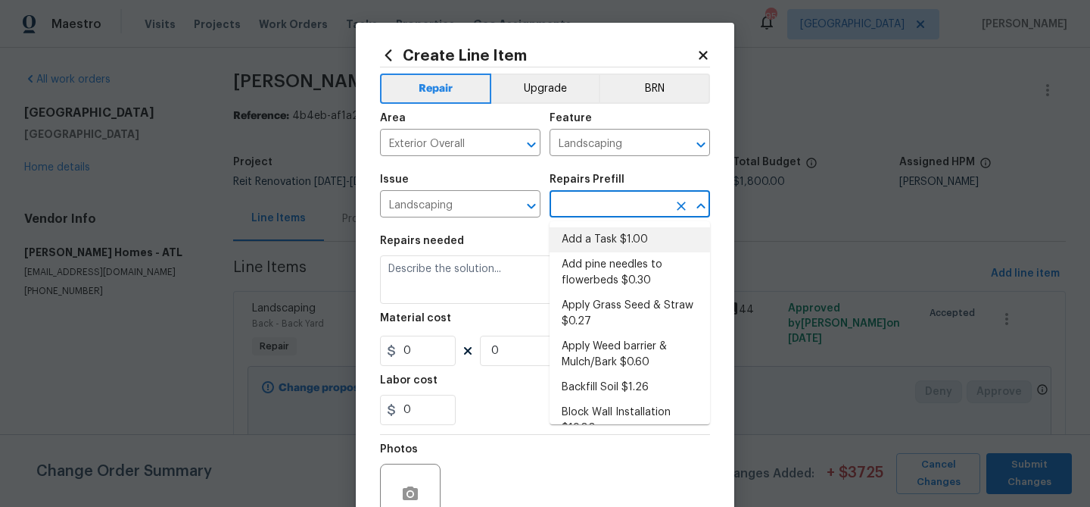
drag, startPoint x: 593, startPoint y: 241, endPoint x: 519, endPoint y: 276, distance: 82.0
click at [592, 241] on li "Add a Task $1.00" at bounding box center [630, 239] width 161 height 25
type input "Add a Task $1.00"
type textarea "HPM to detail"
type input "1"
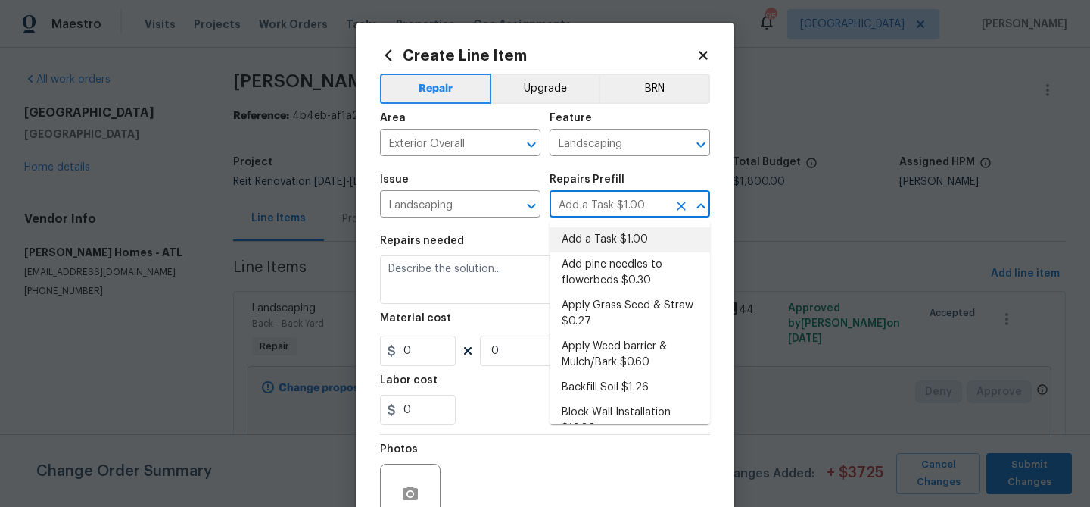
type input "1"
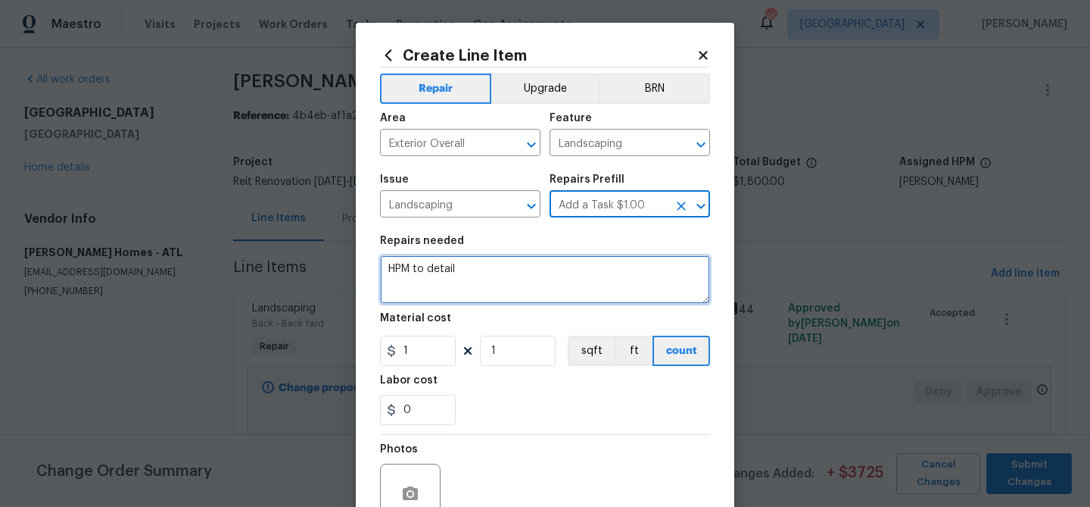
click at [549, 287] on textarea "HPM to detail" at bounding box center [545, 279] width 330 height 48
paste textarea "Remove vine from front porch - $75"
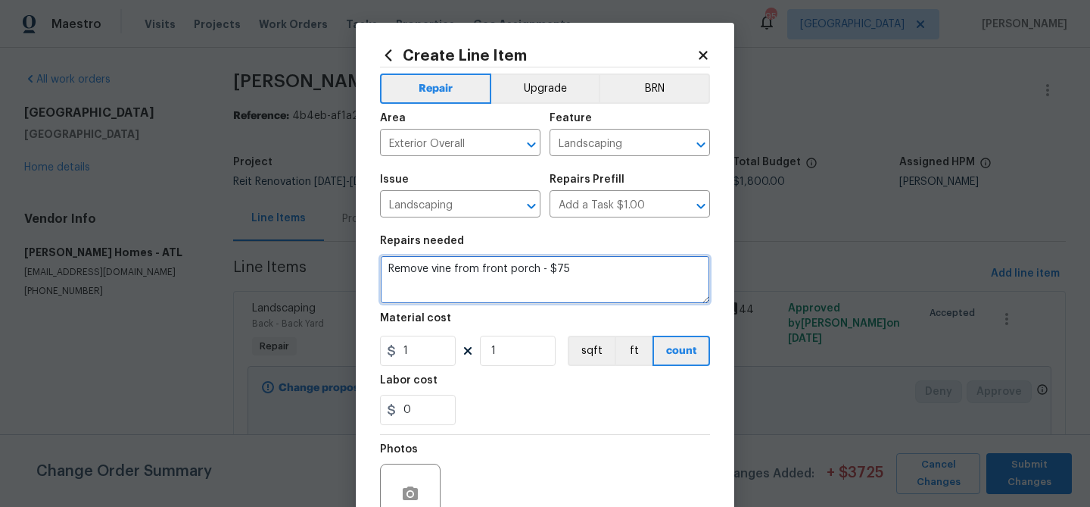
type textarea "Remove vine from front porch - $75"
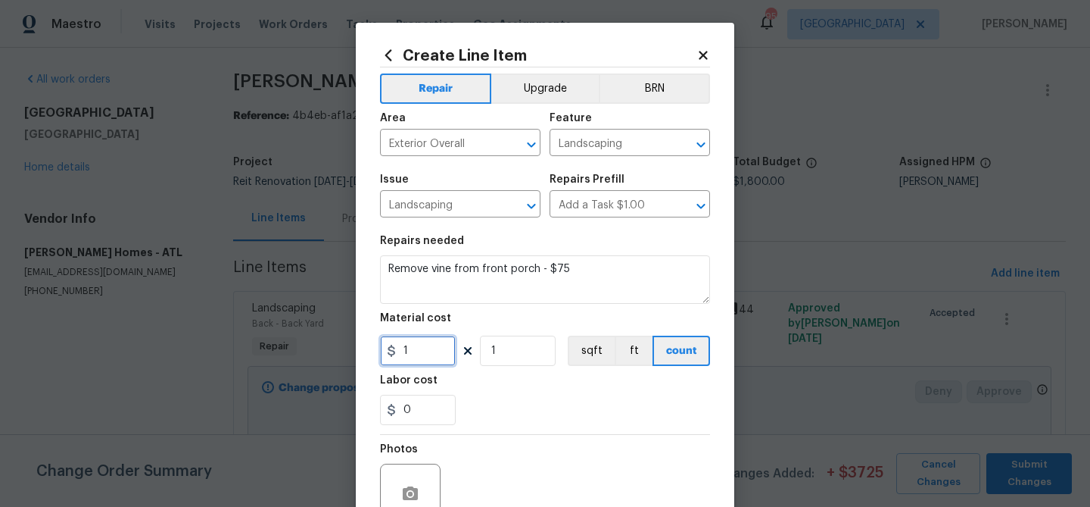
click at [433, 354] on input "1" at bounding box center [418, 350] width 76 height 30
click at [433, 353] on input "1" at bounding box center [418, 350] width 76 height 30
type input "75"
drag, startPoint x: 535, startPoint y: 407, endPoint x: 525, endPoint y: 402, distance: 11.5
click at [535, 405] on div "0" at bounding box center [545, 410] width 330 height 30
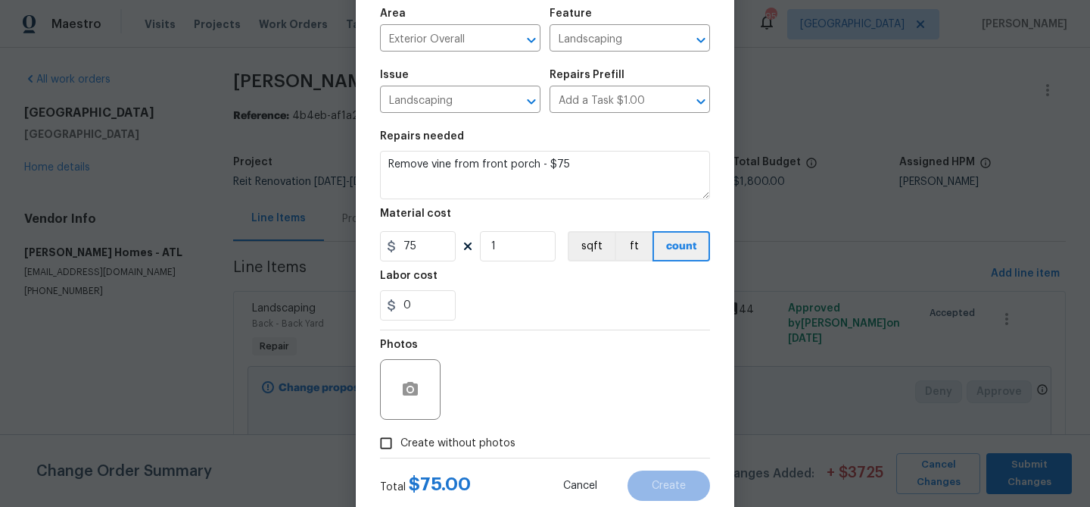
drag, startPoint x: 456, startPoint y: 442, endPoint x: 463, endPoint y: 436, distance: 9.7
click at [458, 441] on span "Create without photos" at bounding box center [458, 443] width 115 height 16
click at [401, 441] on input "Create without photos" at bounding box center [386, 443] width 29 height 29
checkbox input "true"
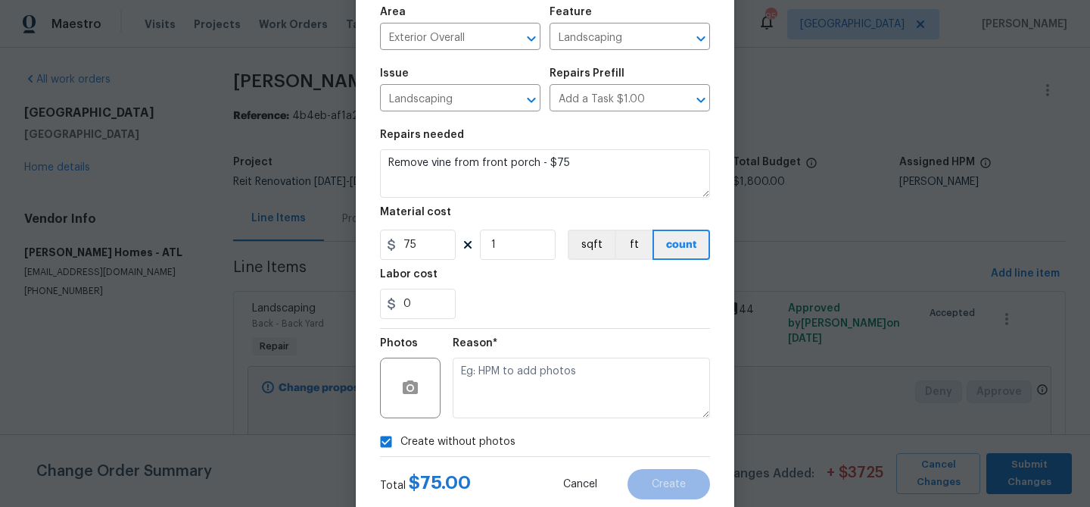
click at [491, 407] on textarea at bounding box center [581, 387] width 257 height 61
type textarea "Remove vine from front porch - $75"
click at [669, 489] on span "Create" at bounding box center [669, 484] width 34 height 11
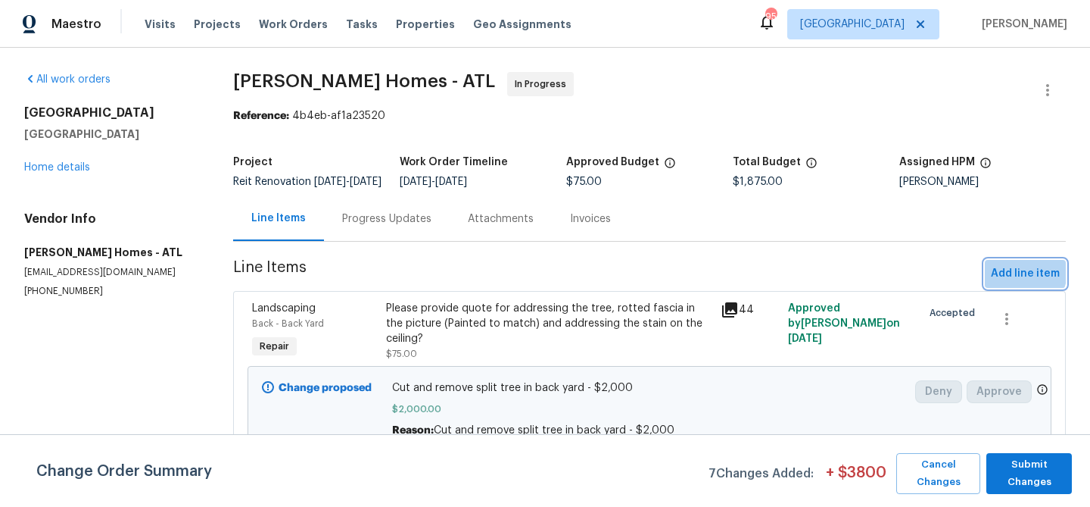
click at [1020, 282] on span "Add line item" at bounding box center [1025, 273] width 69 height 19
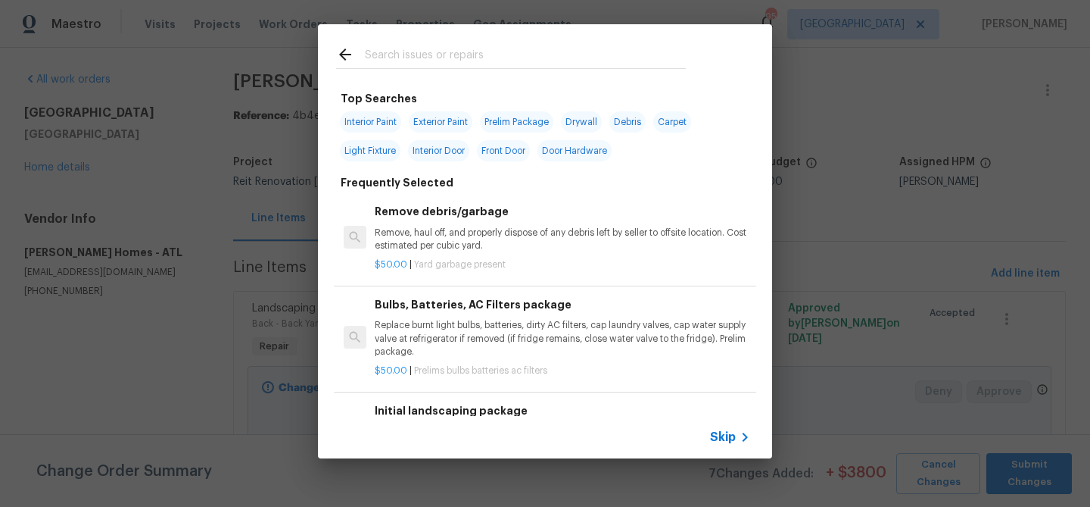
click at [398, 51] on input "text" at bounding box center [525, 56] width 321 height 23
click at [396, 55] on input "text" at bounding box center [525, 56] width 321 height 23
paste input "Demo and remove all damaged fencing and fencing laying on ground - $750"
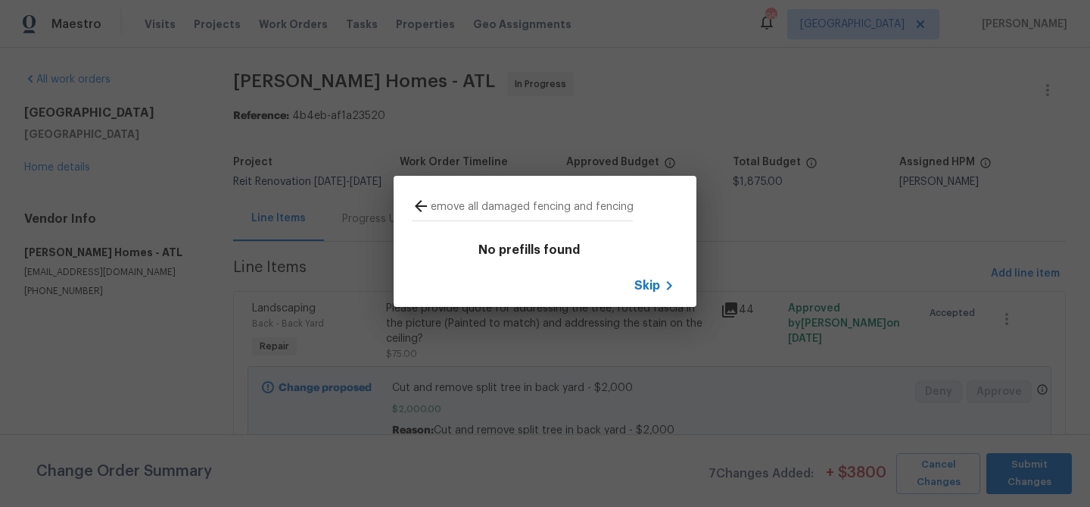
type input "Demo and remove all damaged fencing and fencing laying on ground - $750"
click at [664, 290] on icon at bounding box center [669, 285] width 18 height 18
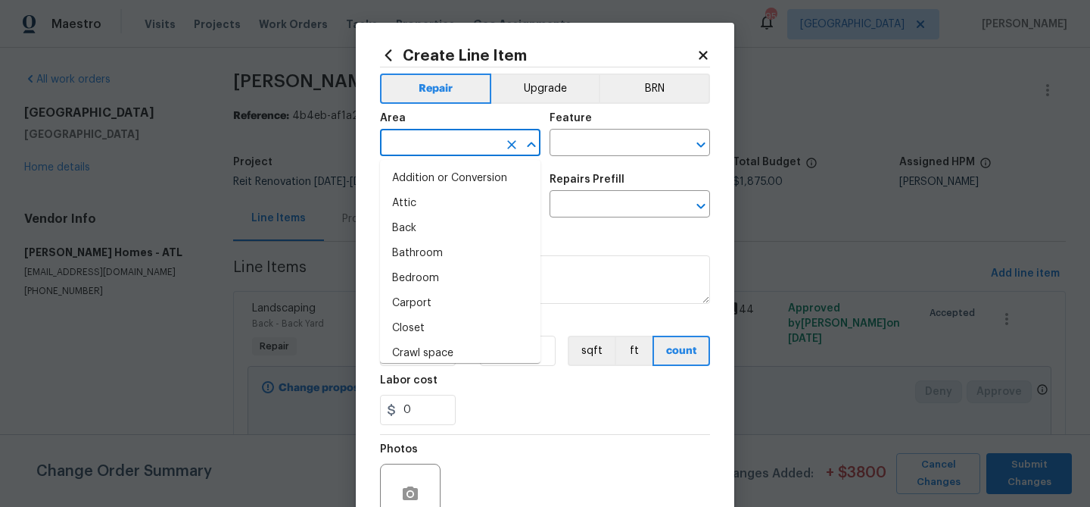
click at [411, 145] on input "text" at bounding box center [439, 144] width 118 height 23
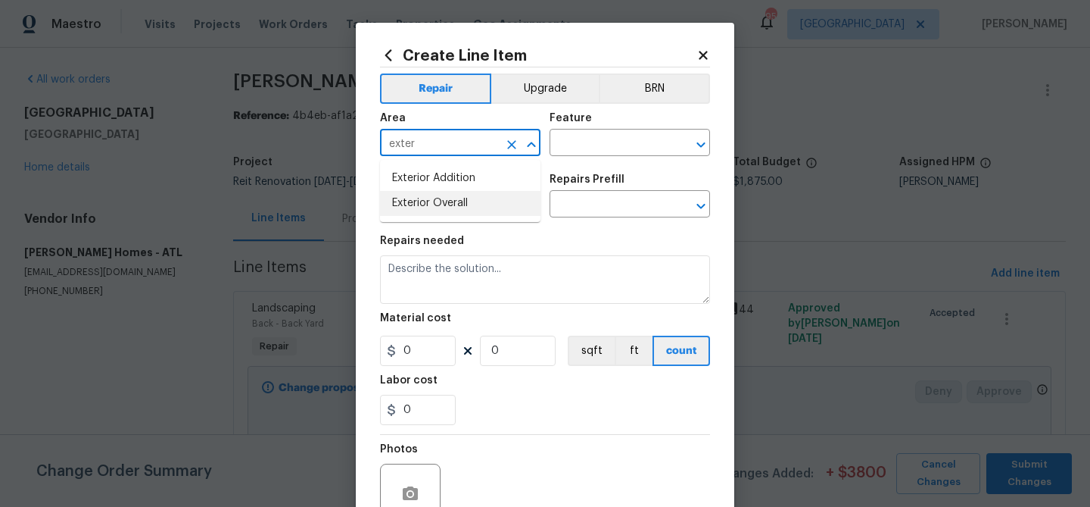
drag, startPoint x: 423, startPoint y: 200, endPoint x: 527, endPoint y: 133, distance: 123.3
click at [428, 197] on li "Exterior Overall" at bounding box center [460, 203] width 161 height 25
type input "Exterior Overall"
click at [575, 140] on input "text" at bounding box center [609, 144] width 118 height 23
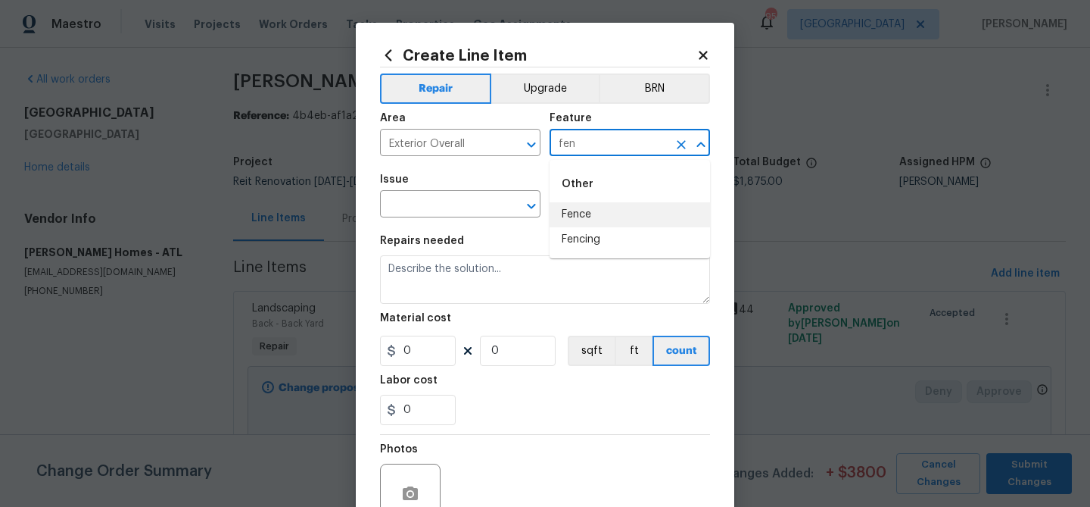
drag, startPoint x: 591, startPoint y: 211, endPoint x: 558, endPoint y: 214, distance: 32.6
click at [591, 211] on li "Fence" at bounding box center [630, 214] width 161 height 25
type input "Fence"
click at [459, 211] on input "text" at bounding box center [439, 205] width 118 height 23
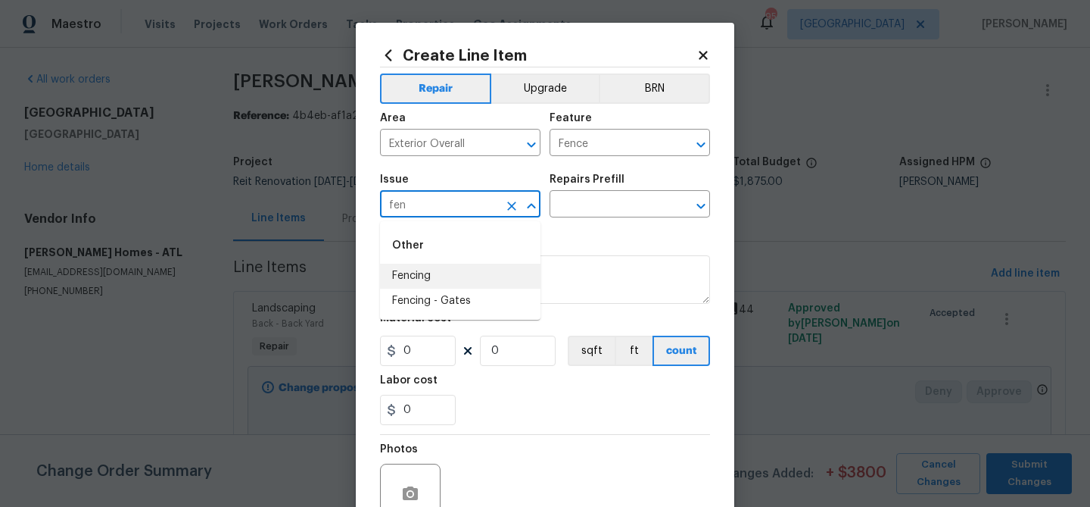
drag, startPoint x: 449, startPoint y: 276, endPoint x: 470, endPoint y: 267, distance: 23.1
click at [456, 274] on li "Fencing" at bounding box center [460, 276] width 161 height 25
type input "Fencing"
click at [571, 208] on input "text" at bounding box center [609, 205] width 118 height 23
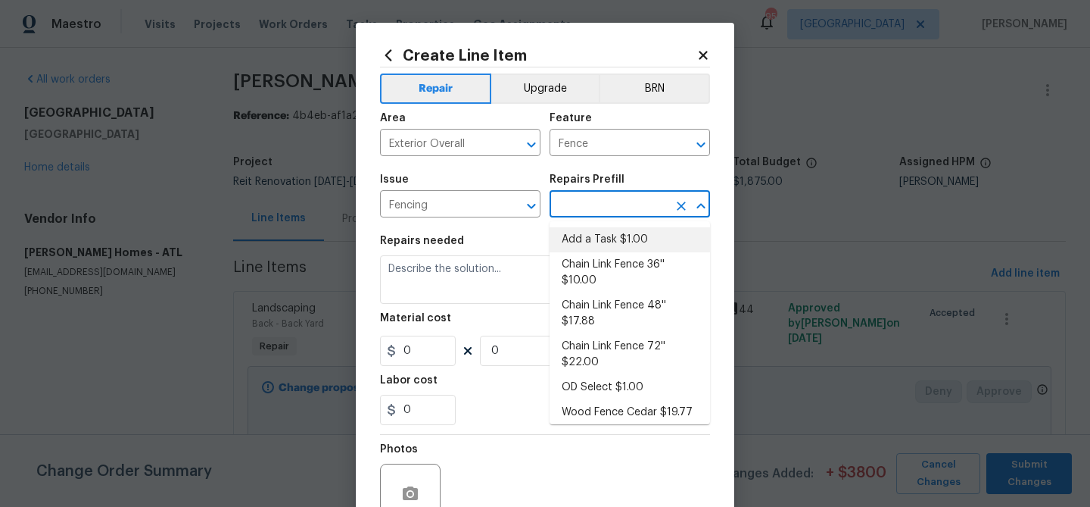
drag, startPoint x: 576, startPoint y: 235, endPoint x: 540, endPoint y: 252, distance: 40.3
click at [558, 244] on li "Add a Task $1.00" at bounding box center [630, 239] width 161 height 25
type input "Add a Task $1.00"
type textarea "HPM to detail"
type input "1"
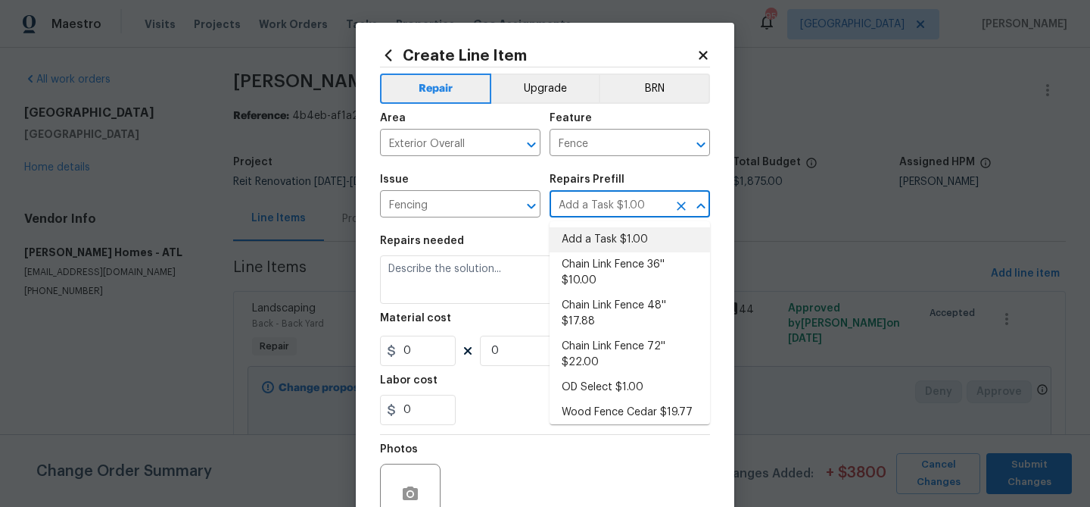
type input "1"
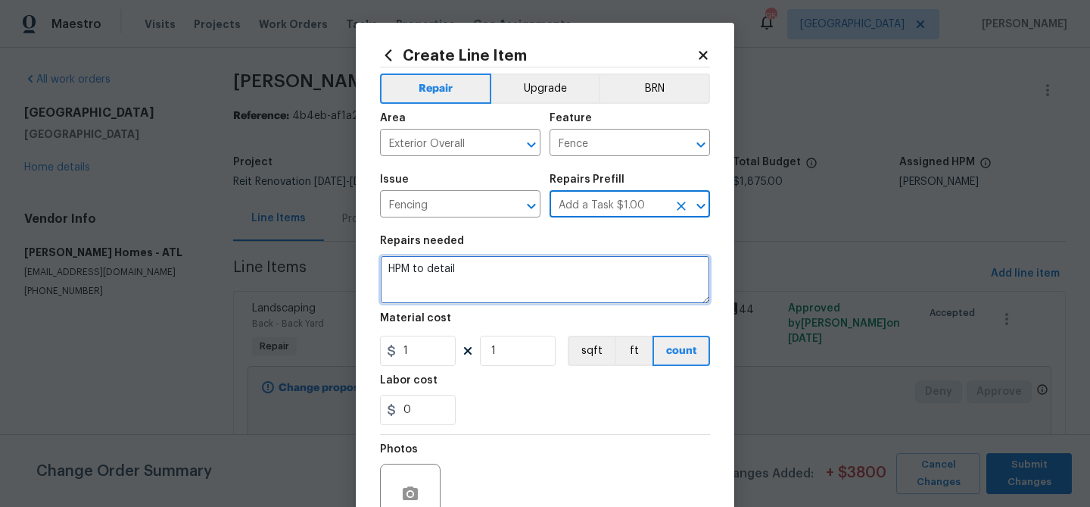
click at [501, 273] on textarea "HPM to detail" at bounding box center [545, 279] width 330 height 48
paste textarea "Demo and remove all damaged fencing and fencing laying on ground - $750"
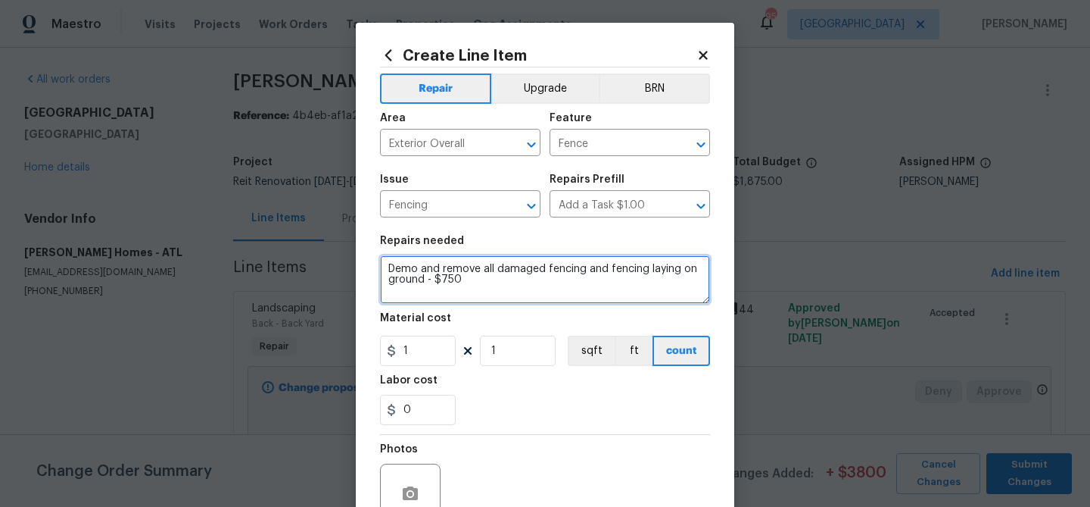
type textarea "Demo and remove all damaged fencing and fencing laying on ground - $750"
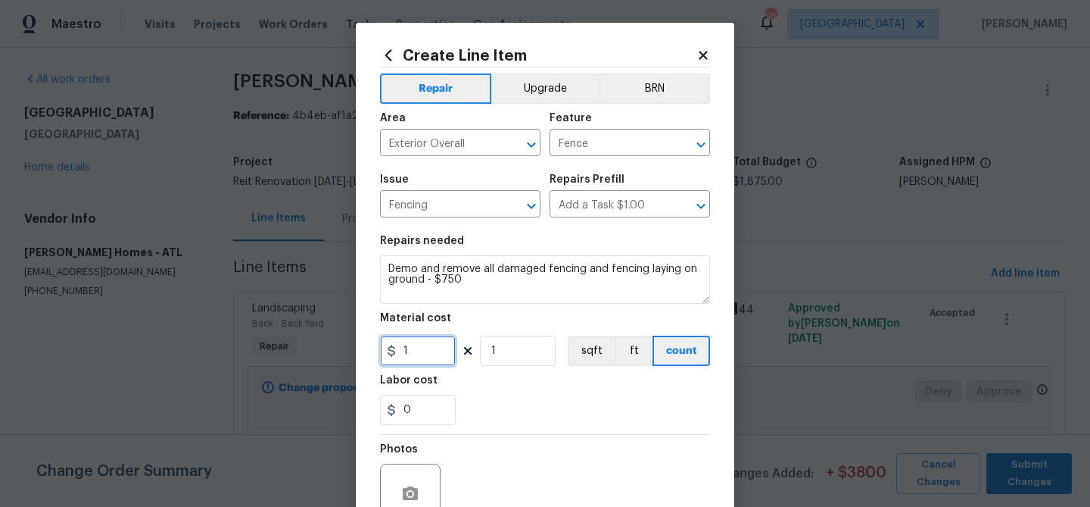
click at [432, 352] on input "1" at bounding box center [418, 350] width 76 height 30
type input "750"
click at [500, 388] on div "Labor cost" at bounding box center [545, 385] width 330 height 20
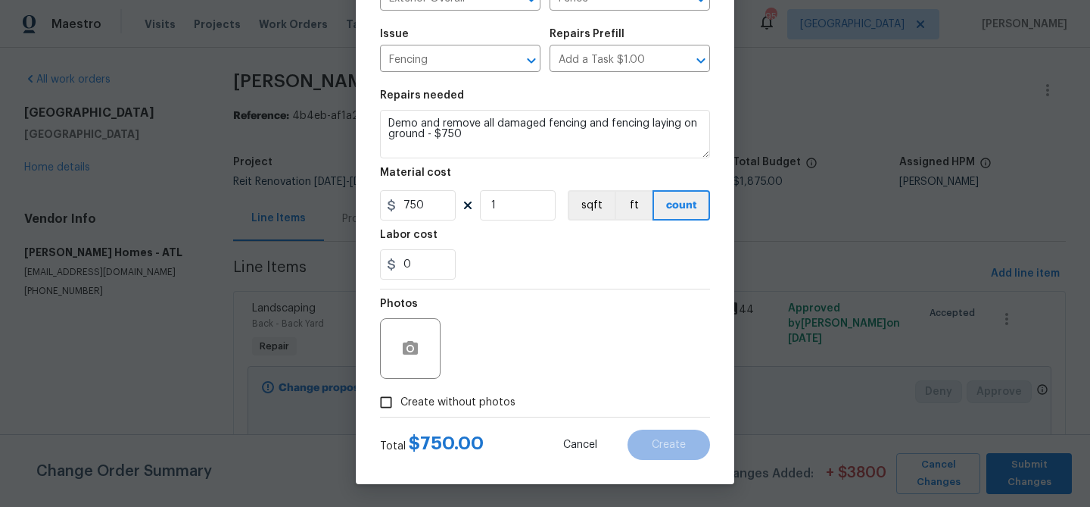
drag, startPoint x: 445, startPoint y: 402, endPoint x: 496, endPoint y: 364, distance: 63.3
click at [447, 401] on span "Create without photos" at bounding box center [458, 403] width 115 height 16
click at [516, 353] on div "Photos" at bounding box center [545, 338] width 330 height 98
click at [392, 403] on input "Create without photos" at bounding box center [386, 402] width 29 height 29
checkbox input "true"
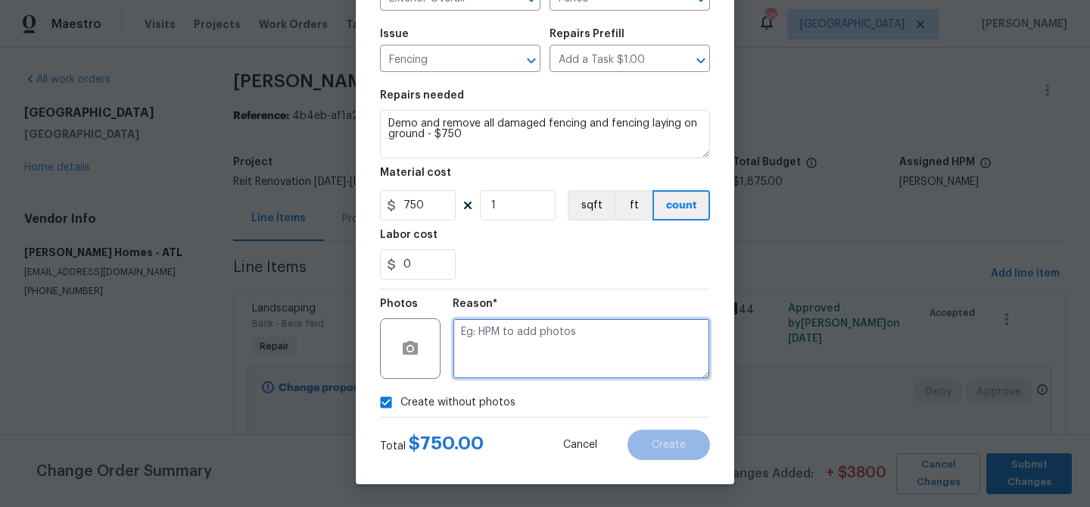
click at [499, 346] on textarea at bounding box center [581, 348] width 257 height 61
paste textarea "Demo and remove all damaged fencing and fencing laying on ground - $750"
type textarea "Demo and remove all damaged fencing and fencing laying on ground - $750"
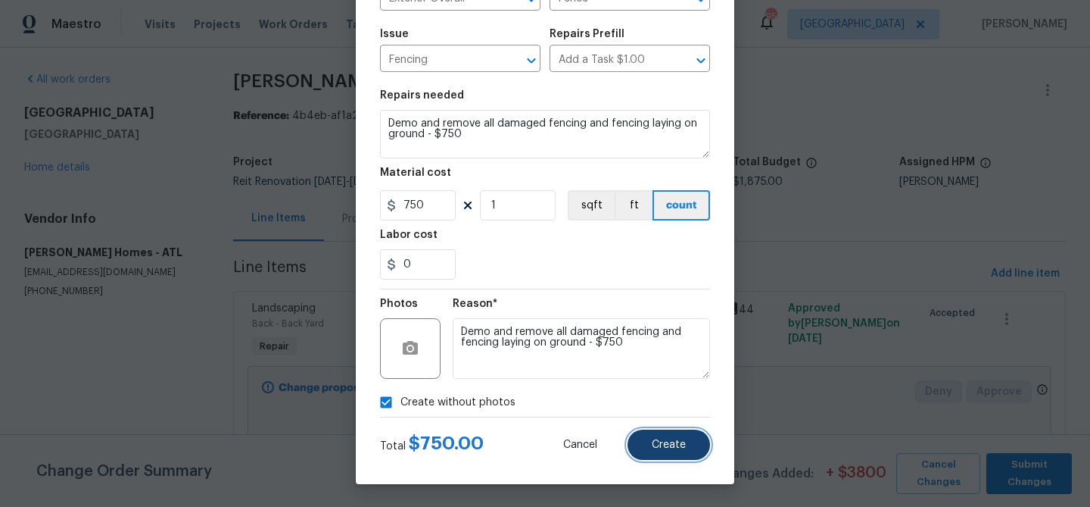
click at [641, 443] on button "Create" at bounding box center [669, 444] width 83 height 30
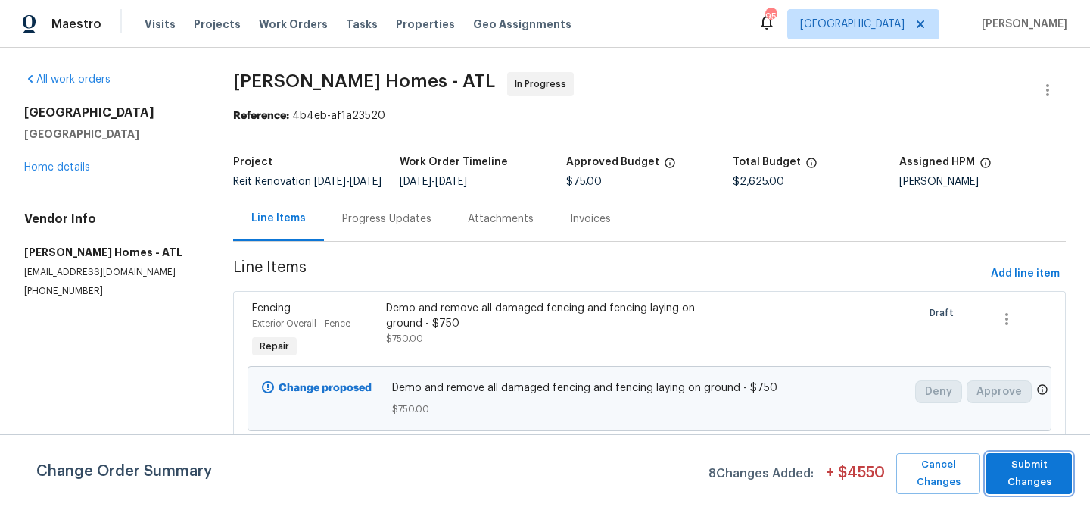
click at [1031, 482] on span "Submit Changes" at bounding box center [1029, 473] width 70 height 35
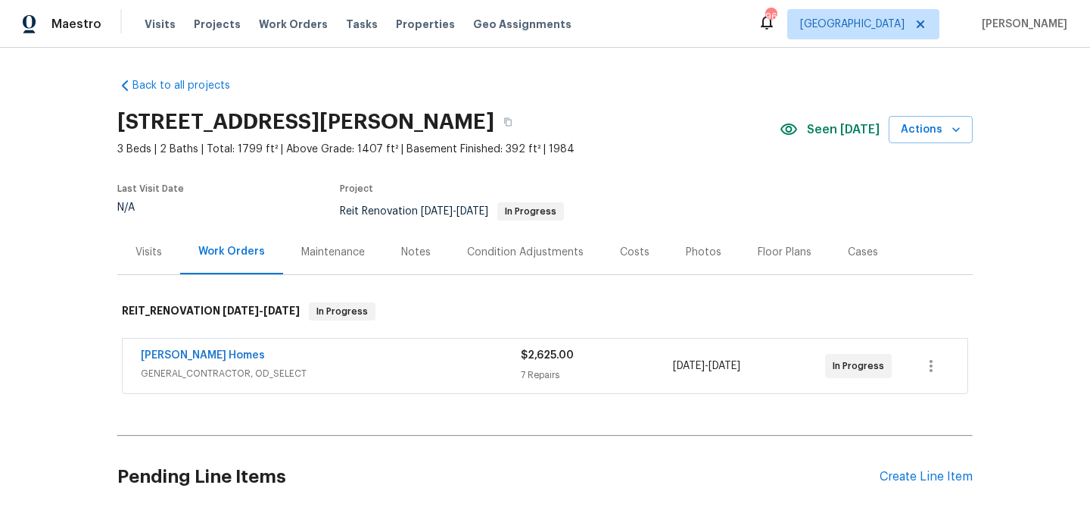
scroll to position [123, 0]
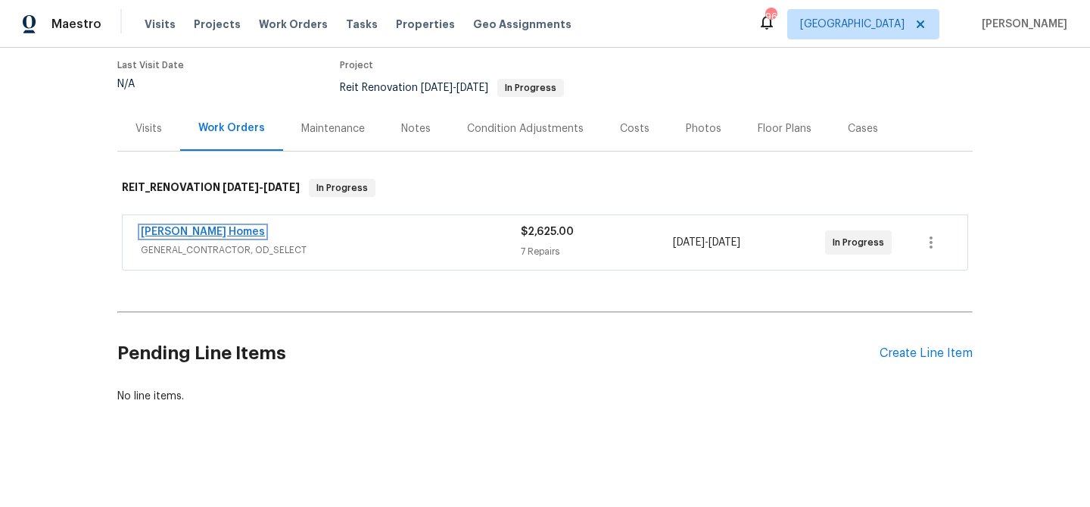
click at [213, 228] on link "Therrien Homes" at bounding box center [203, 231] width 124 height 11
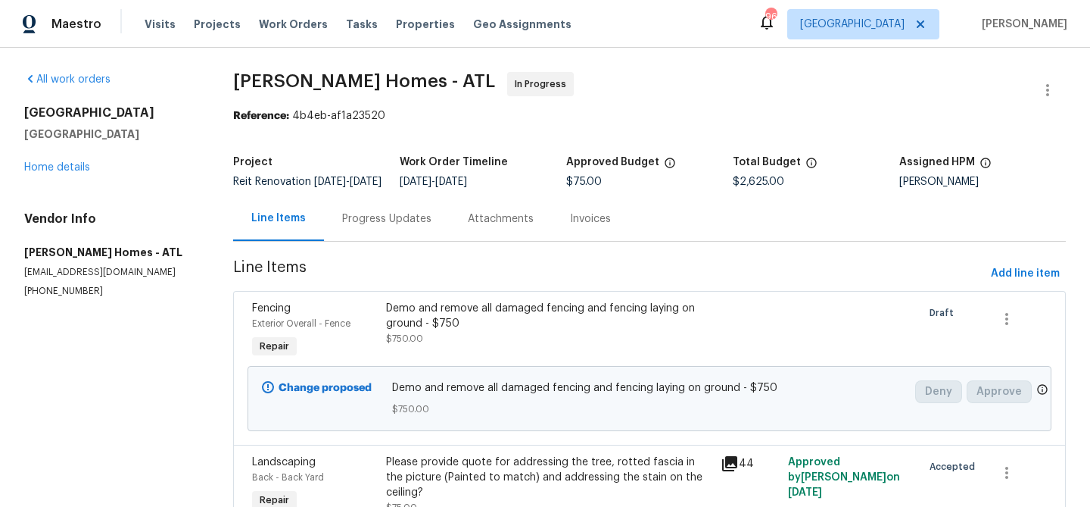
click at [369, 226] on div "Progress Updates" at bounding box center [386, 218] width 89 height 15
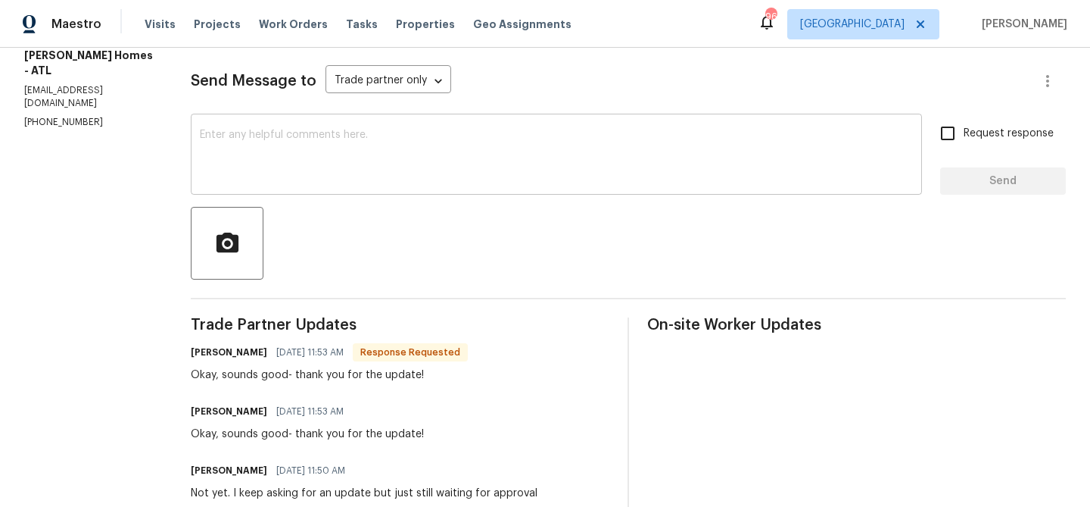
scroll to position [198, 0]
click at [291, 158] on textarea at bounding box center [556, 154] width 713 height 53
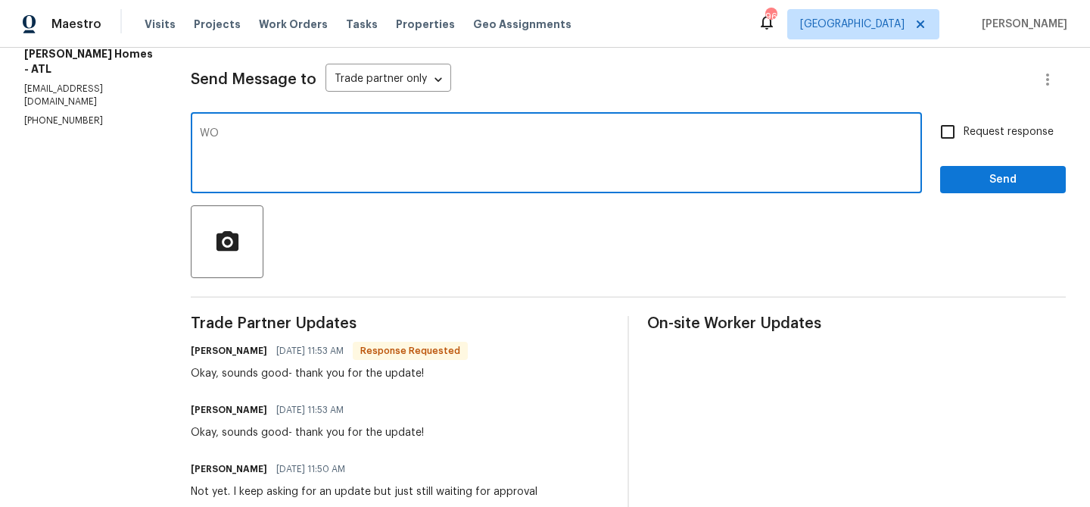
type textarea "W"
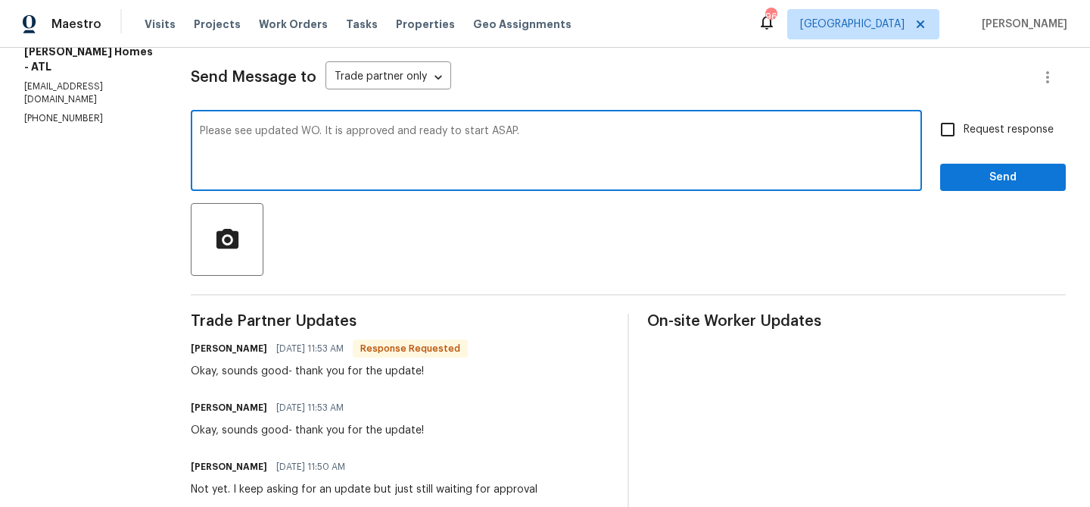
type textarea "Please see updated WO. It is approved and ready to start ASAP."
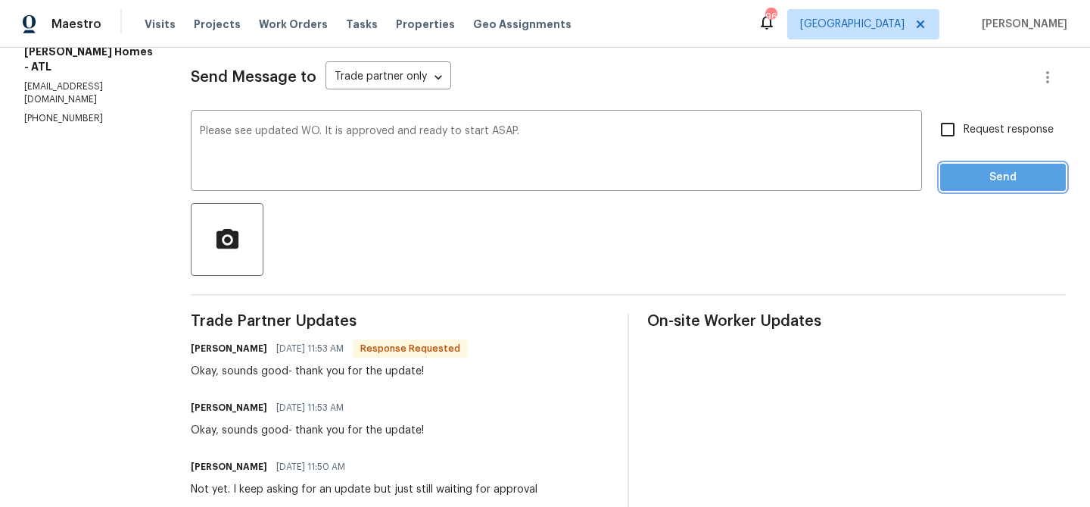
click at [1030, 186] on span "Send" at bounding box center [1003, 177] width 101 height 19
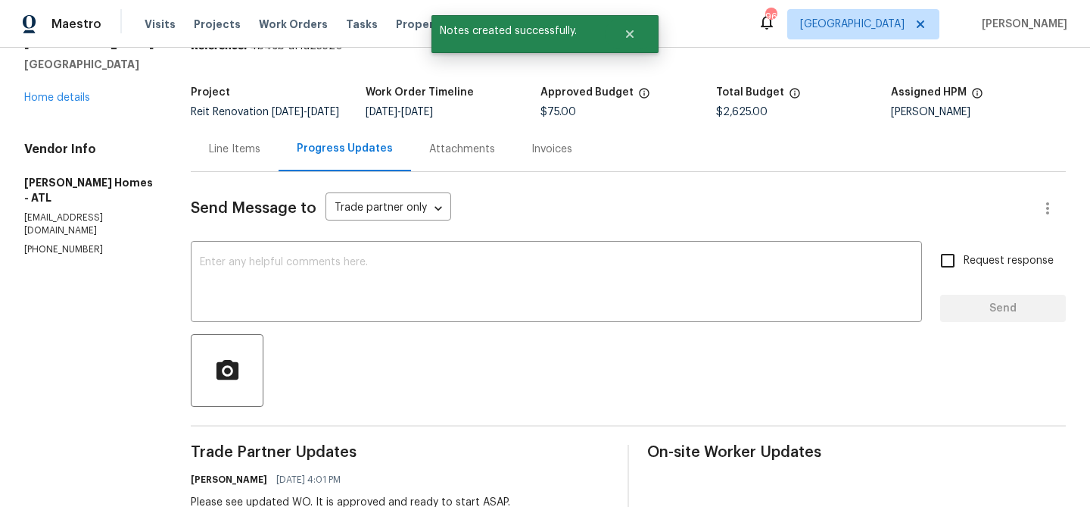
scroll to position [203, 0]
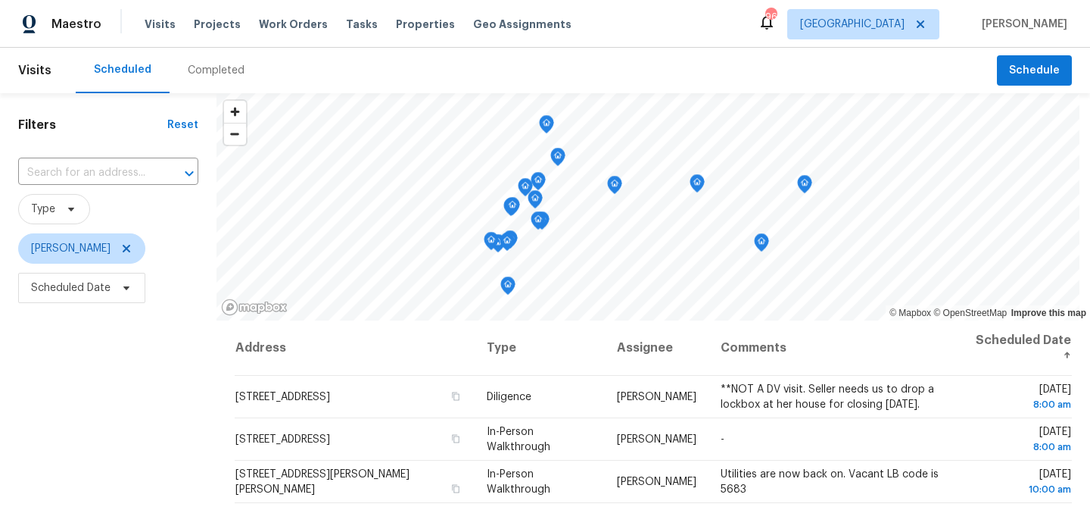
scroll to position [219, 0]
